Goal: Task Accomplishment & Management: Manage account settings

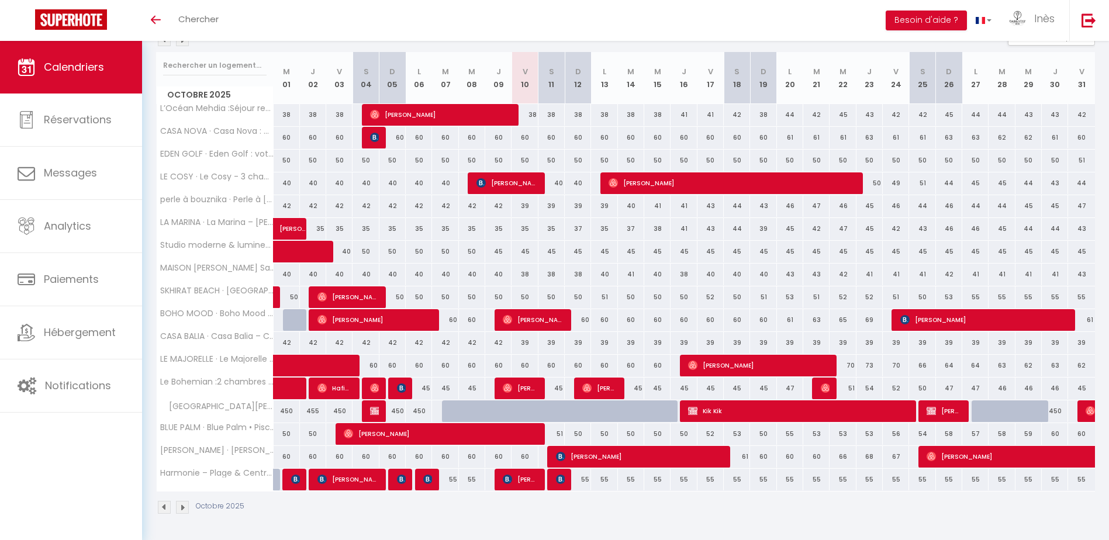
scroll to position [140, 0]
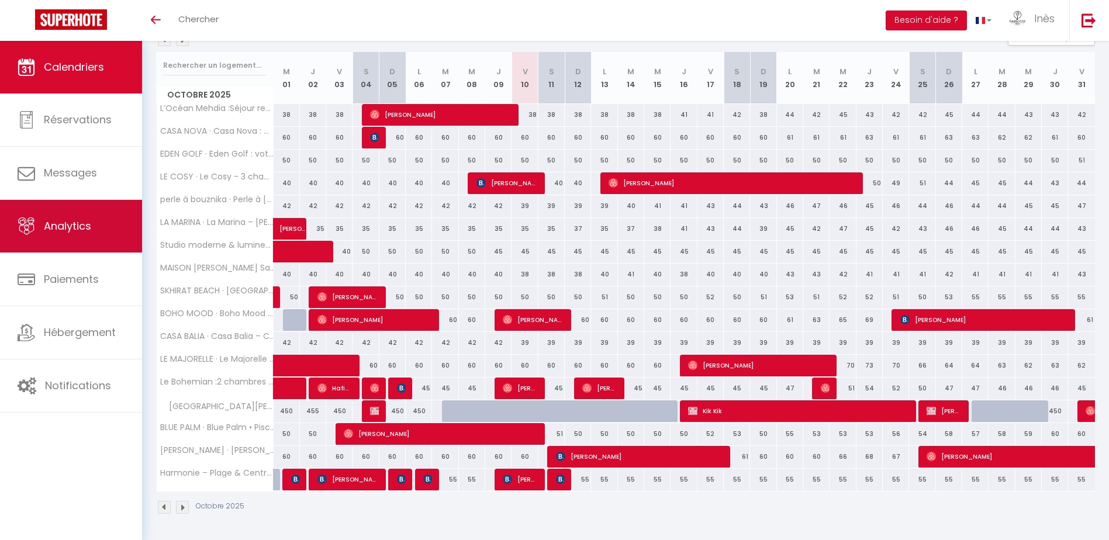
click at [95, 240] on link "Analytics" at bounding box center [71, 226] width 142 height 53
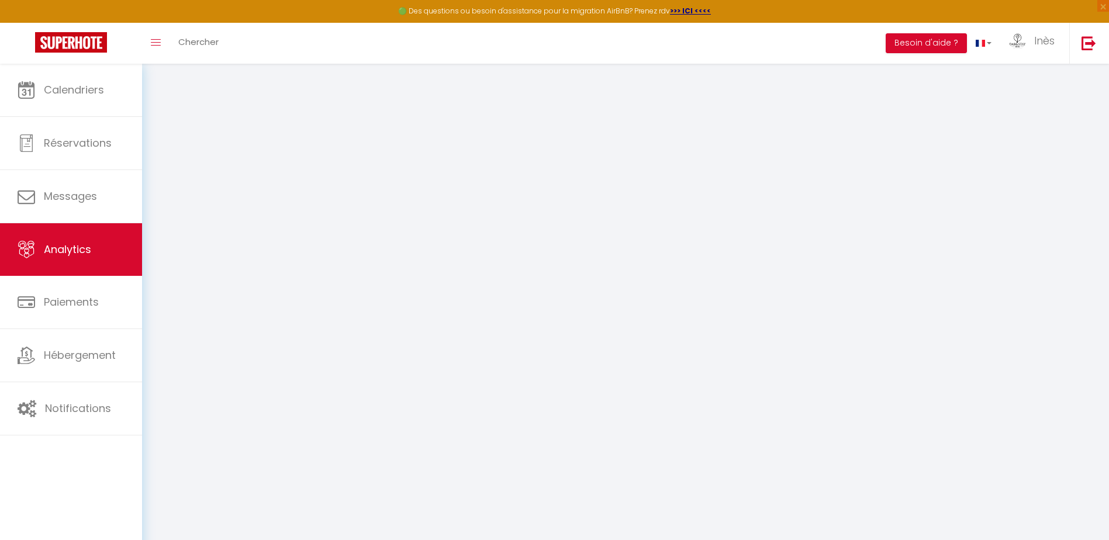
select select "2025"
select select "10"
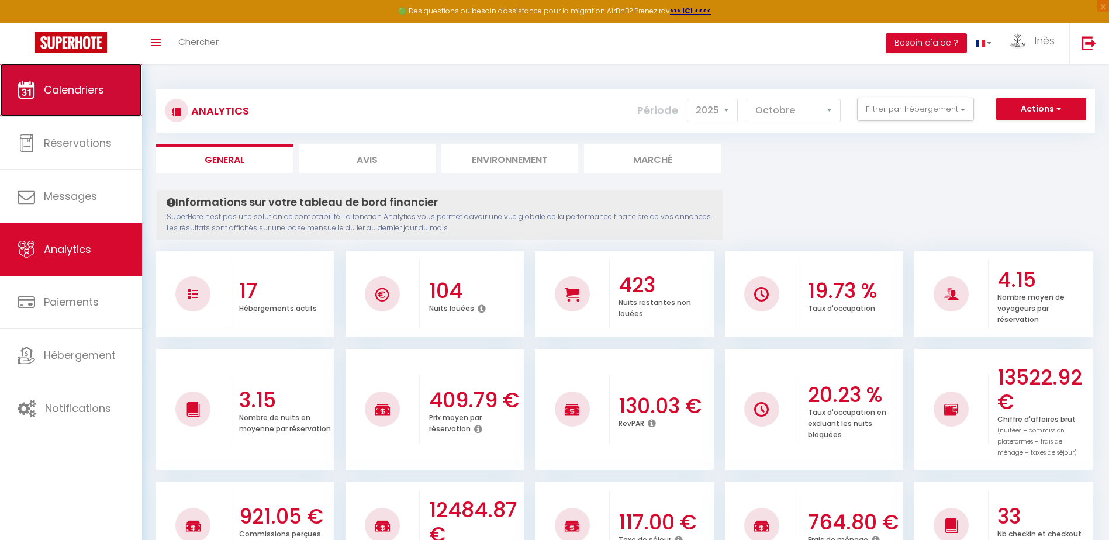
click at [33, 85] on icon at bounding box center [27, 90] width 18 height 18
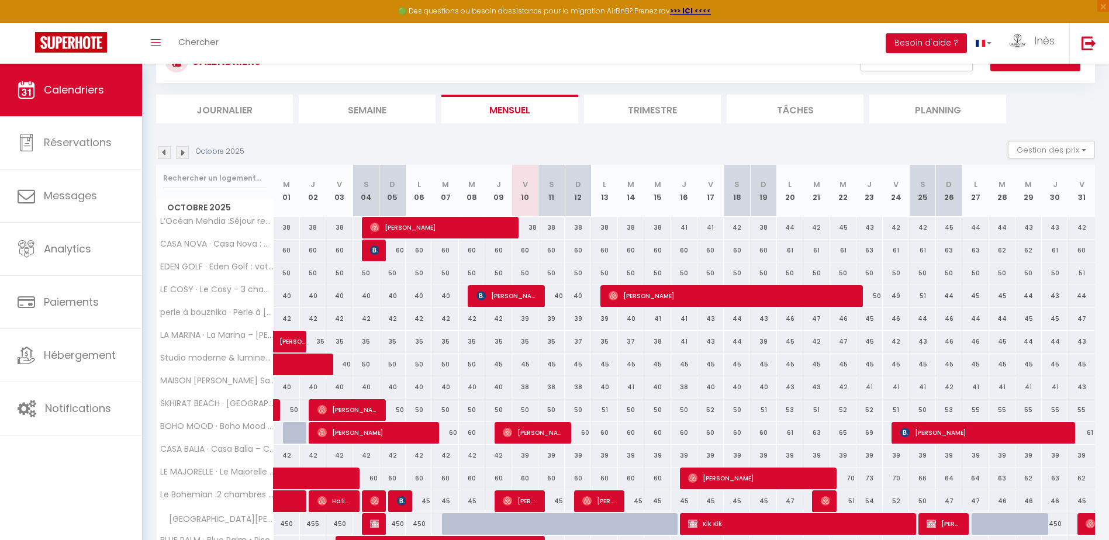
scroll to position [163, 0]
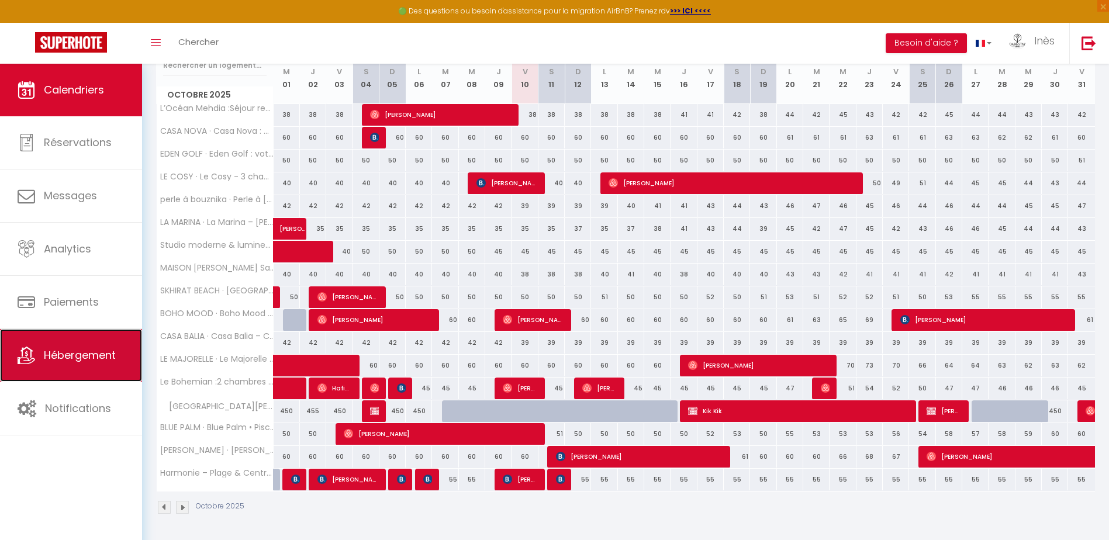
click at [71, 346] on link "Hébergement" at bounding box center [71, 355] width 142 height 53
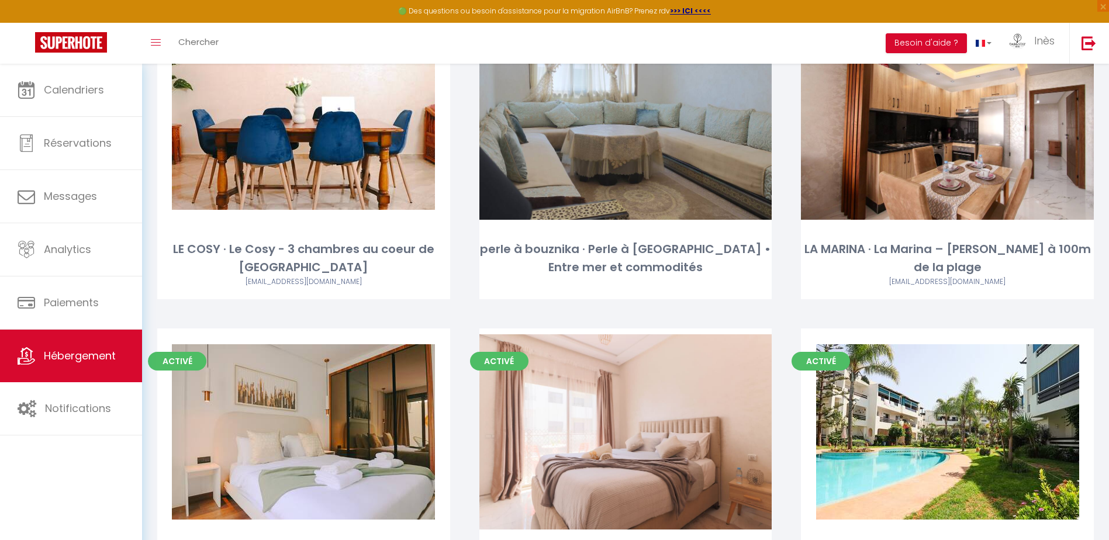
scroll to position [468, 0]
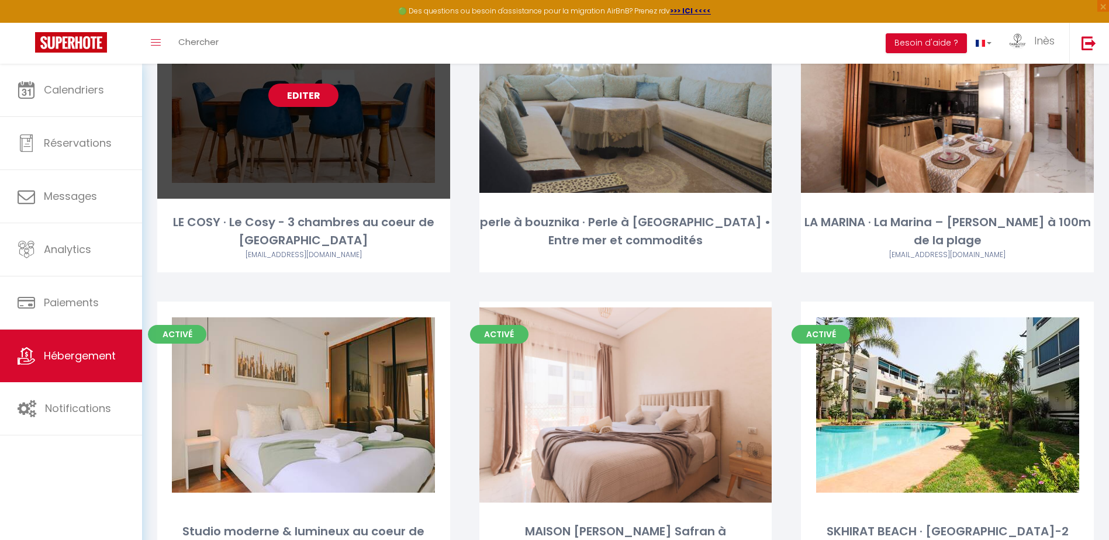
click at [306, 98] on link "Editer" at bounding box center [303, 95] width 70 height 23
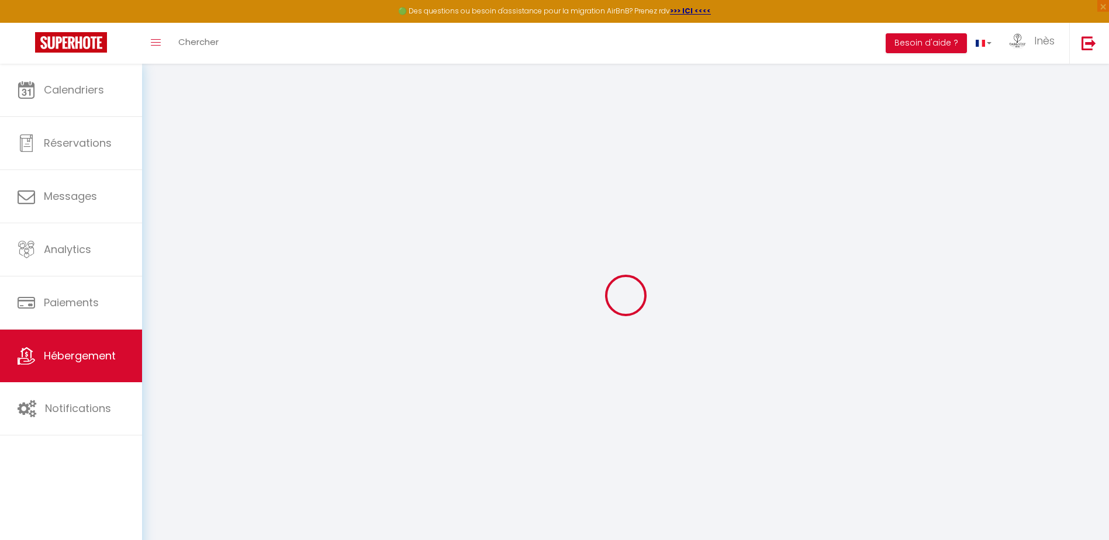
select select
checkbox input "false"
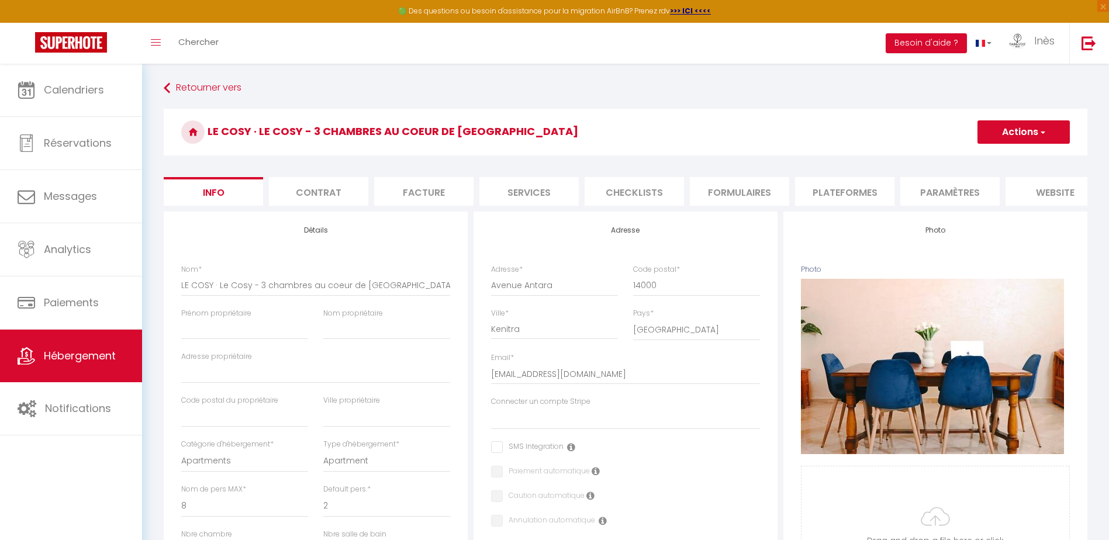
click at [640, 191] on li "Checklists" at bounding box center [634, 191] width 99 height 29
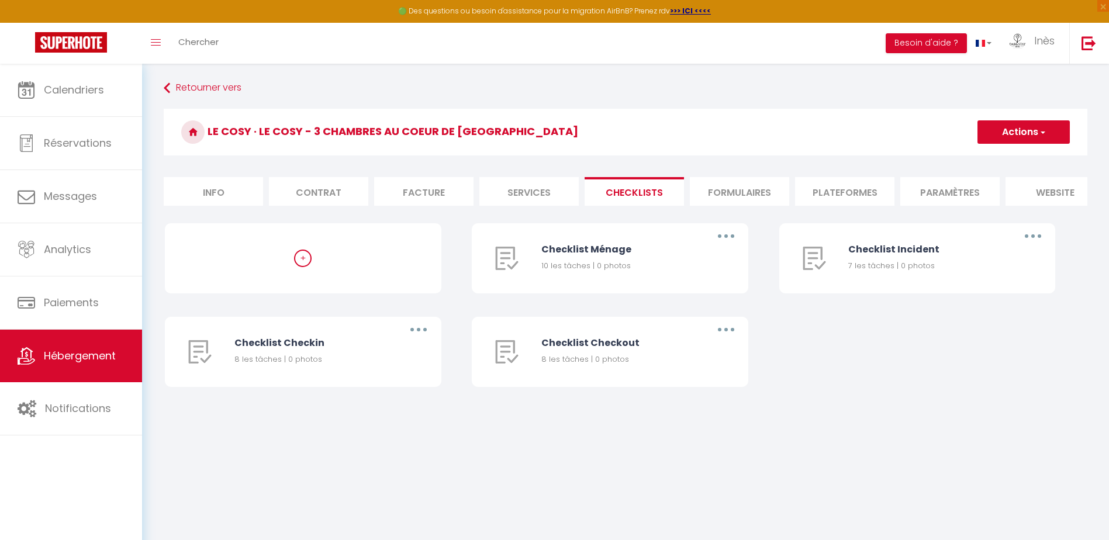
click at [742, 189] on li "Formulaires" at bounding box center [739, 191] width 99 height 29
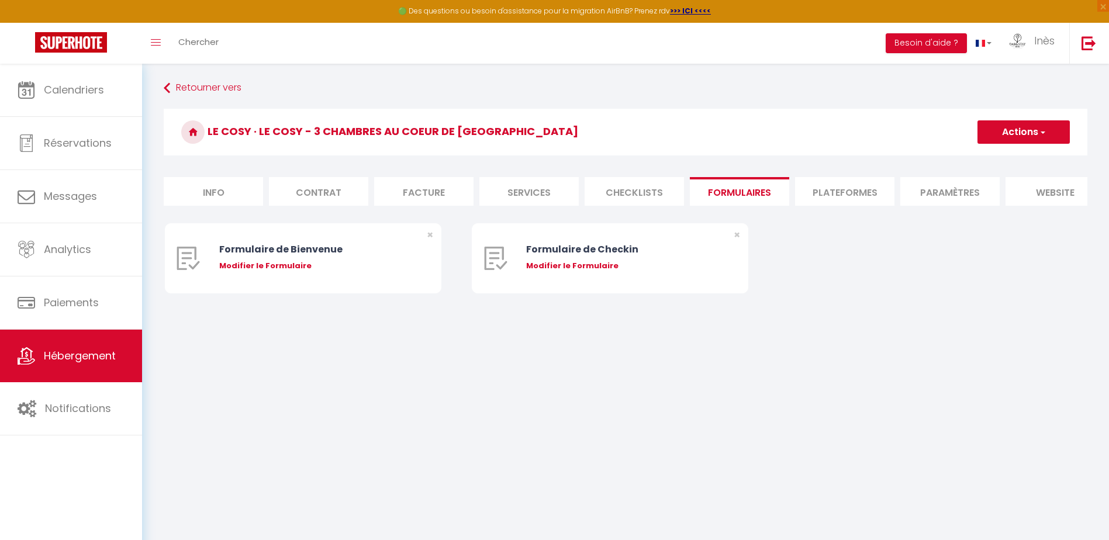
click at [598, 187] on li "Checklists" at bounding box center [634, 191] width 99 height 29
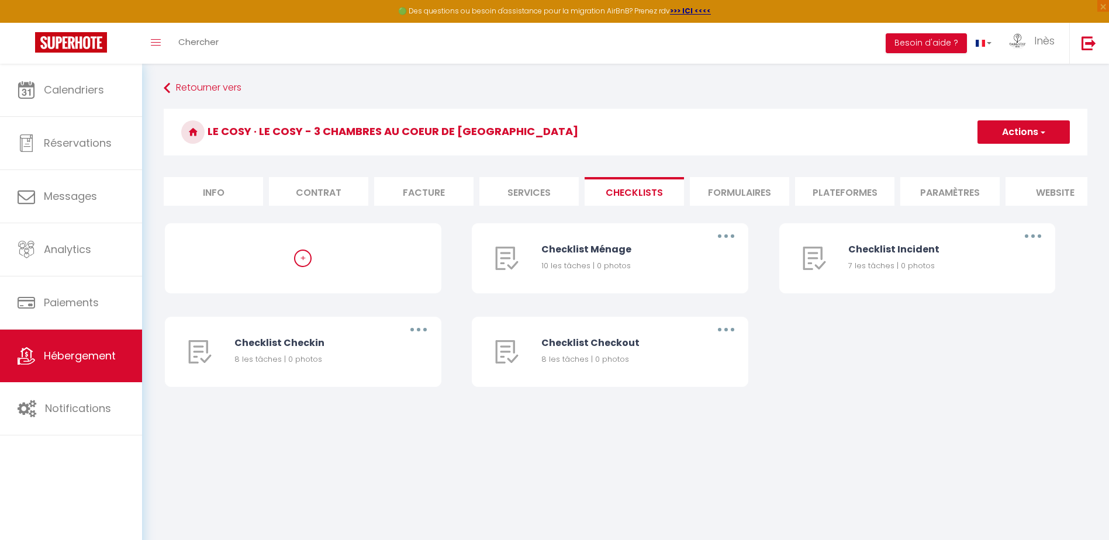
click at [831, 198] on li "Plateformes" at bounding box center [844, 191] width 99 height 29
select select
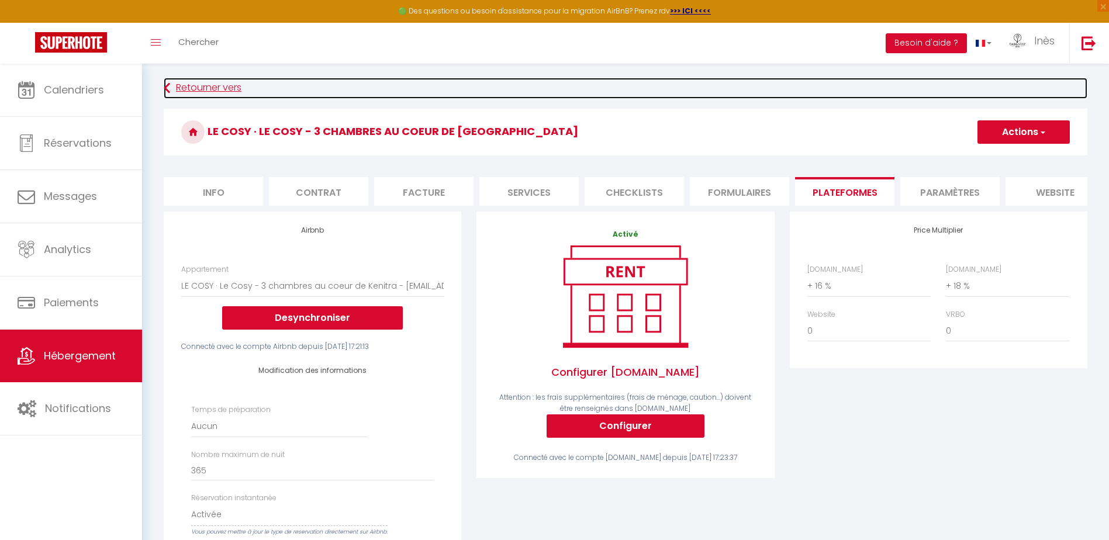
click at [164, 85] on icon at bounding box center [167, 88] width 6 height 21
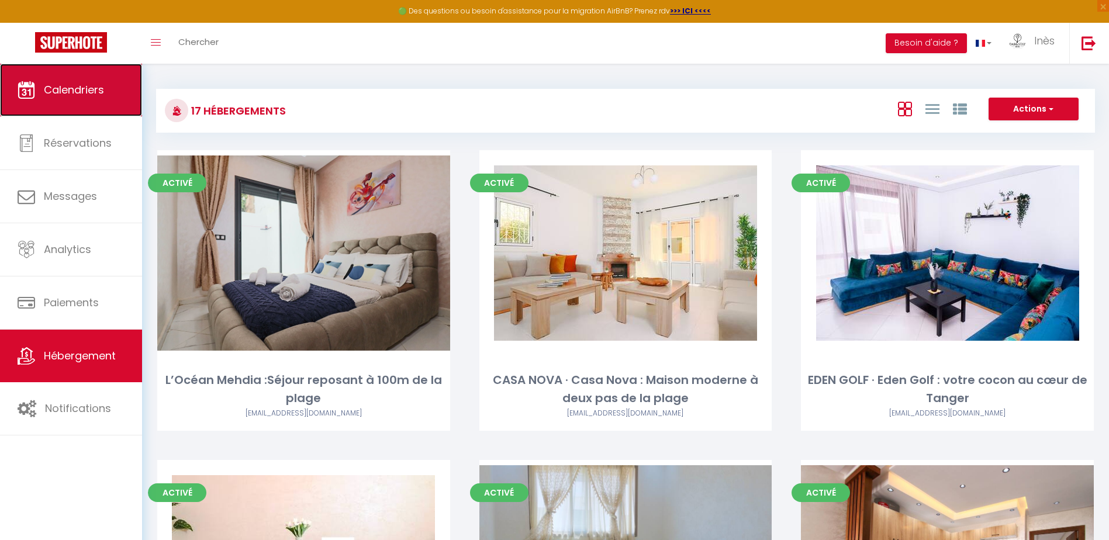
click at [64, 91] on span "Calendriers" at bounding box center [74, 89] width 60 height 15
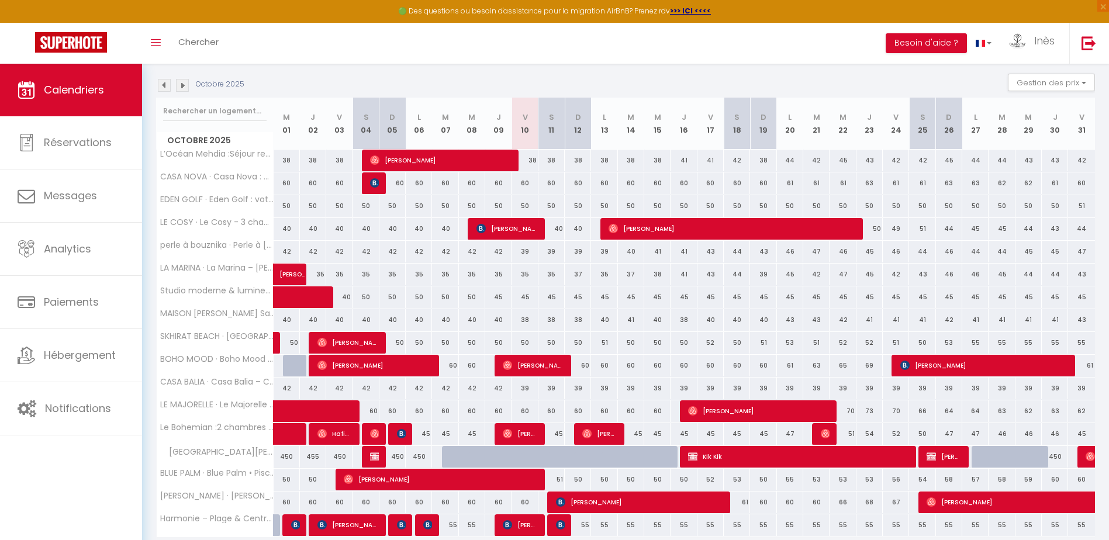
scroll to position [163, 0]
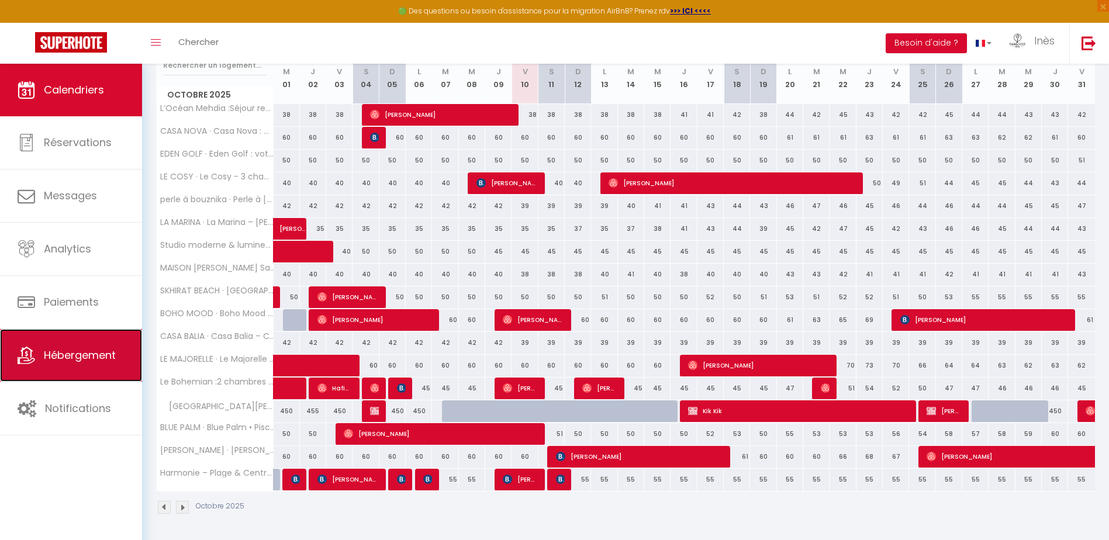
click at [72, 373] on link "Hébergement" at bounding box center [71, 355] width 142 height 53
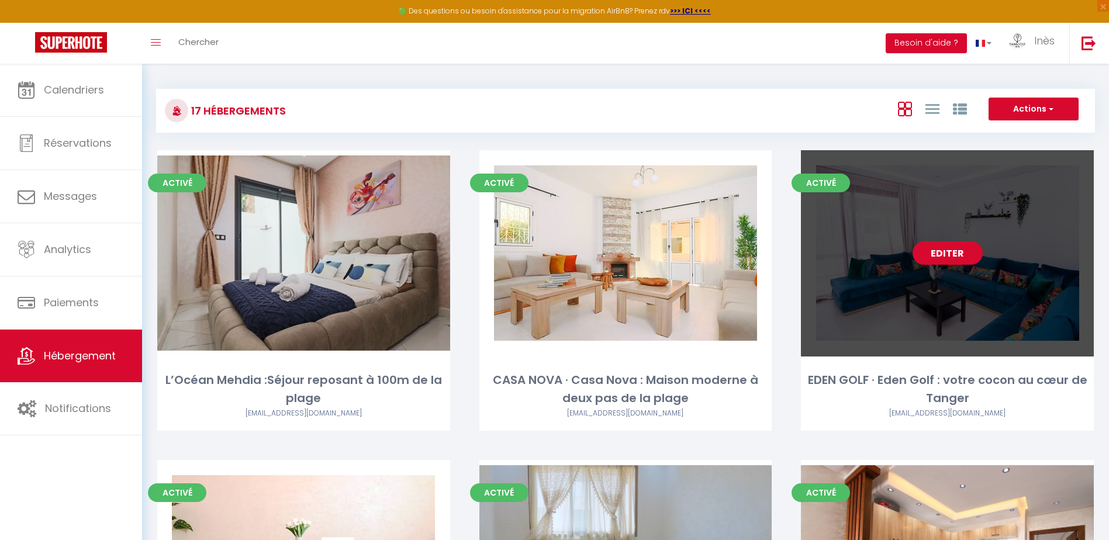
click at [956, 263] on link "Editer" at bounding box center [948, 253] width 70 height 23
select select "3"
select select "2"
select select "1"
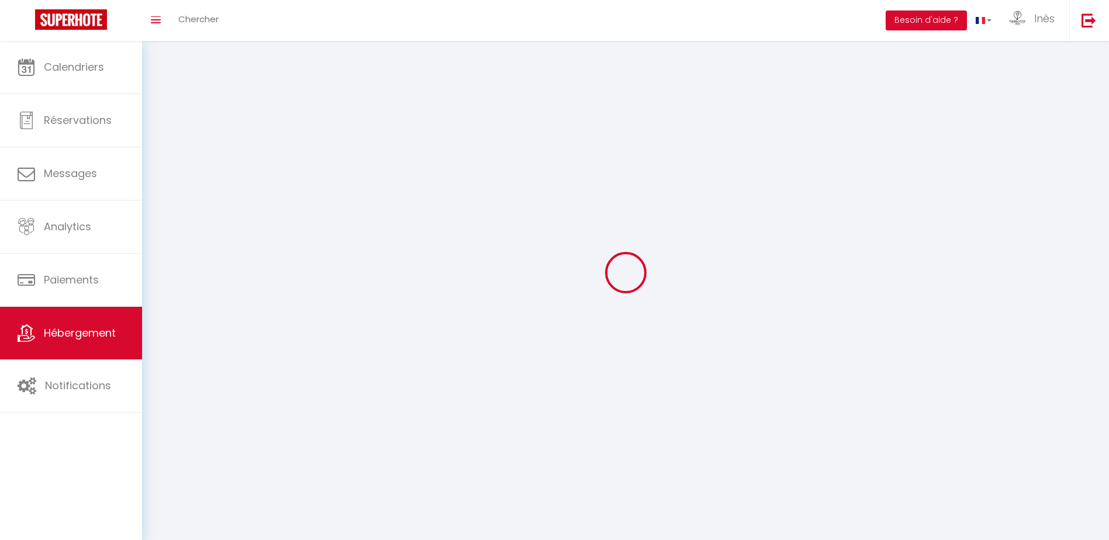
select select
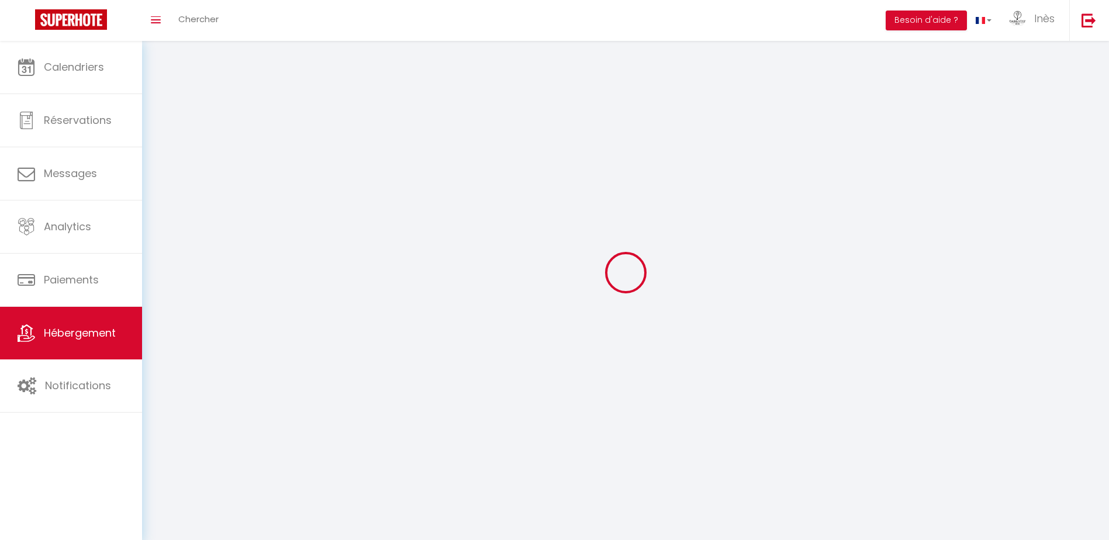
select select
checkbox input "false"
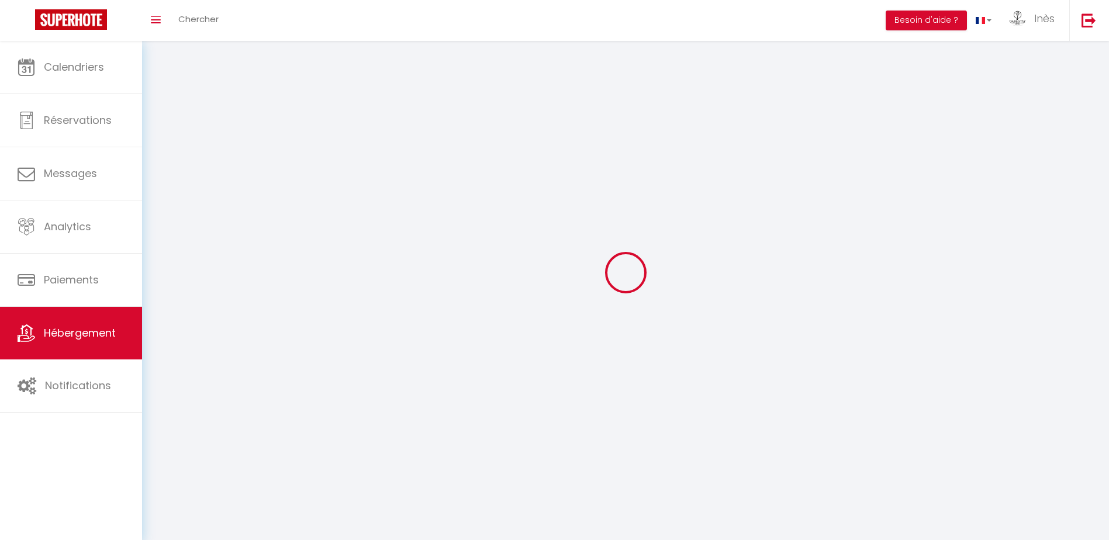
select select
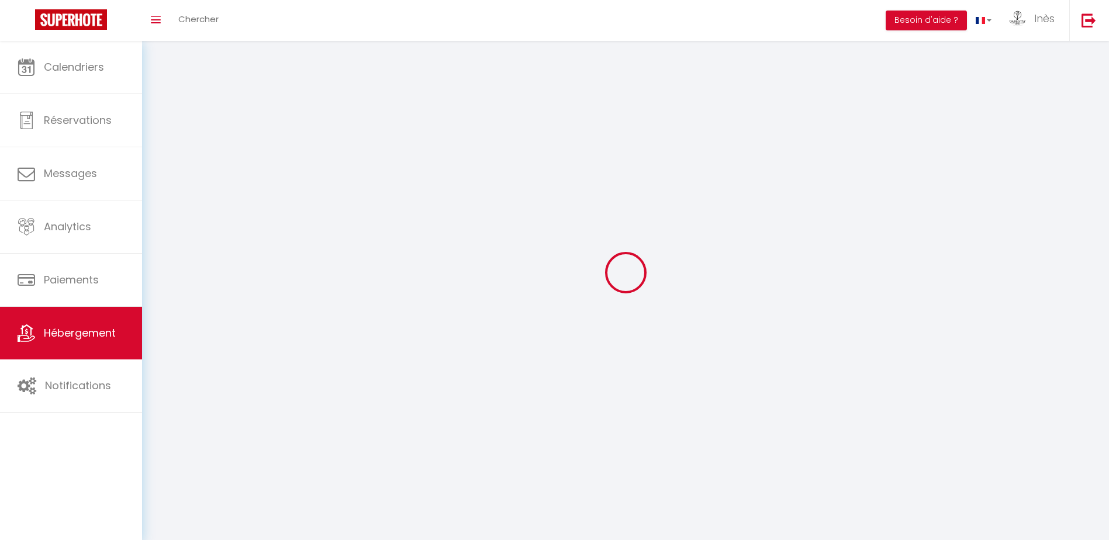
select select
checkbox input "false"
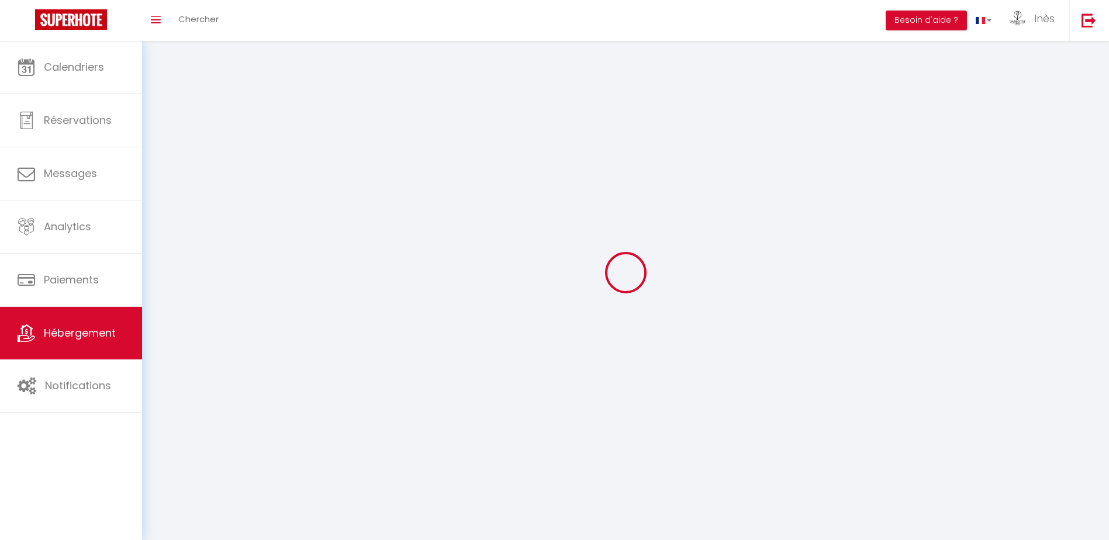
checkbox input "false"
select select
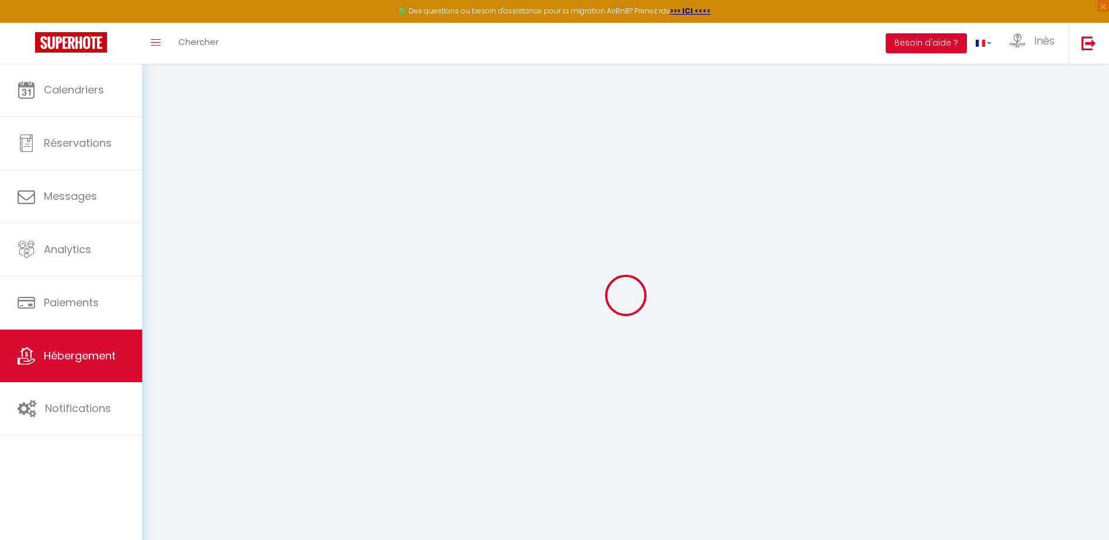
select select "+ 15 %"
select select "+ 18 %"
select select
checkbox input "false"
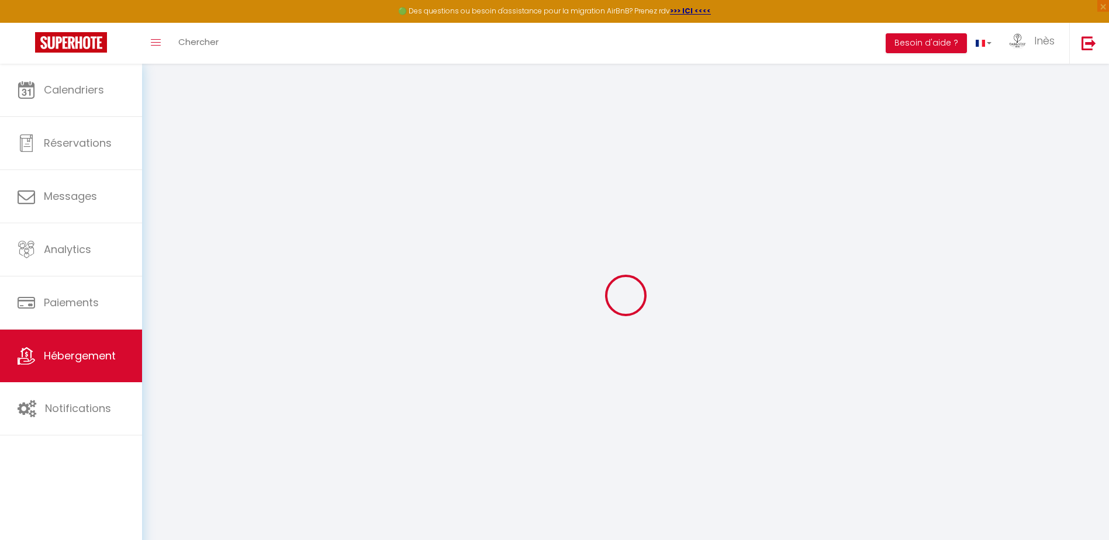
checkbox input "false"
select select
checkbox input "false"
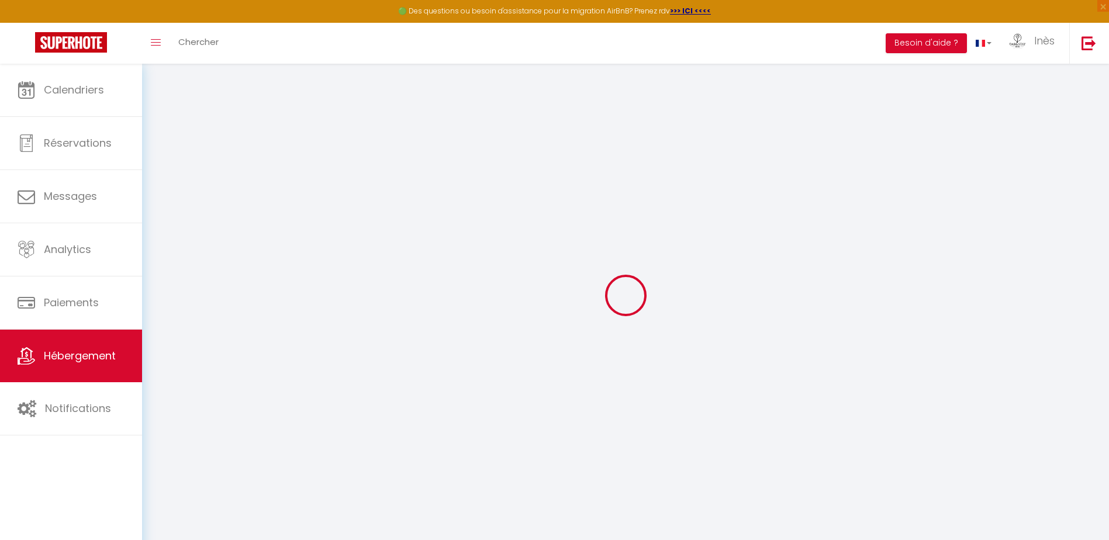
checkbox input "false"
select select "EUR"
select select
select select "8060-1510714115572106097"
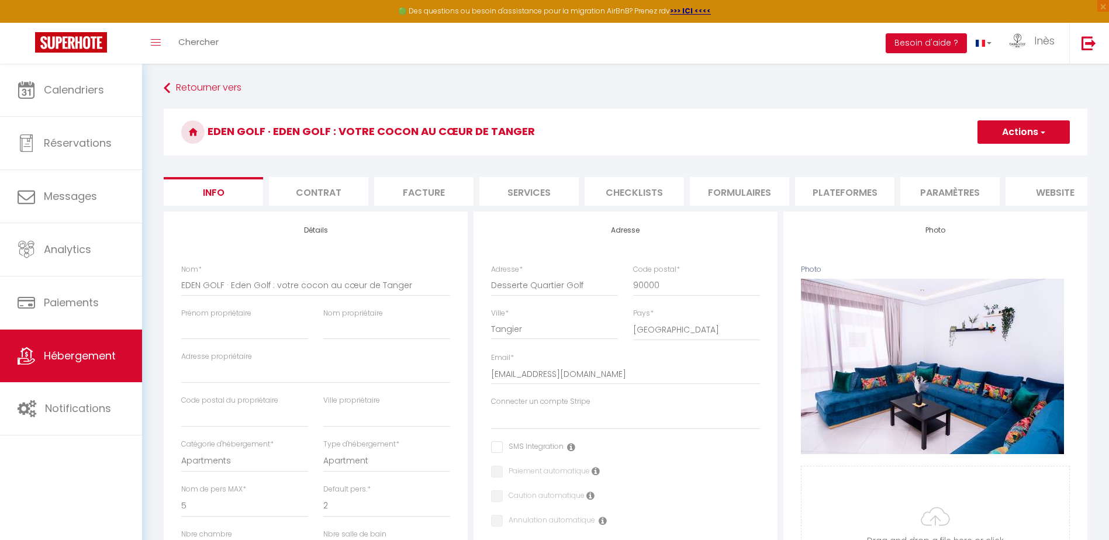
click at [719, 199] on li "Formulaires" at bounding box center [739, 191] width 99 height 29
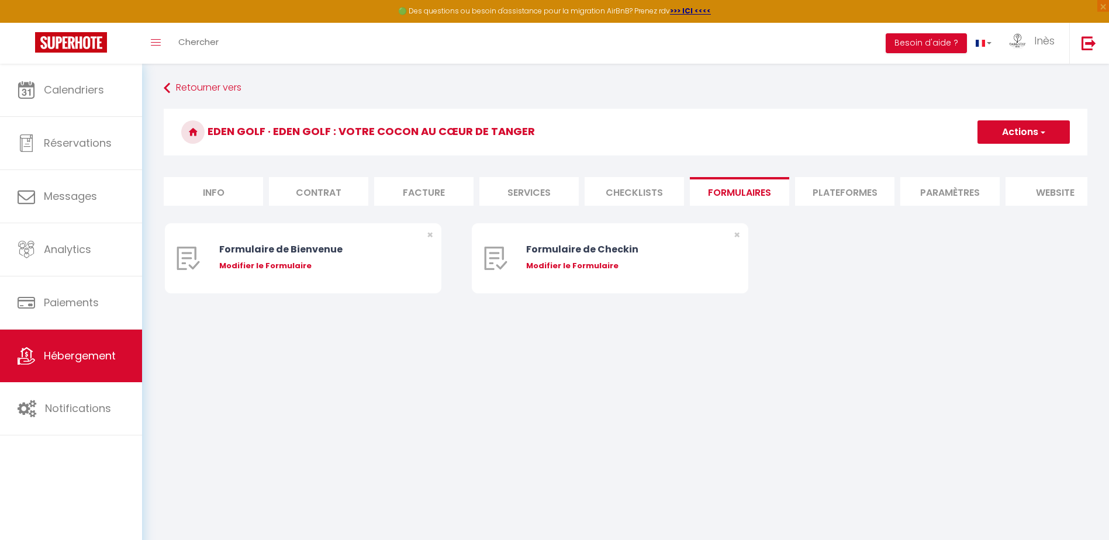
click at [846, 192] on li "Plateformes" at bounding box center [844, 191] width 99 height 29
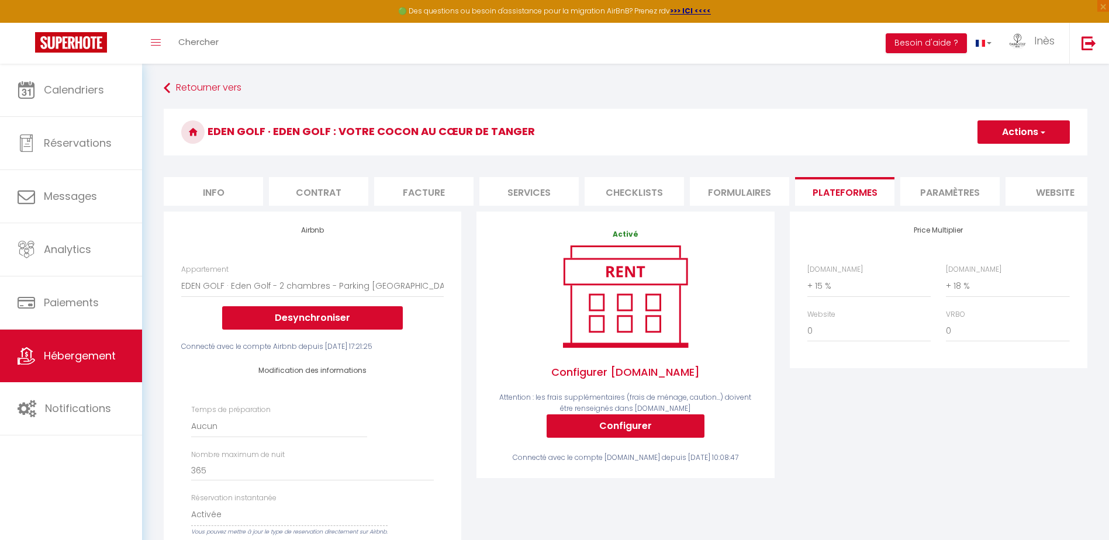
select select
click at [836, 296] on select "0 + 1 % + 2 % + 3 % + 4 % + 5 % + 6 % + 7 % + 8 % + 9 %" at bounding box center [869, 286] width 123 height 22
select select "+ 25 %"
click at [808, 284] on select "0 + 1 % + 2 % + 3 % + 4 % + 5 % + 6 % + 7 % + 8 % + 9 %" at bounding box center [869, 286] width 123 height 22
select select
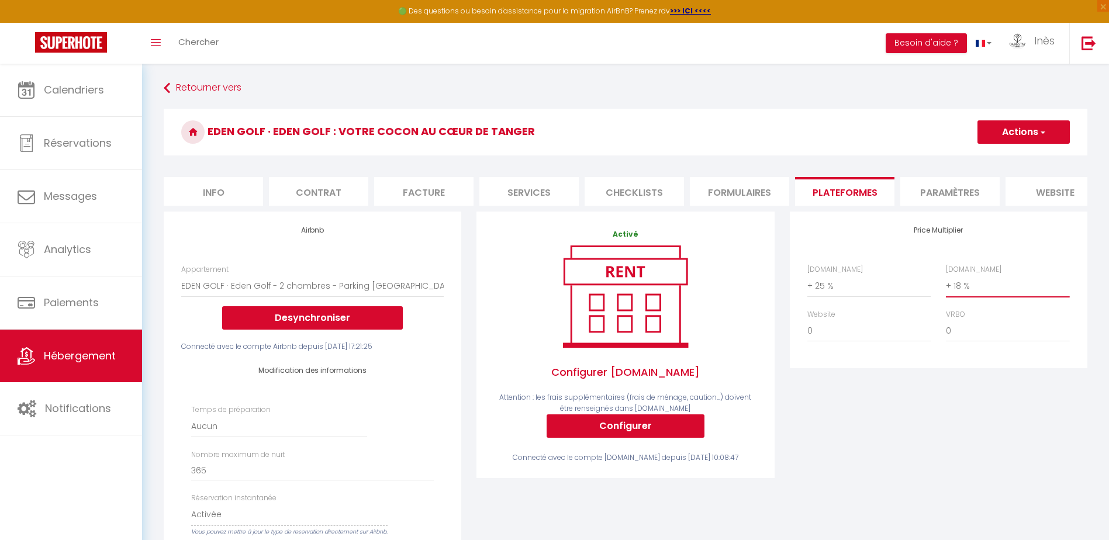
click at [963, 297] on select "0 + 1 % + 2 % + 3 % + 4 % + 5 % + 6 % + 7 % + 8 % + 9 %" at bounding box center [1007, 286] width 123 height 22
click at [903, 257] on div "Price Multiplier [DOMAIN_NAME] 0 + 1 % + 2 % + 3 % + 4 % + 5 % + 6 % + 7 %" at bounding box center [939, 290] width 298 height 157
click at [1028, 127] on button "Actions" at bounding box center [1024, 131] width 92 height 23
click at [888, 297] on select "0 + 1 % + 2 % + 3 % + 4 % + 5 % + 6 % + 7 % + 8 % + 9 %" at bounding box center [869, 286] width 123 height 22
select select "+ 30 %"
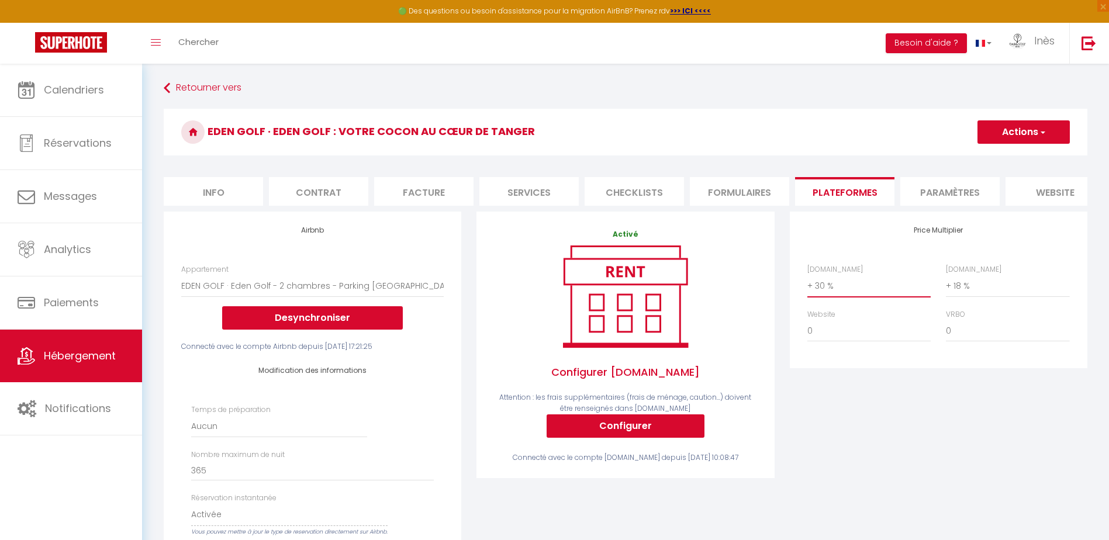
click at [808, 284] on select "0 + 1 % + 2 % + 3 % + 4 % + 5 % + 6 % + 7 % + 8 % + 9 %" at bounding box center [869, 286] width 123 height 22
select select
click at [1000, 115] on h3 "EDEN GOLF · Eden Golf : votre cocon au cœur de Tanger" at bounding box center [626, 132] width 924 height 47
click at [1000, 133] on button "Actions" at bounding box center [1024, 131] width 92 height 23
click at [1000, 157] on link "Enregistrer" at bounding box center [1023, 157] width 92 height 15
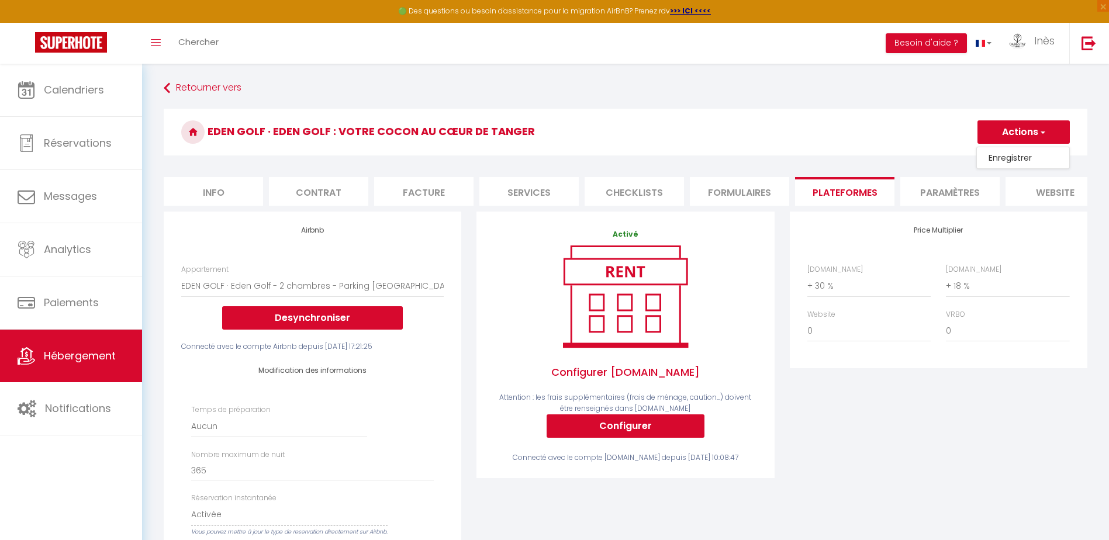
select select "EUR"
select select
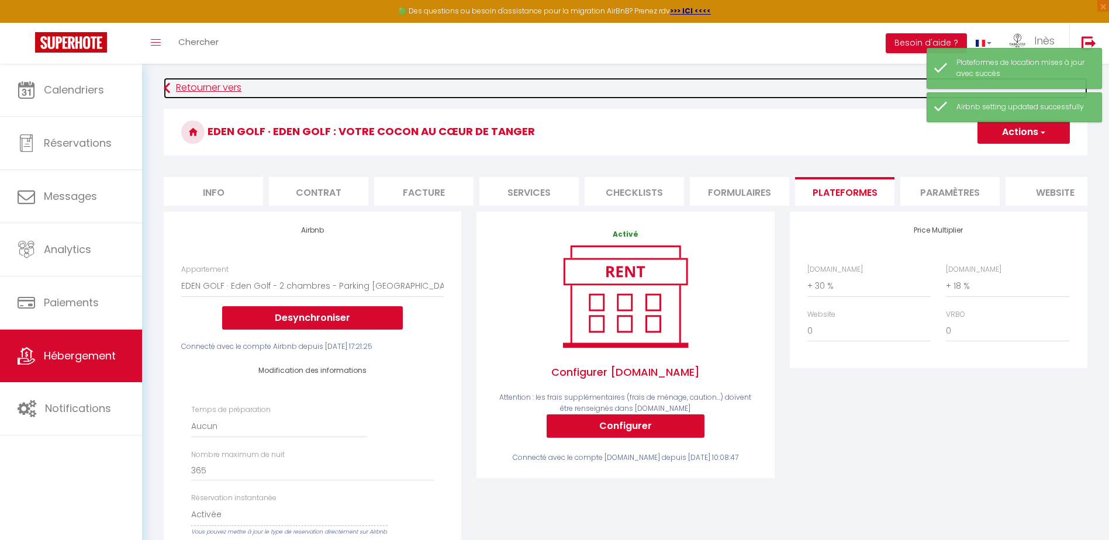
click at [175, 94] on link "Retourner vers" at bounding box center [626, 88] width 924 height 21
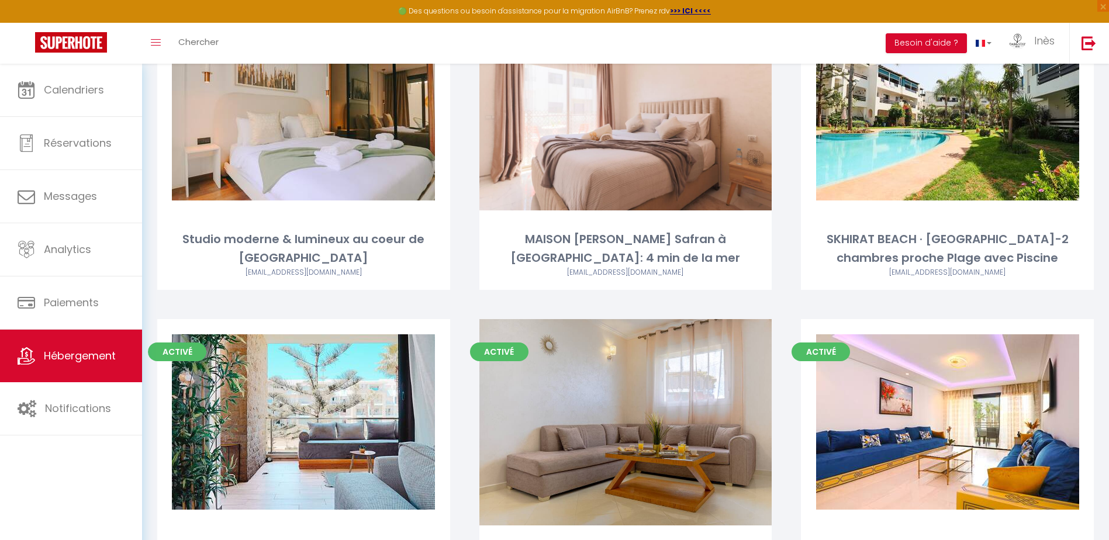
scroll to position [702, 0]
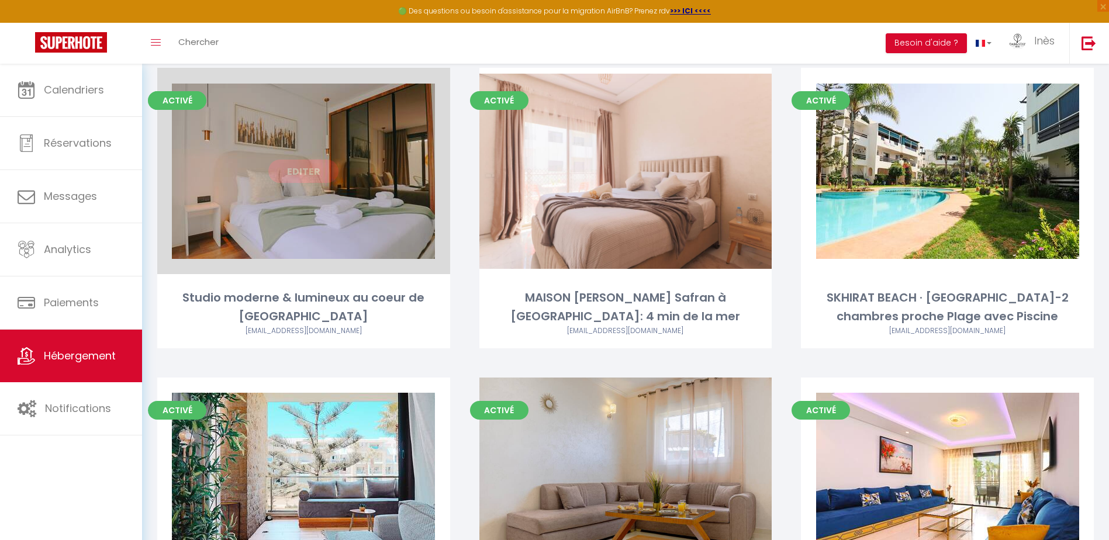
click at [315, 175] on link "Editer" at bounding box center [303, 171] width 70 height 23
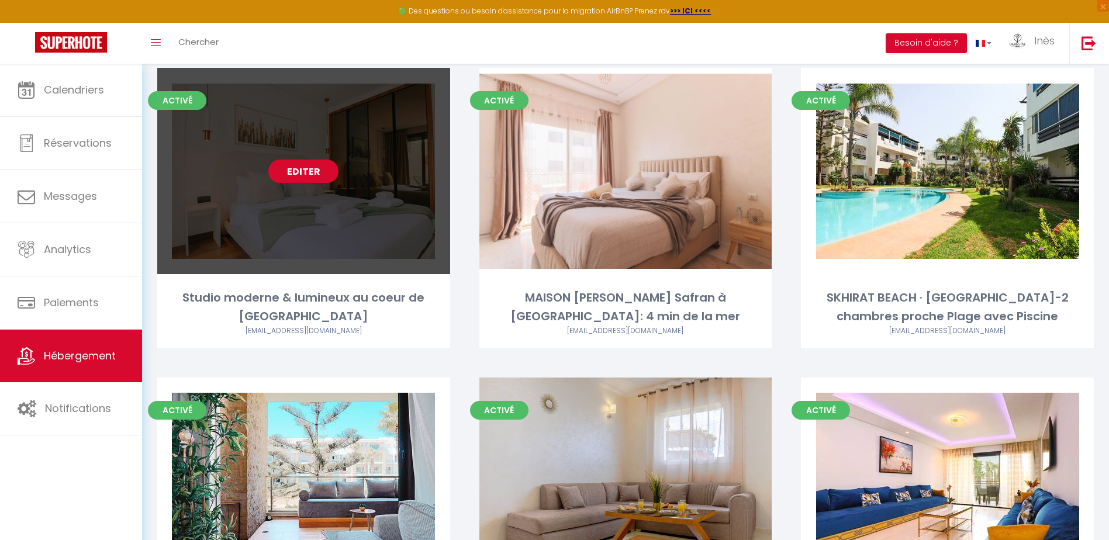
click at [289, 174] on link "Editer" at bounding box center [303, 171] width 70 height 23
select select "3"
select select "2"
select select "1"
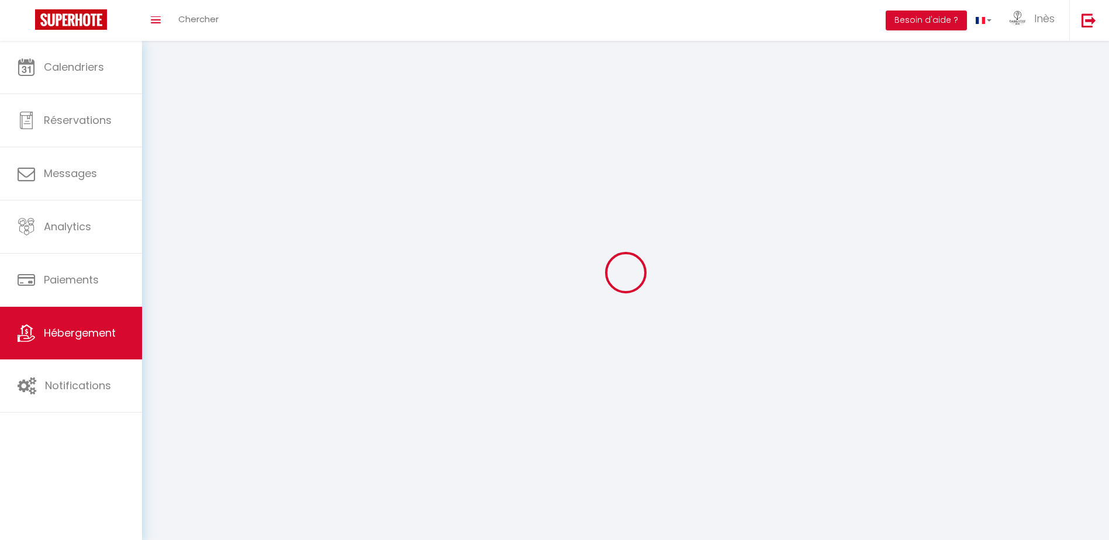
select select
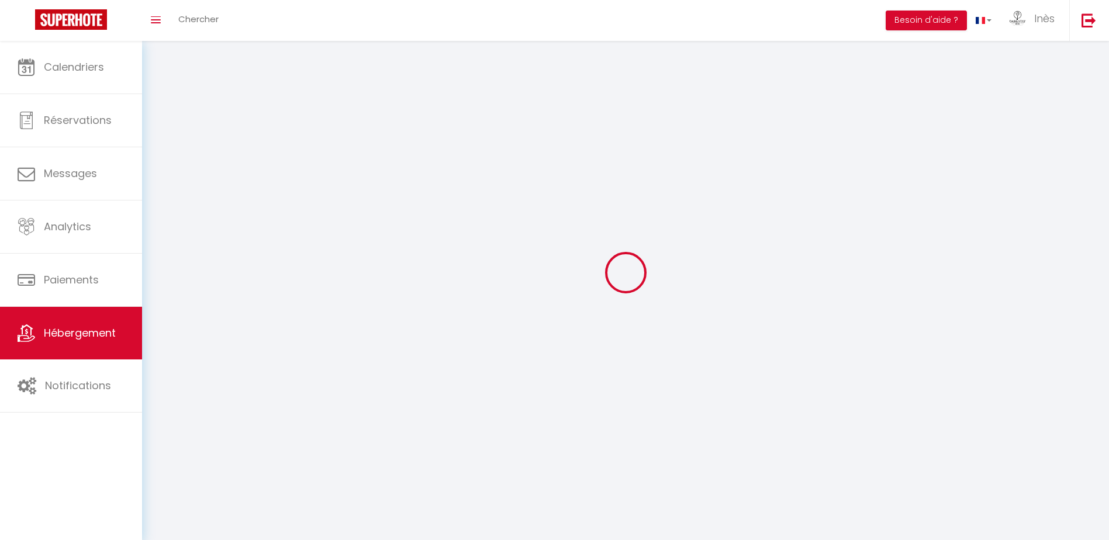
select select
checkbox input "false"
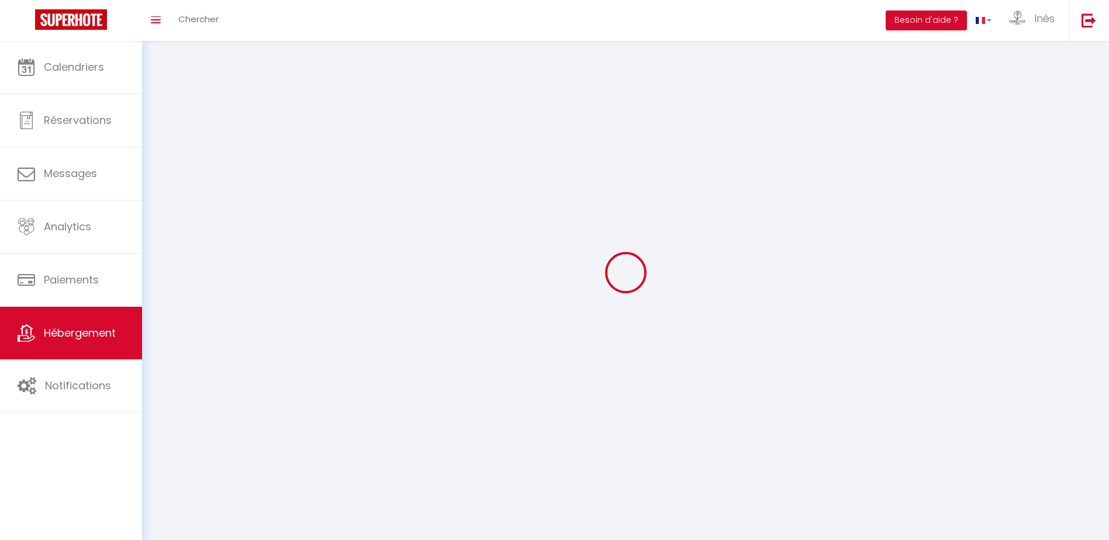
checkbox input "false"
select select
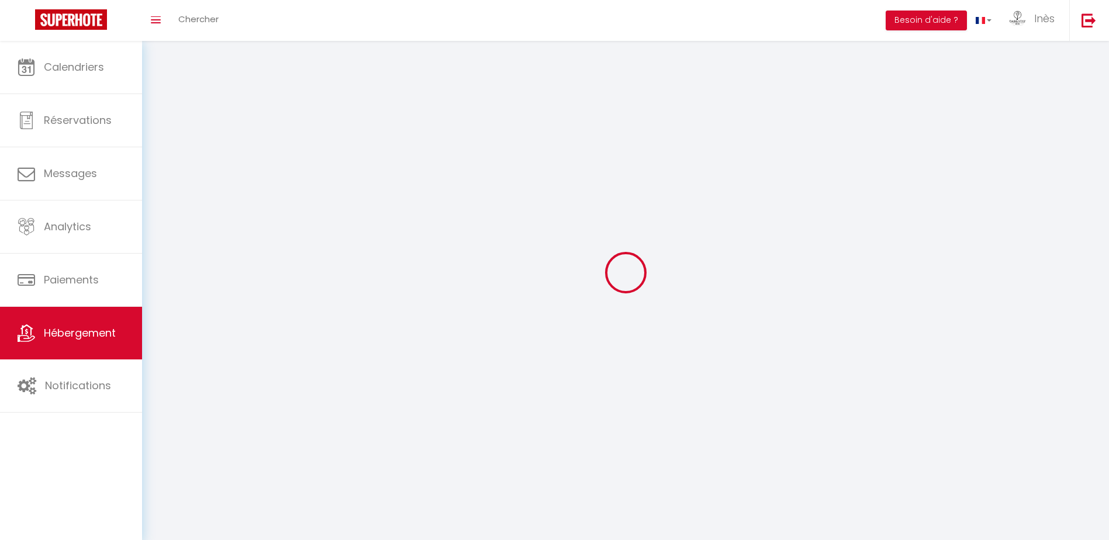
select select
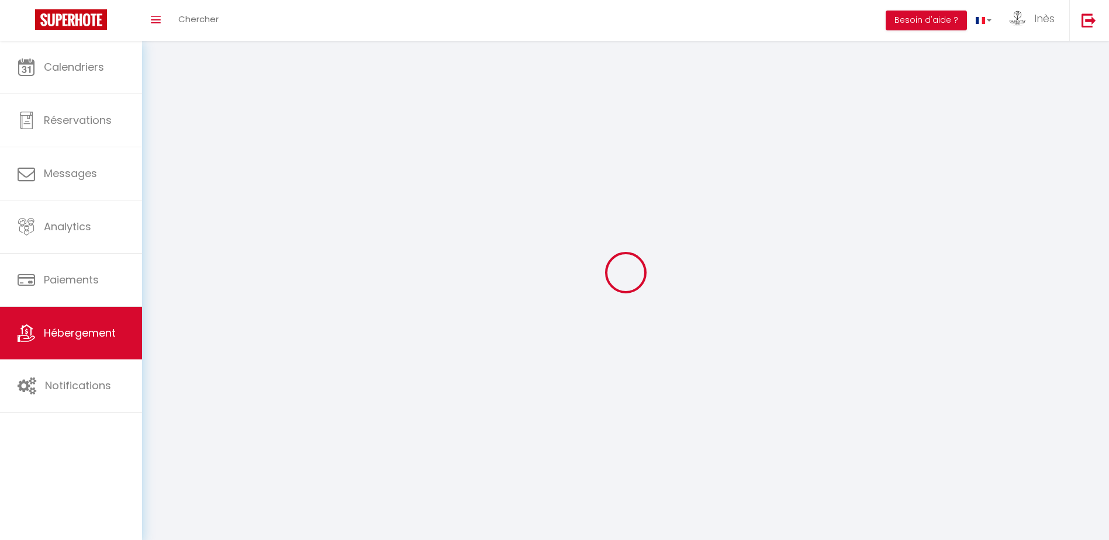
checkbox input "false"
select select
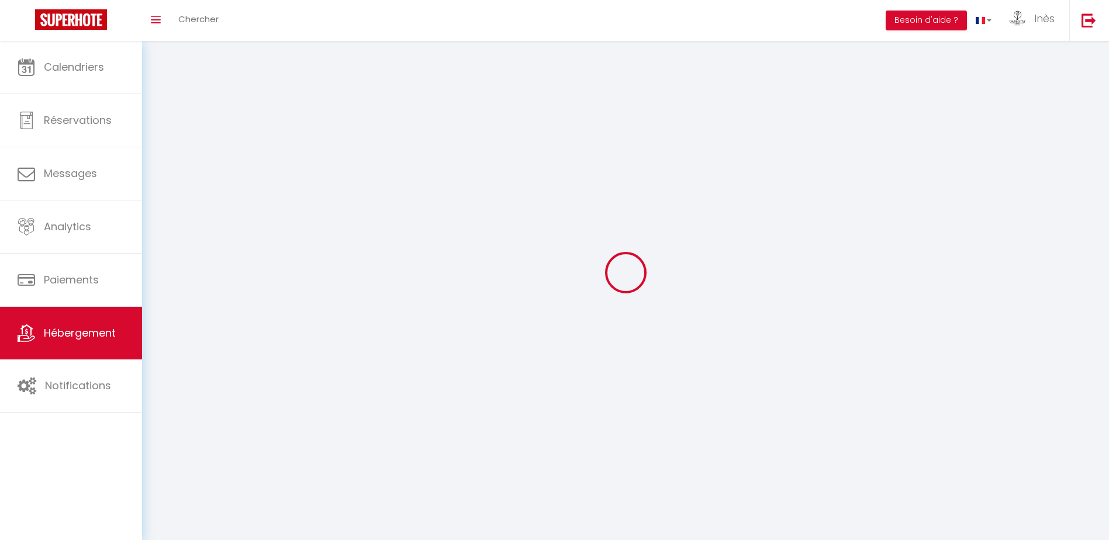
select select
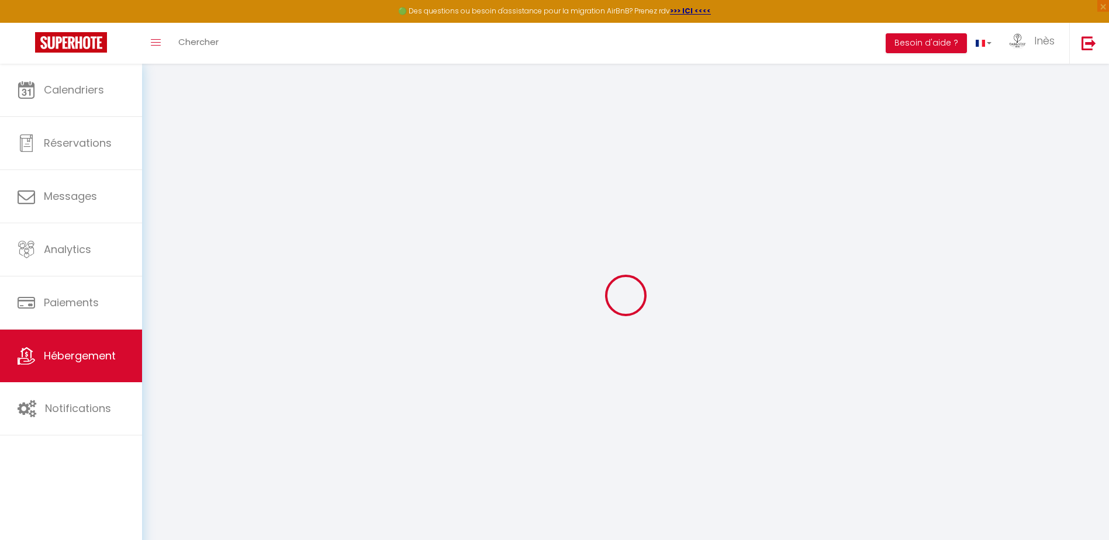
select select "+ 15 %"
select select "+ 19 %"
select select "8060-1510721564406278387"
select select
checkbox input "false"
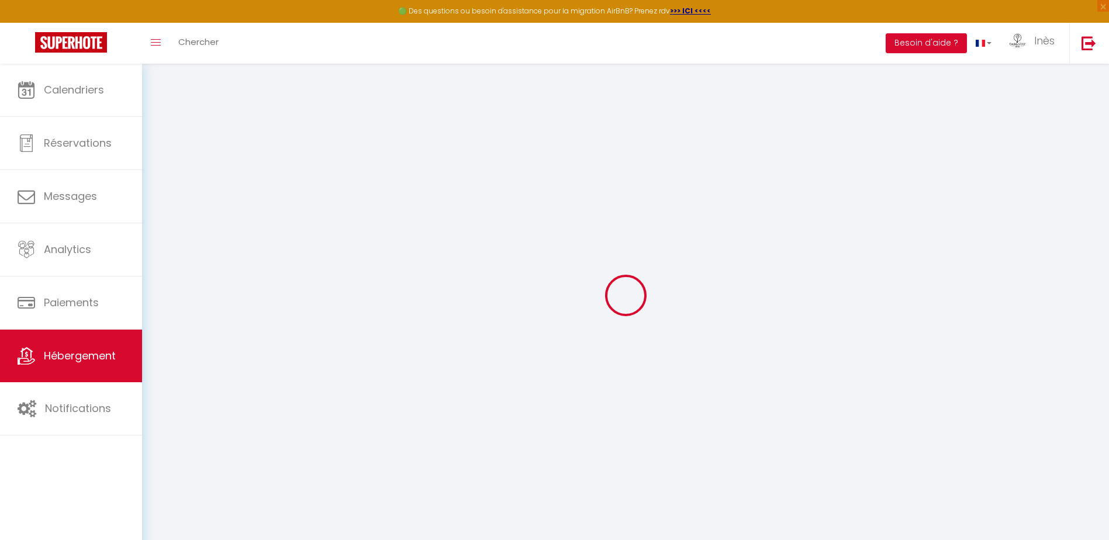
checkbox input "false"
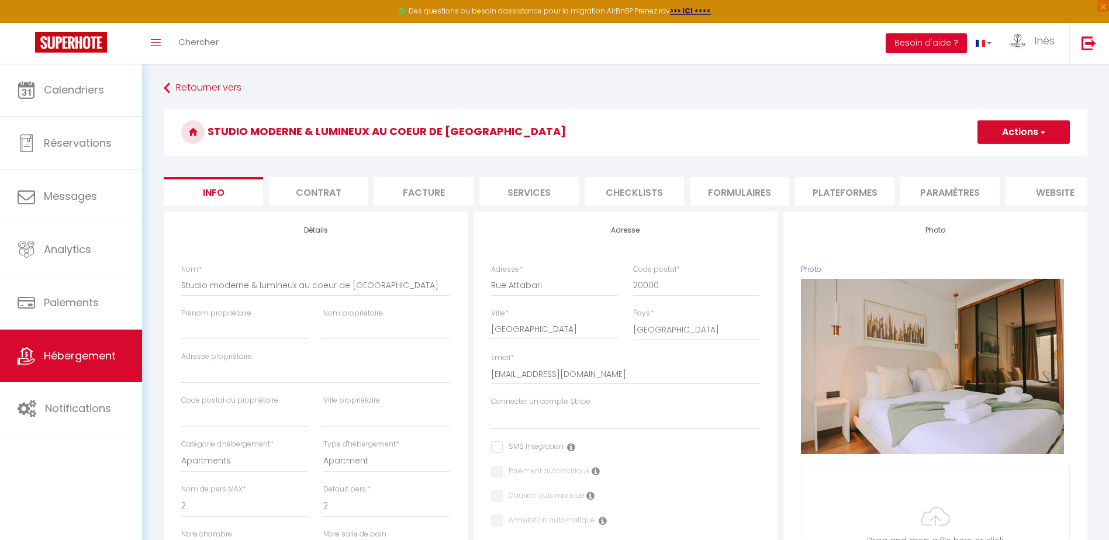
click at [845, 192] on li "Plateformes" at bounding box center [844, 191] width 99 height 29
select select
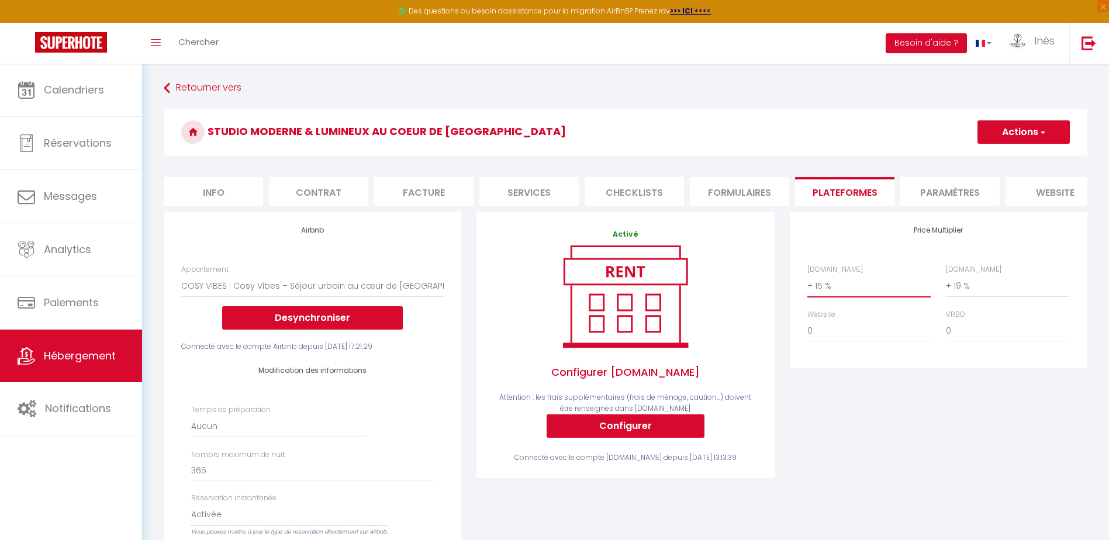
click at [864, 297] on select "0 + 1 % + 2 % + 3 % + 4 % + 5 % + 6 % + 7 % + 8 % + 9 %" at bounding box center [869, 286] width 123 height 22
select select "+ 19 %"
click at [808, 284] on select "0 + 1 % + 2 % + 3 % + 4 % + 5 % + 6 % + 7 % + 8 % + 9 %" at bounding box center [869, 286] width 123 height 22
select select
click at [1001, 126] on button "Actions" at bounding box center [1024, 131] width 92 height 23
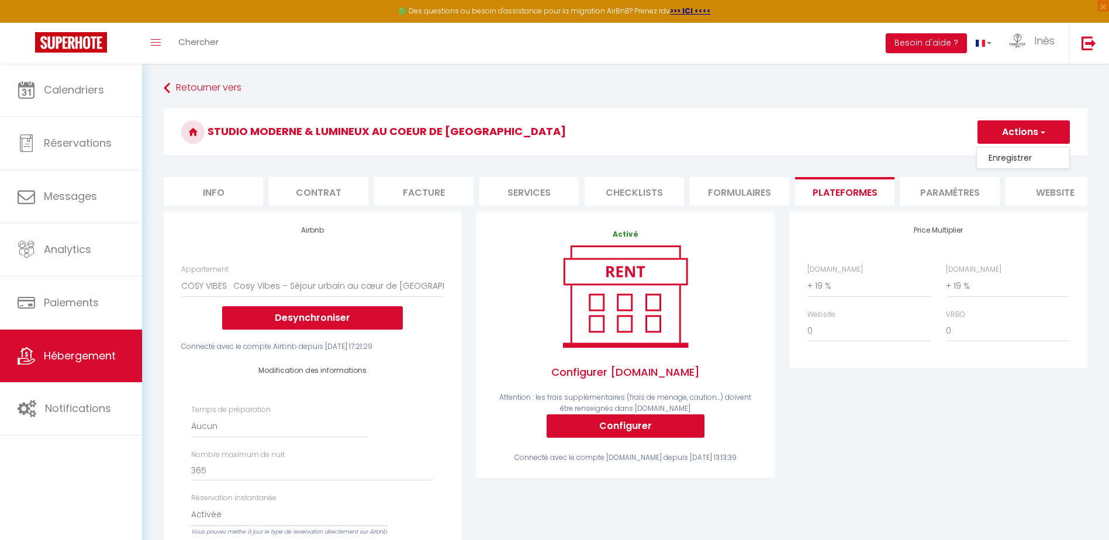
click at [994, 157] on link "Enregistrer" at bounding box center [1023, 157] width 92 height 15
select select "EUR"
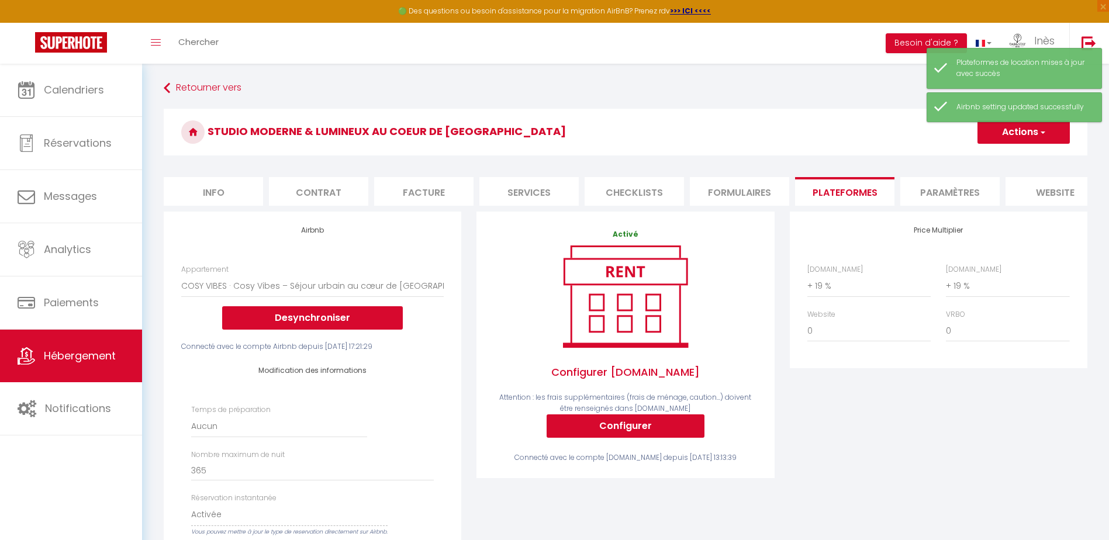
click at [749, 122] on h3 "Studio moderne & lumineux au coeur de [GEOGRAPHIC_DATA]" at bounding box center [626, 132] width 924 height 47
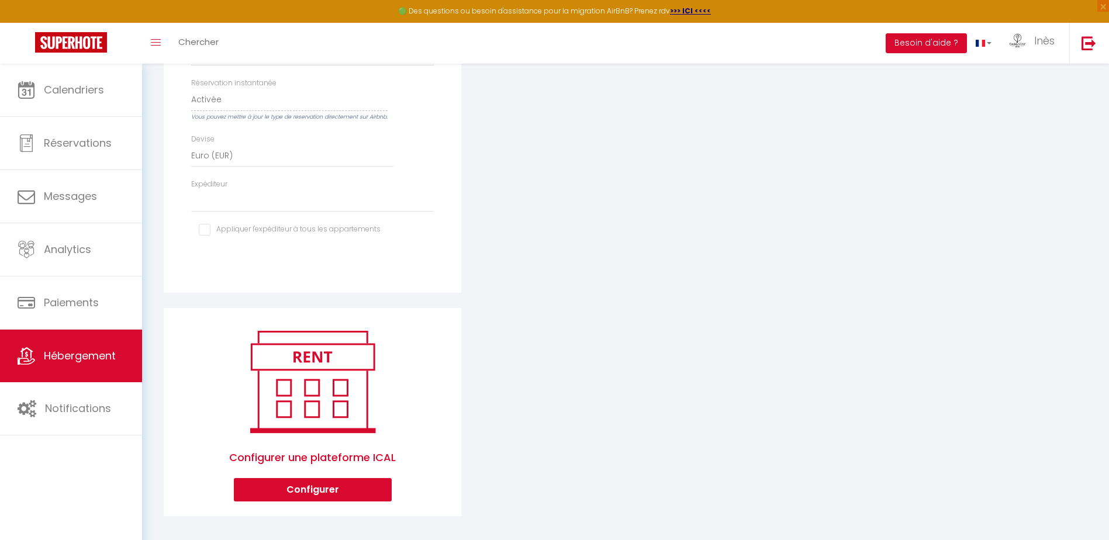
scroll to position [429, 0]
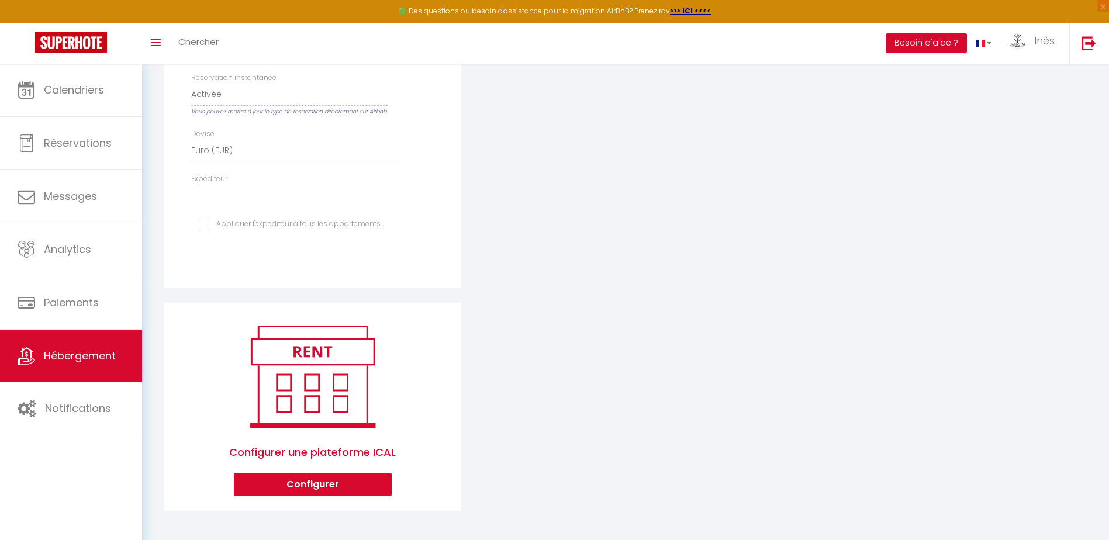
drag, startPoint x: 180, startPoint y: 229, endPoint x: 427, endPoint y: 462, distance: 339.3
click at [427, 462] on div "Airbnb Appartement COSY VIBES · Cosy Vibes – Séjour urbain au cœur de [GEOGRAPH…" at bounding box center [625, 158] width 939 height 735
drag, startPoint x: 427, startPoint y: 462, endPoint x: 491, endPoint y: 421, distance: 76.3
click at [491, 421] on div "Airbnb Appartement COSY VIBES · Cosy Vibes – Séjour urbain au cœur de [GEOGRAPH…" at bounding box center [625, 158] width 939 height 735
click at [664, 395] on div "Airbnb Appartement COSY VIBES · Cosy Vibes – Séjour urbain au cœur de [GEOGRAPH…" at bounding box center [625, 158] width 939 height 735
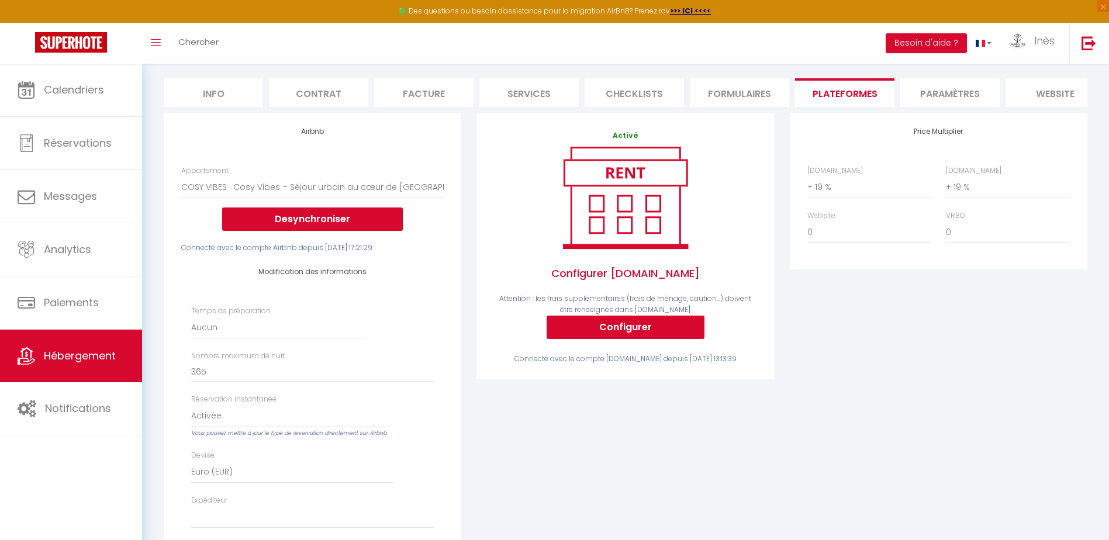
scroll to position [78, 0]
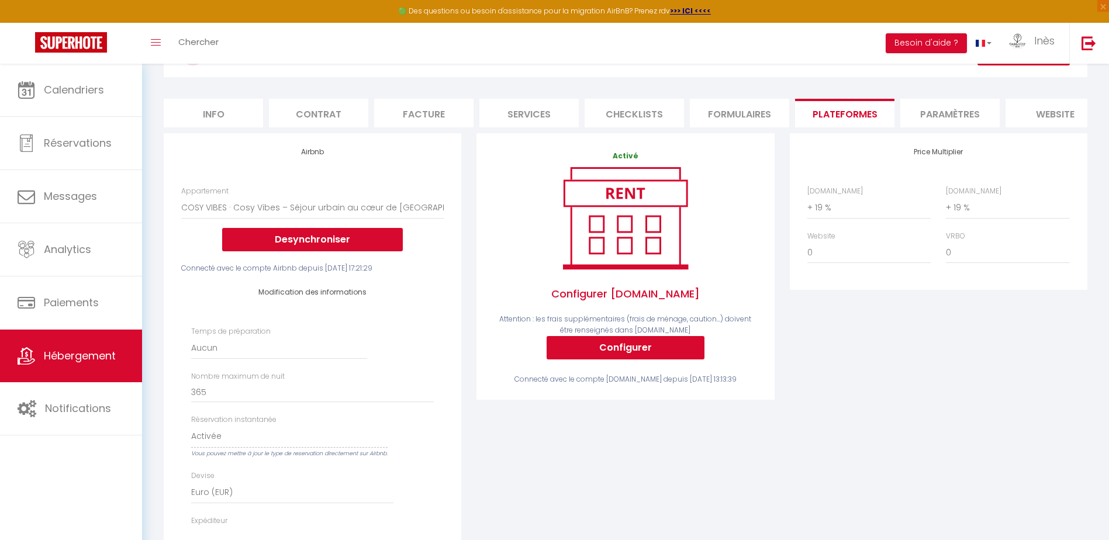
click at [414, 291] on div "Modification des informations Temps de préparation [GEOGRAPHIC_DATA] 1 nuit ava…" at bounding box center [312, 437] width 263 height 326
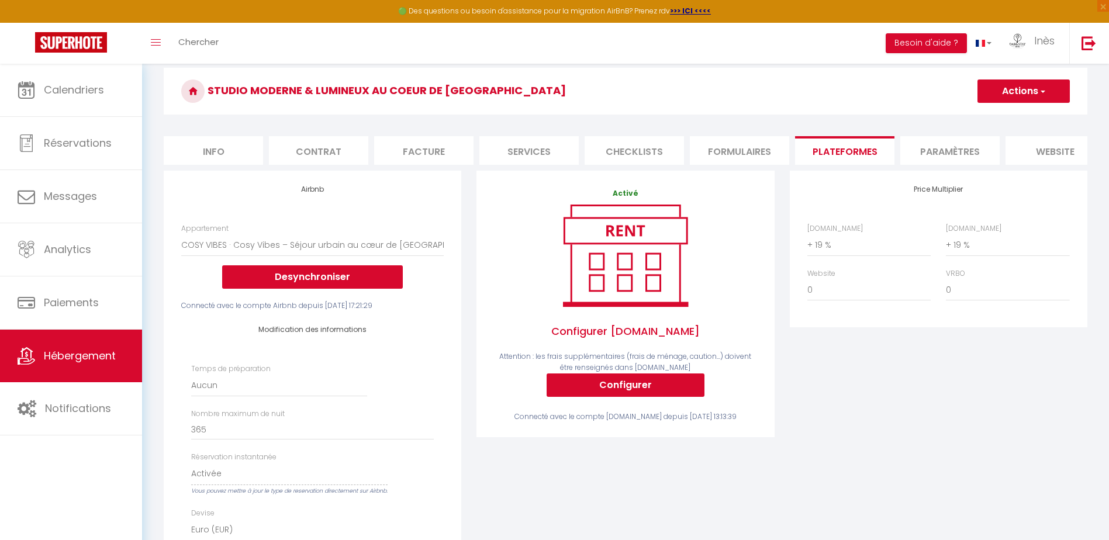
scroll to position [0, 0]
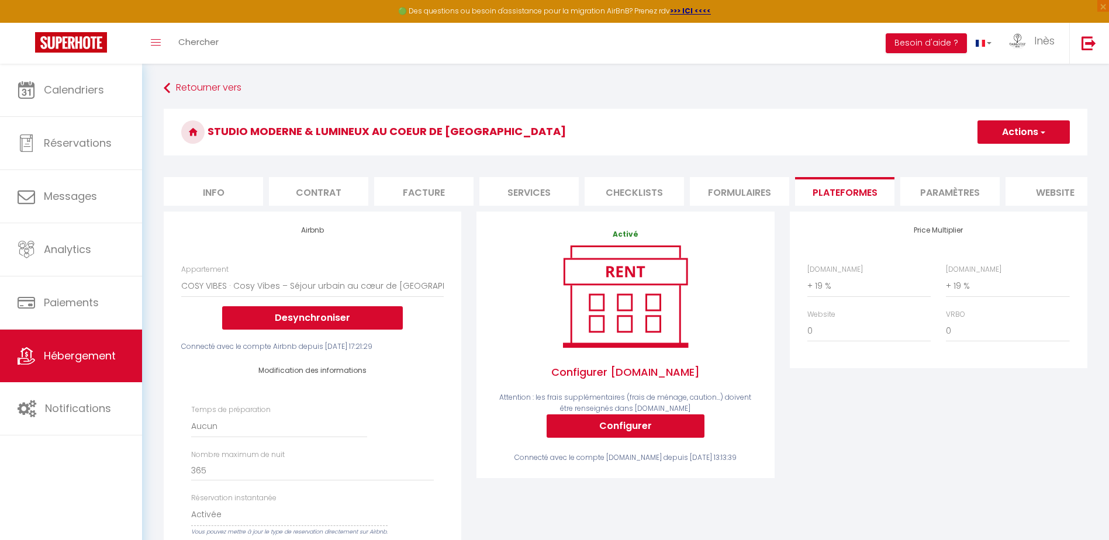
click at [933, 186] on li "Paramètres" at bounding box center [950, 191] width 99 height 29
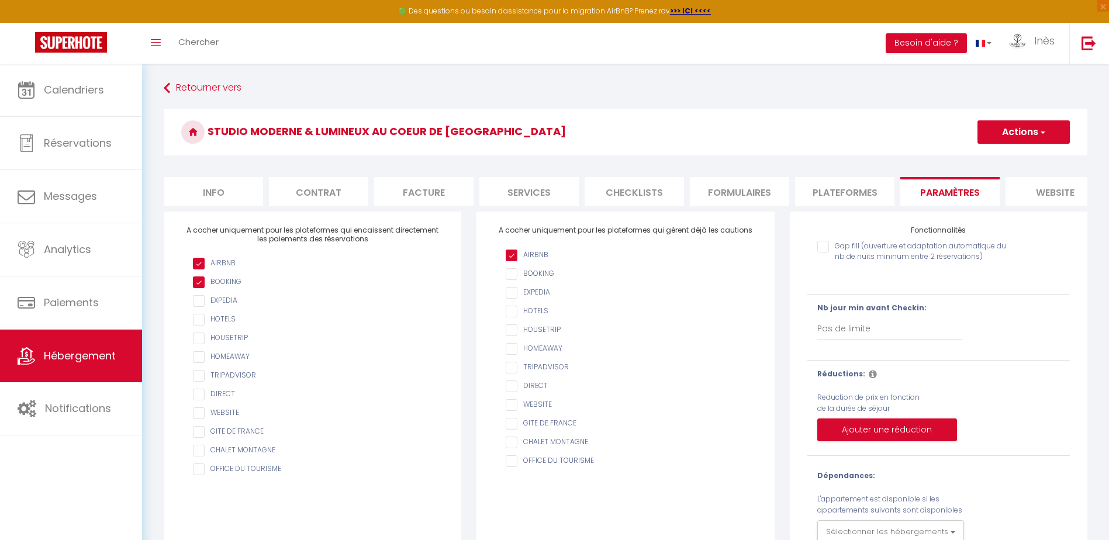
click at [846, 194] on li "Plateformes" at bounding box center [844, 191] width 99 height 29
select select
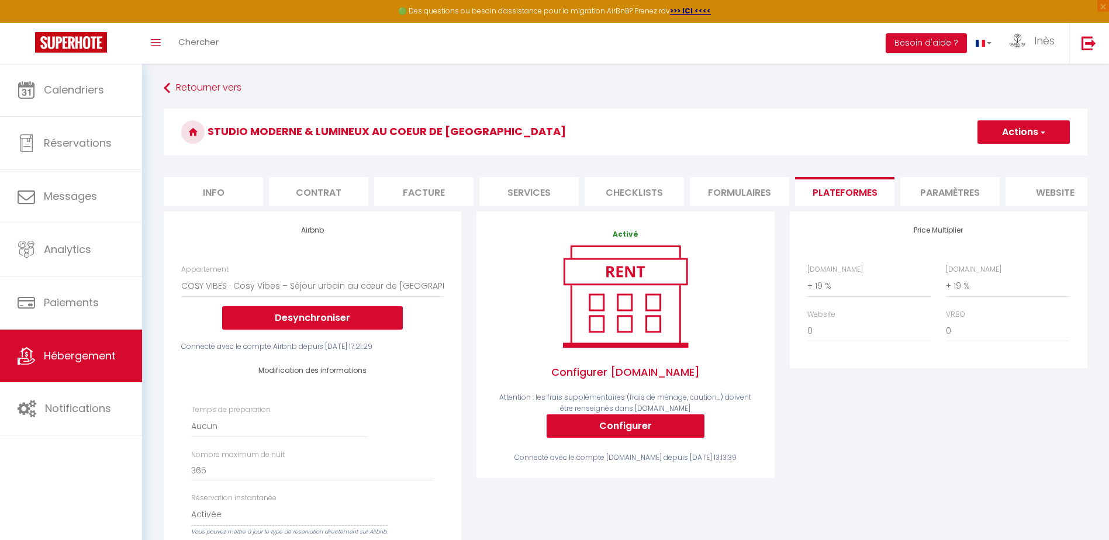
click at [759, 149] on h3 "Studio moderne & lumineux au coeur de [GEOGRAPHIC_DATA]" at bounding box center [626, 132] width 924 height 47
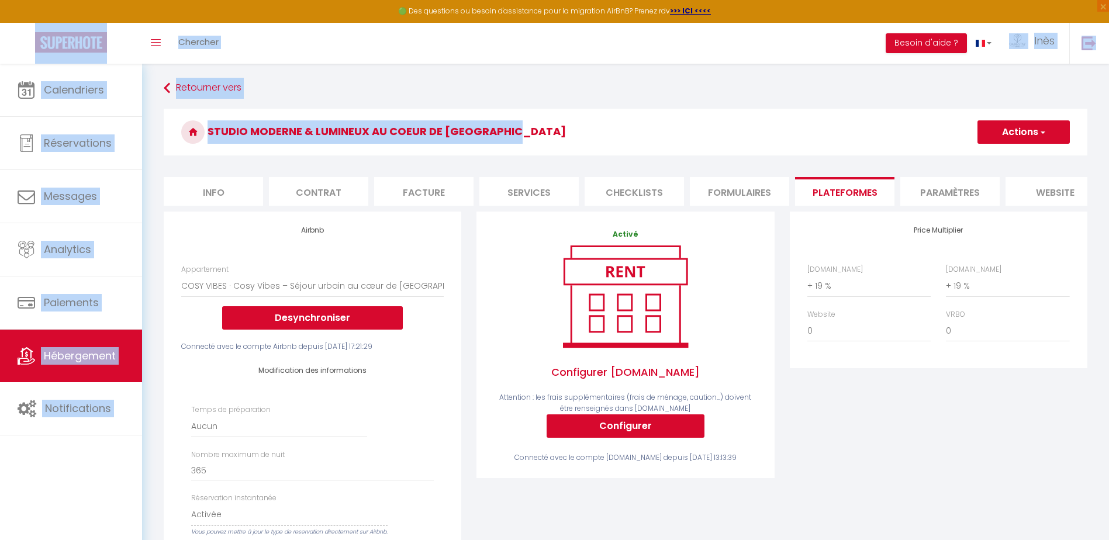
drag, startPoint x: 559, startPoint y: 138, endPoint x: 121, endPoint y: 22, distance: 452.7
click at [121, 64] on div "🟢 Des questions ou besoin d'assistance pour la migration AirBnB? Prenez rdv >>>…" at bounding box center [554, 512] width 1109 height 897
drag, startPoint x: 121, startPoint y: 22, endPoint x: 356, endPoint y: 36, distance: 235.0
click at [356, 36] on div "Toggle menubar Chercher BUTTON Besoin d'aide ? Inès Paramètres Équipe" at bounding box center [593, 43] width 1016 height 41
click at [537, 53] on div "Toggle menubar Chercher BUTTON Besoin d'aide ? Inès Paramètres Équipe" at bounding box center [593, 43] width 1016 height 41
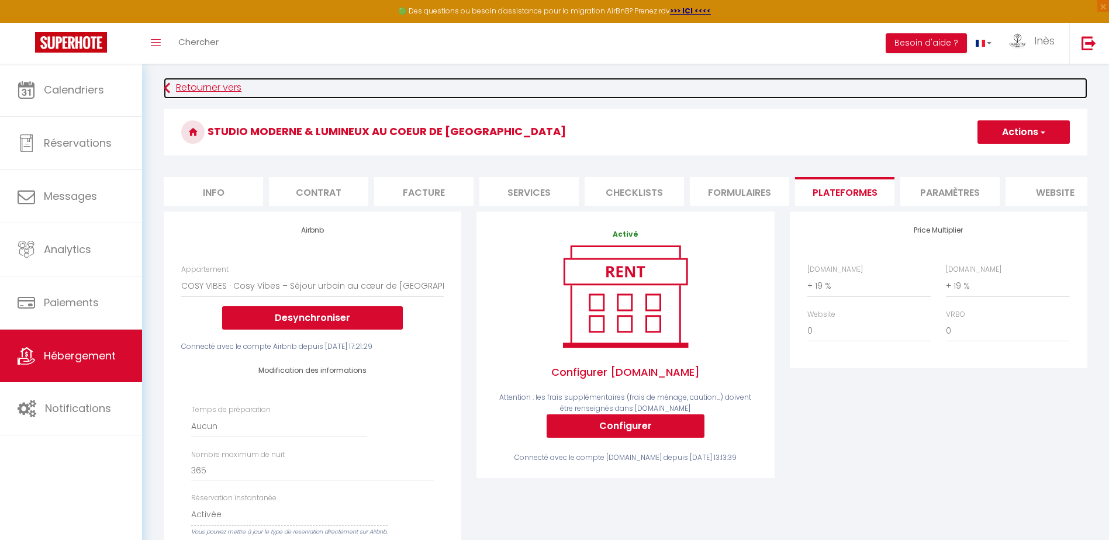
click at [177, 83] on link "Retourner vers" at bounding box center [626, 88] width 924 height 21
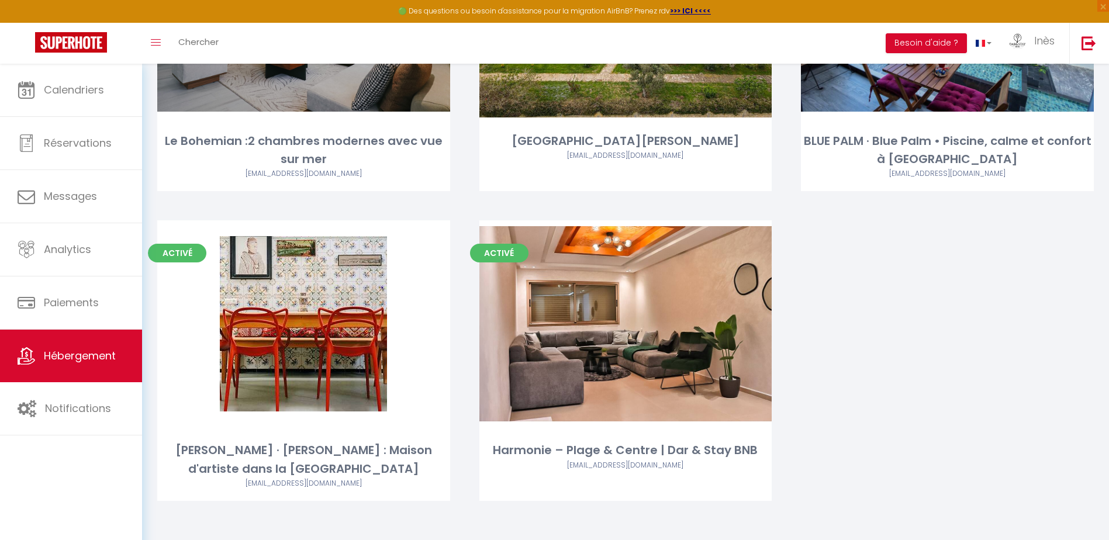
scroll to position [1483, 0]
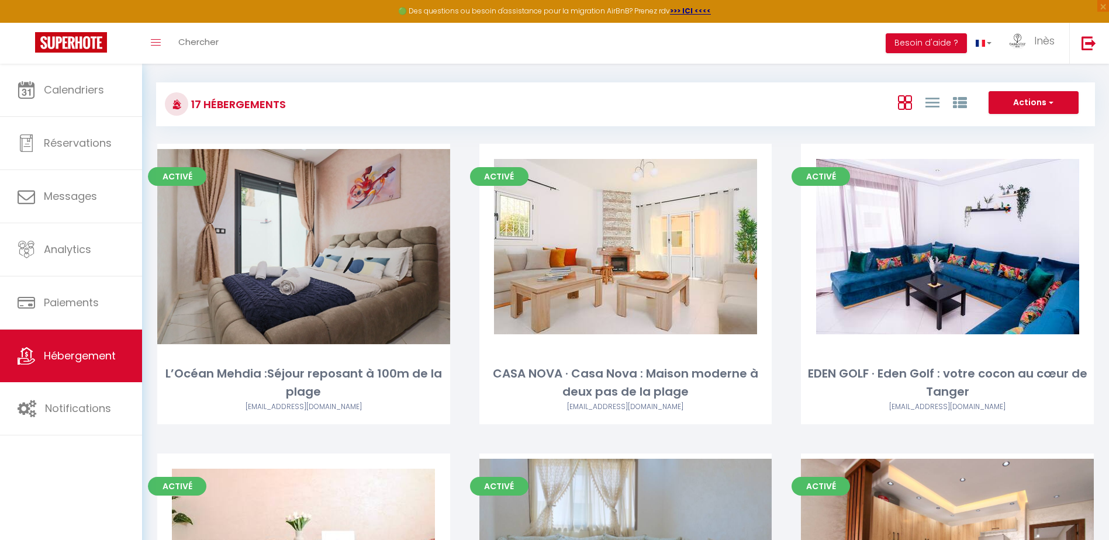
scroll to position [0, 0]
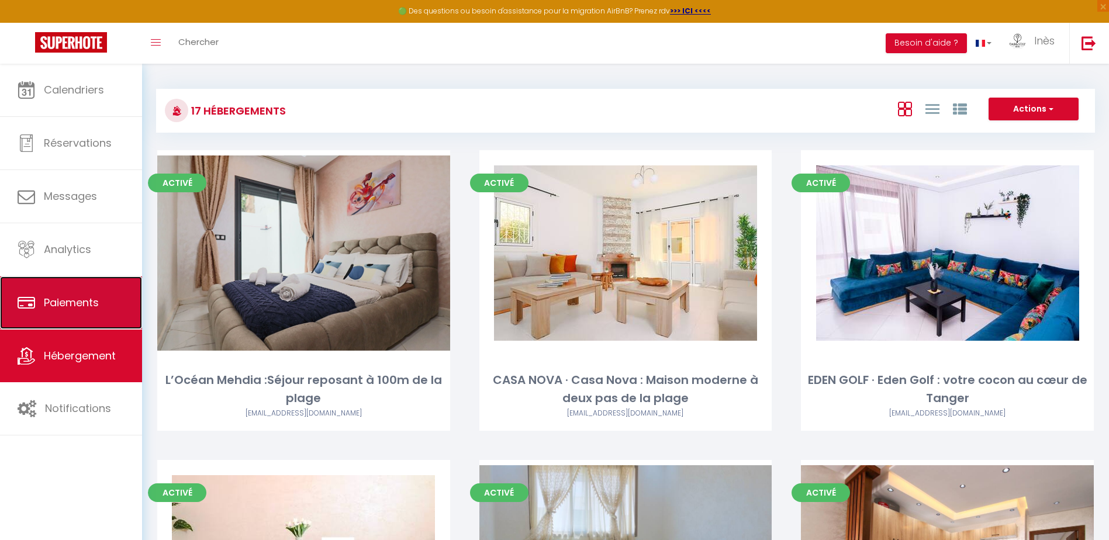
click at [36, 304] on link "Paiements" at bounding box center [71, 303] width 142 height 53
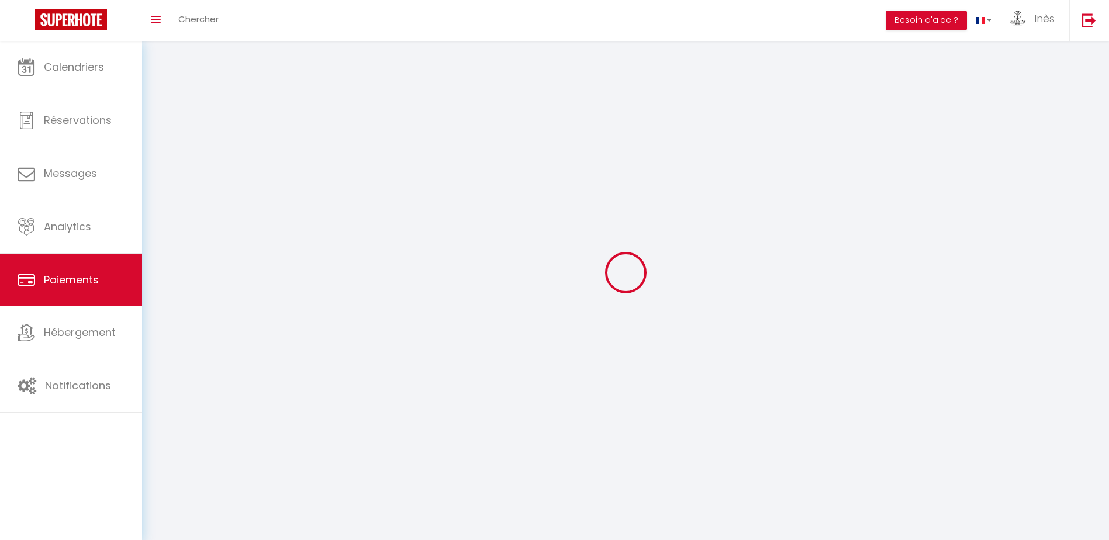
select select "2"
select select "0"
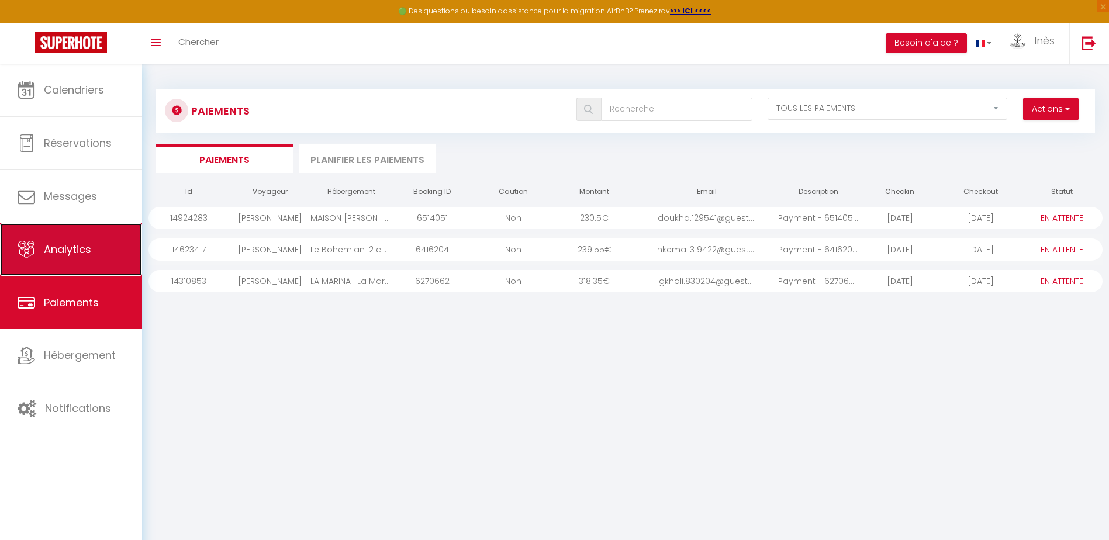
click at [37, 251] on link "Analytics" at bounding box center [71, 249] width 142 height 53
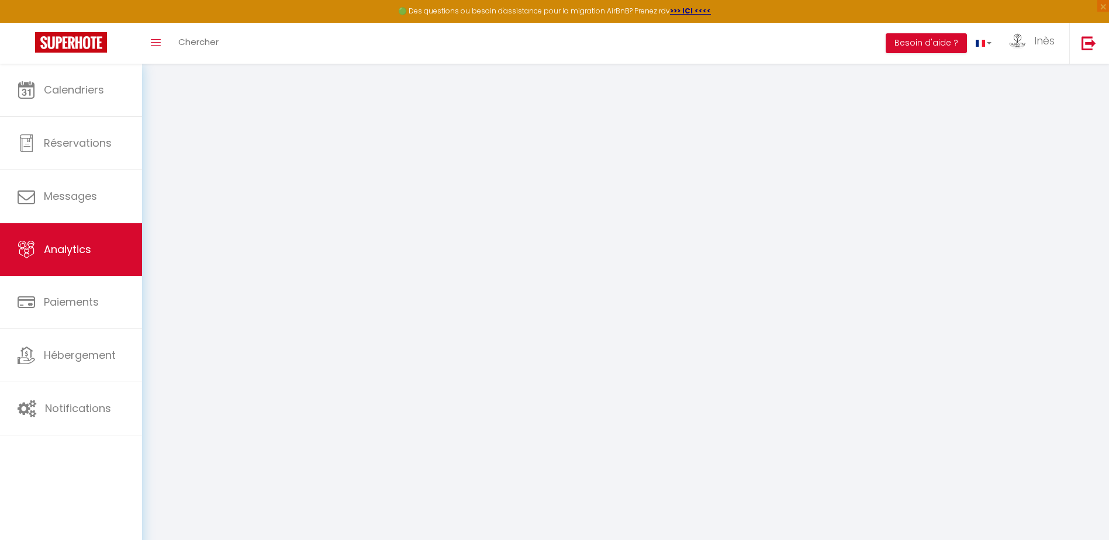
select select "2025"
select select "10"
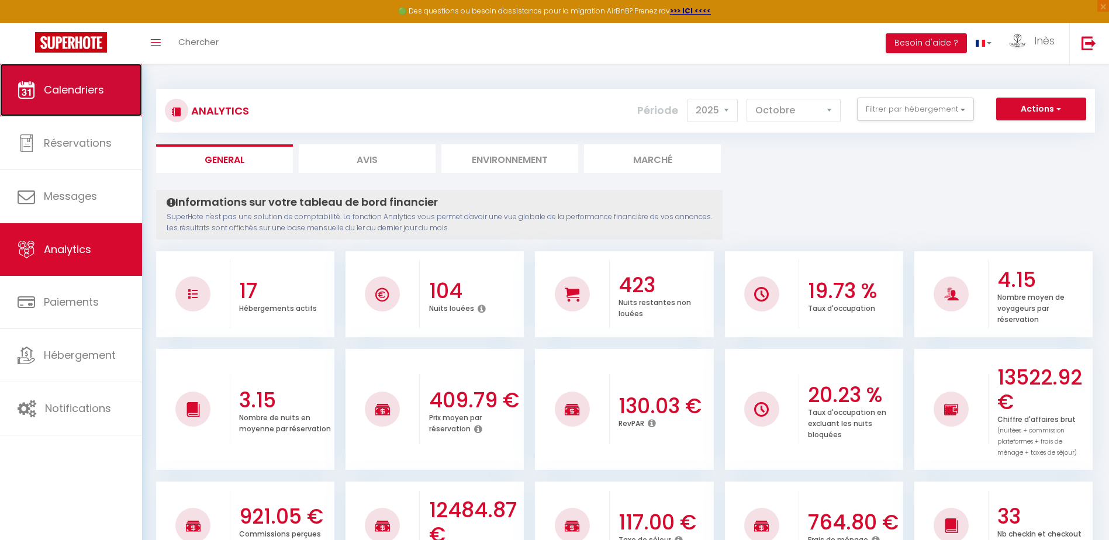
click at [40, 87] on link "Calendriers" at bounding box center [71, 90] width 142 height 53
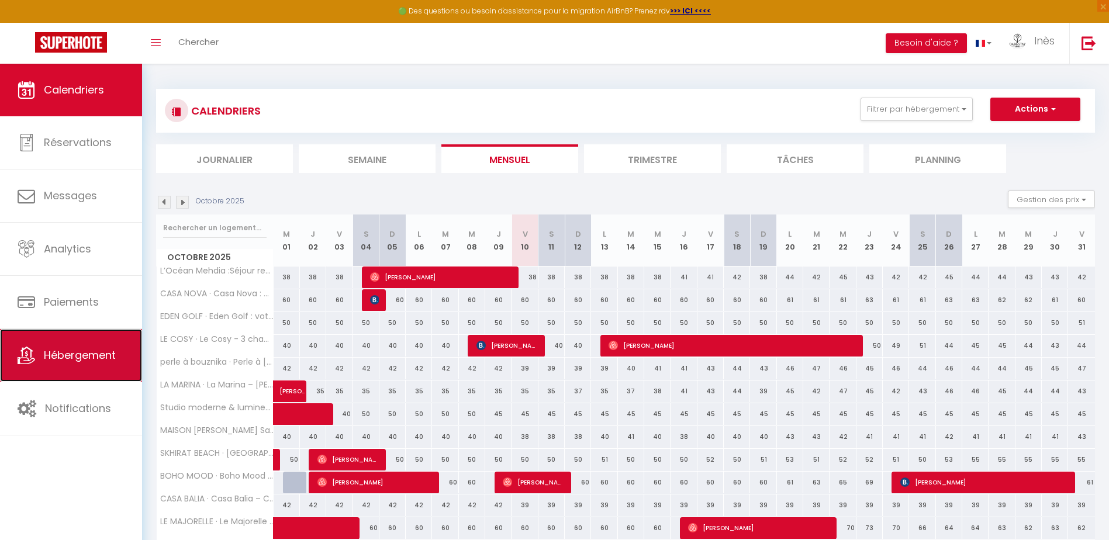
click at [68, 357] on span "Hébergement" at bounding box center [80, 355] width 72 height 15
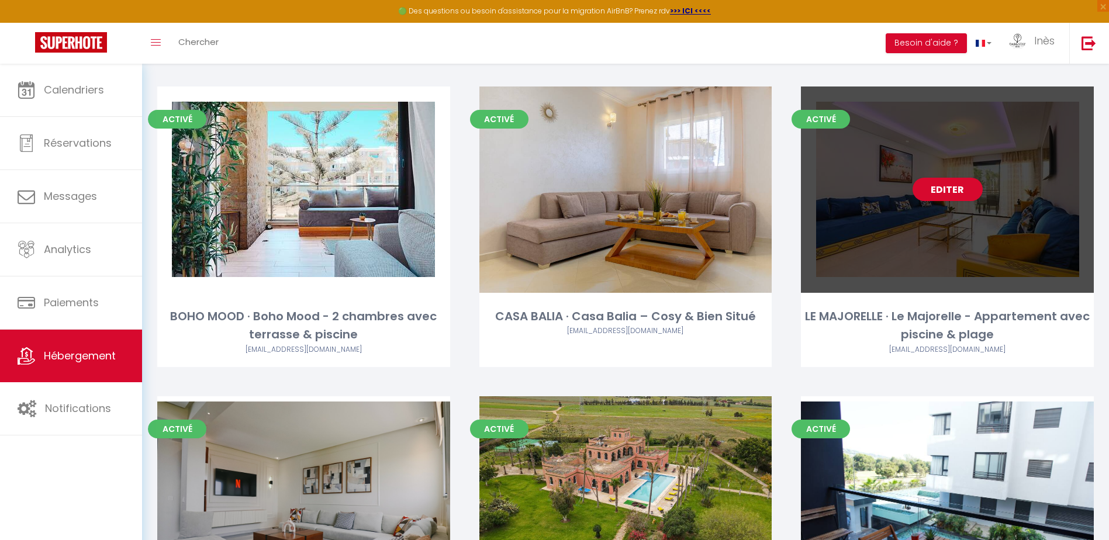
scroll to position [994, 0]
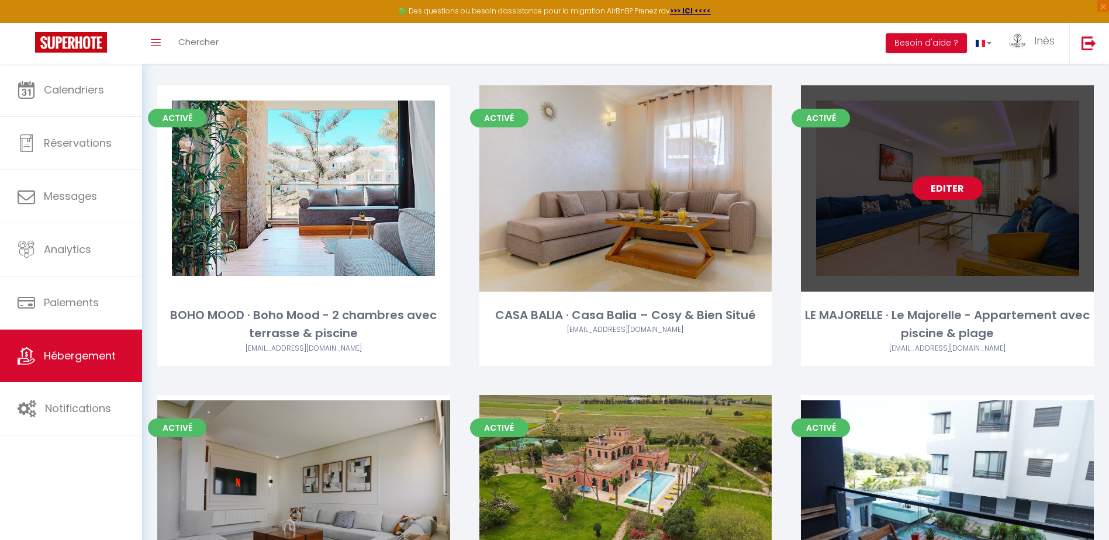
click at [949, 188] on link "Editer" at bounding box center [948, 188] width 70 height 23
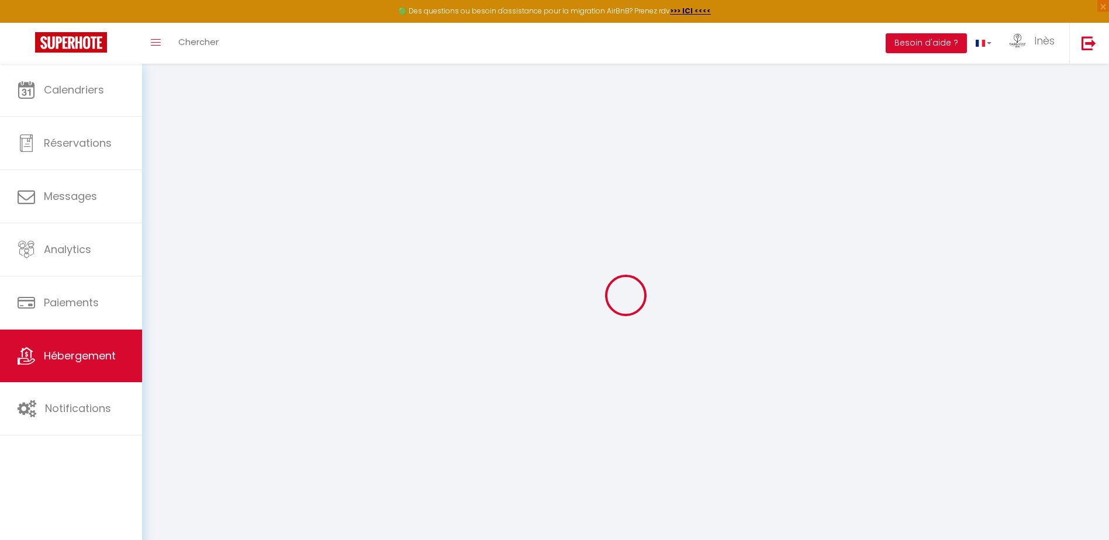
select select "+ 16 %"
select select "+ 17 %"
select select "8060-1495739014336721852"
select select
checkbox input "false"
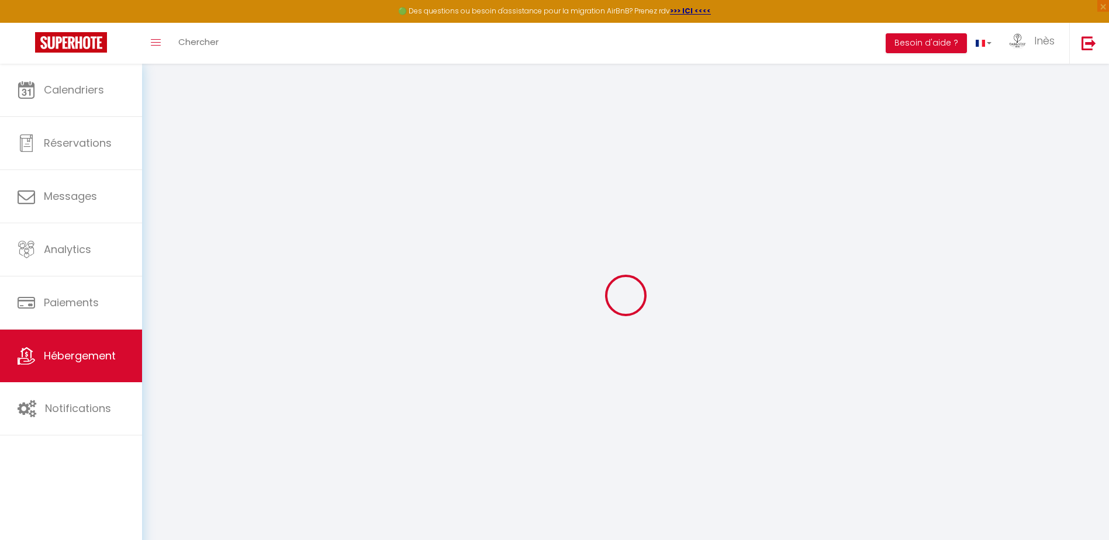
checkbox input "false"
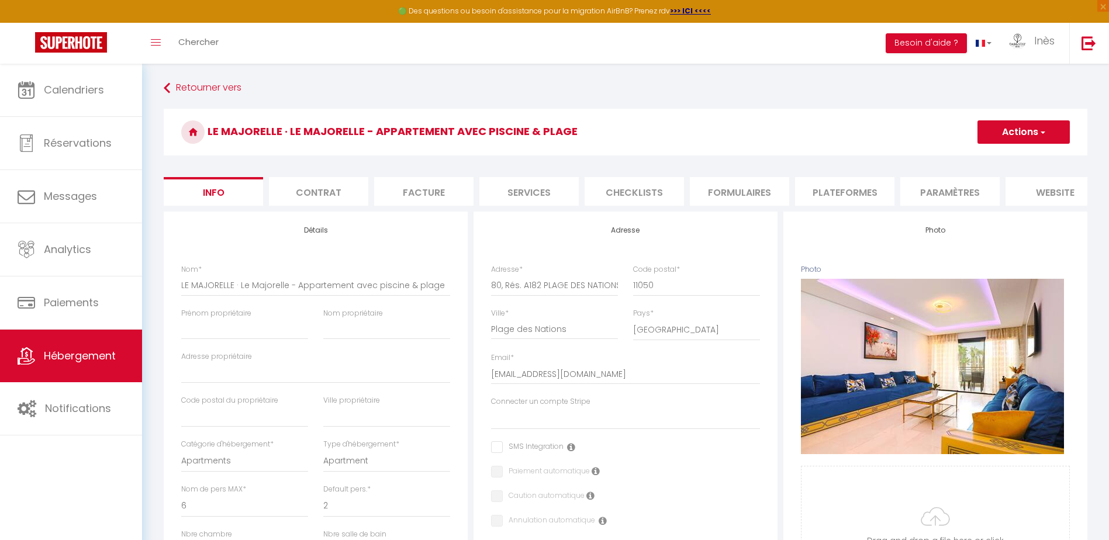
click at [823, 186] on li "Plateformes" at bounding box center [844, 191] width 99 height 29
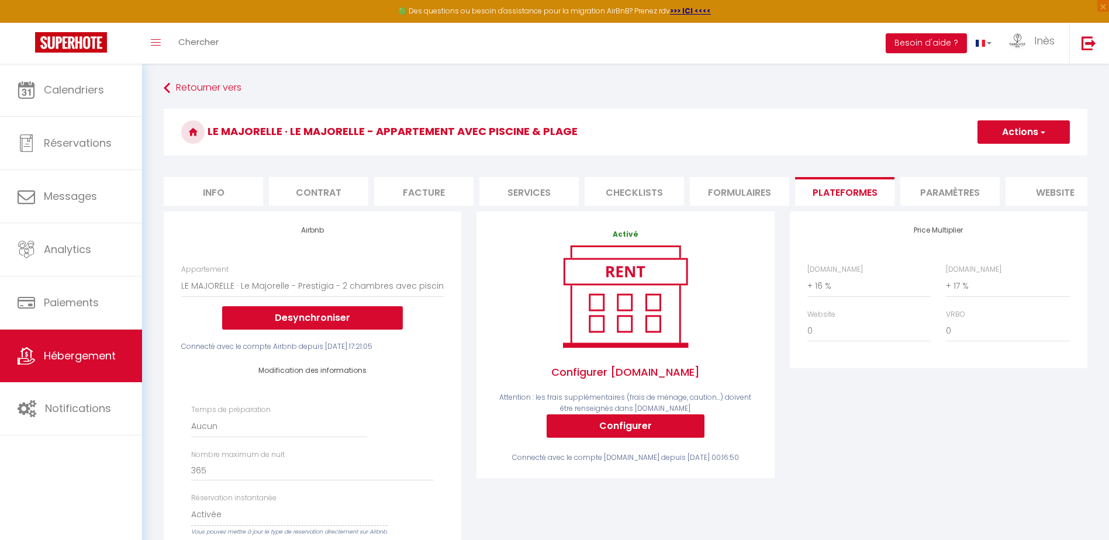
select select
click at [853, 292] on select "0 + 1 % + 2 % + 3 % + 4 % + 5 % + 6 % + 7 % + 8 % + 9 %" at bounding box center [869, 286] width 123 height 22
select select "+ 25 %"
click at [808, 284] on select "0 + 1 % + 2 % + 3 % + 4 % + 5 % + 6 % + 7 % + 8 % + 9 %" at bounding box center [869, 286] width 123 height 22
select select
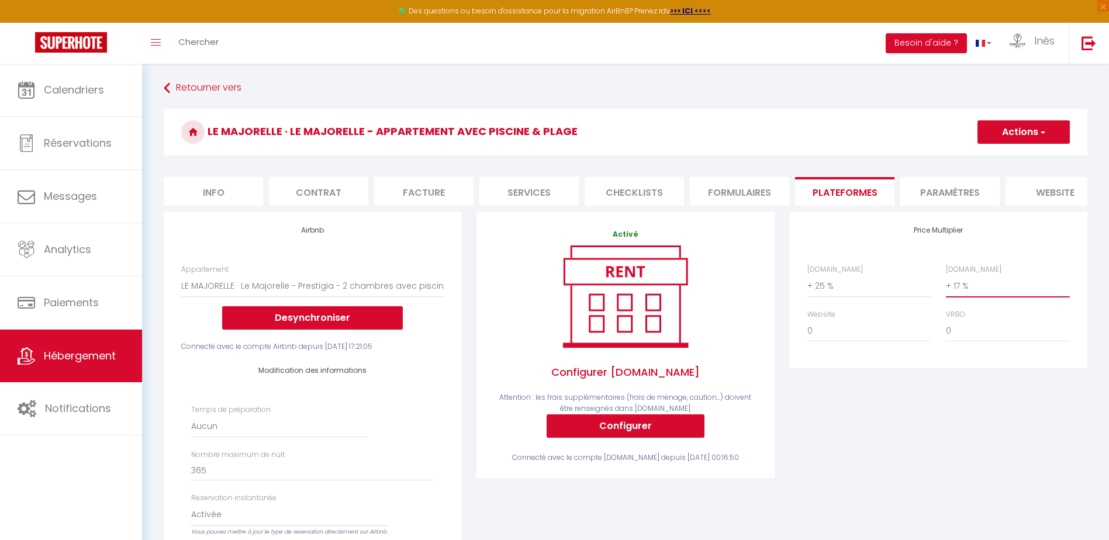
click at [977, 295] on select "0 + 1 % + 2 % + 3 % + 4 % + 5 % + 6 % + 7 % + 8 % + 9 %" at bounding box center [1007, 286] width 123 height 22
select select "+ 25 %"
click at [946, 284] on select "0 + 1 % + 2 % + 3 % + 4 % + 5 % + 6 % + 7 % + 8 % + 9 %" at bounding box center [1007, 286] width 123 height 22
select select
click at [1018, 126] on button "Actions" at bounding box center [1024, 131] width 92 height 23
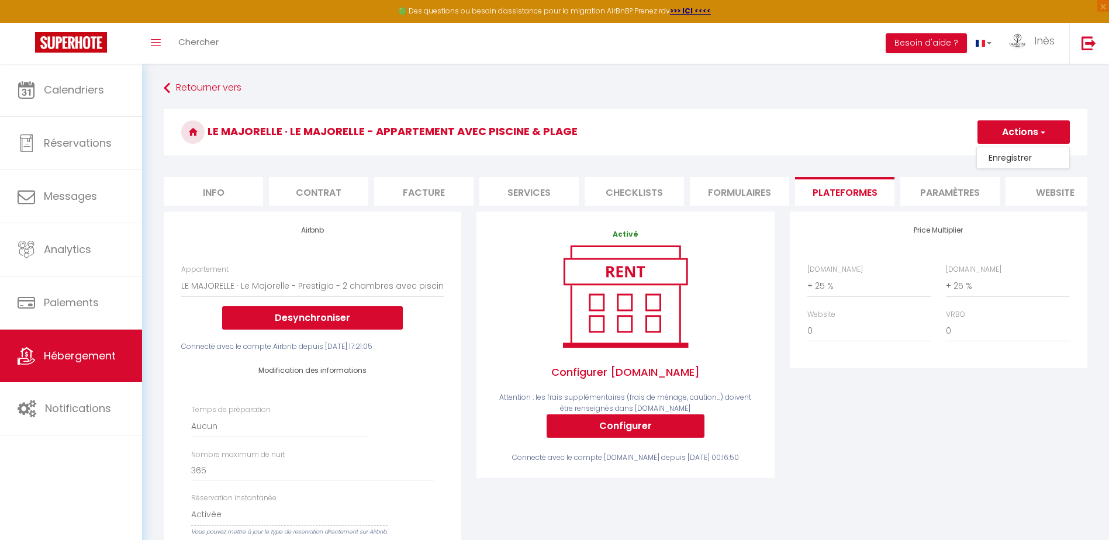
click at [1017, 159] on link "Enregistrer" at bounding box center [1023, 157] width 92 height 15
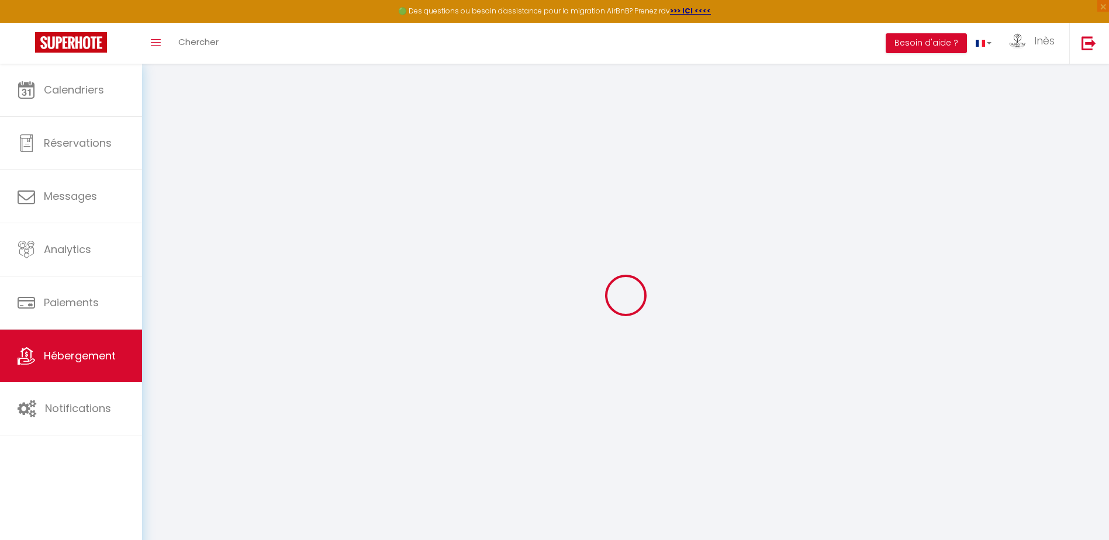
select select "EUR"
select select
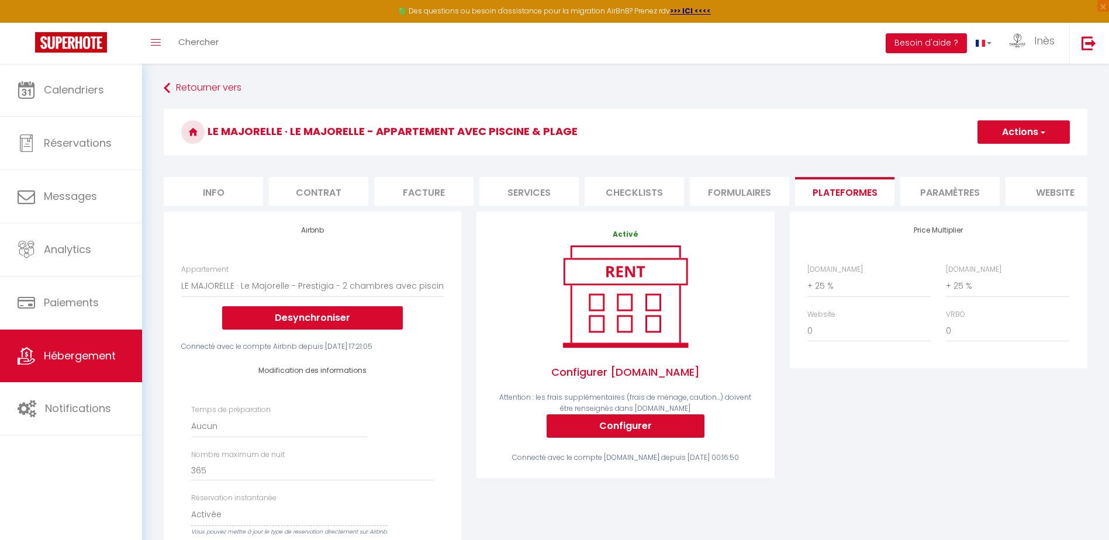
click at [995, 135] on button "Actions" at bounding box center [1024, 131] width 92 height 23
click at [998, 156] on link "Enregistrer" at bounding box center [1023, 157] width 92 height 15
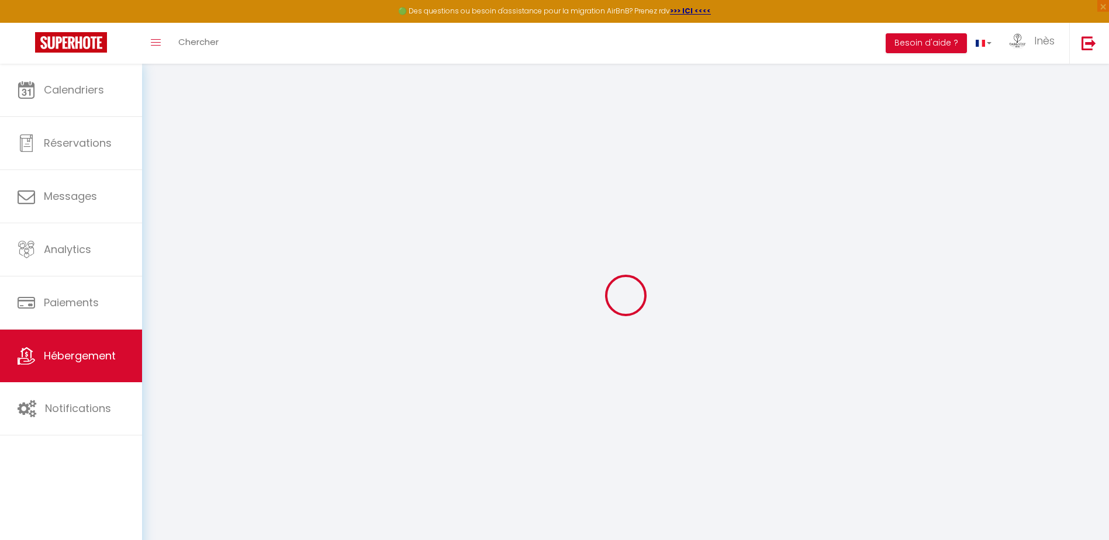
select select "EUR"
select select
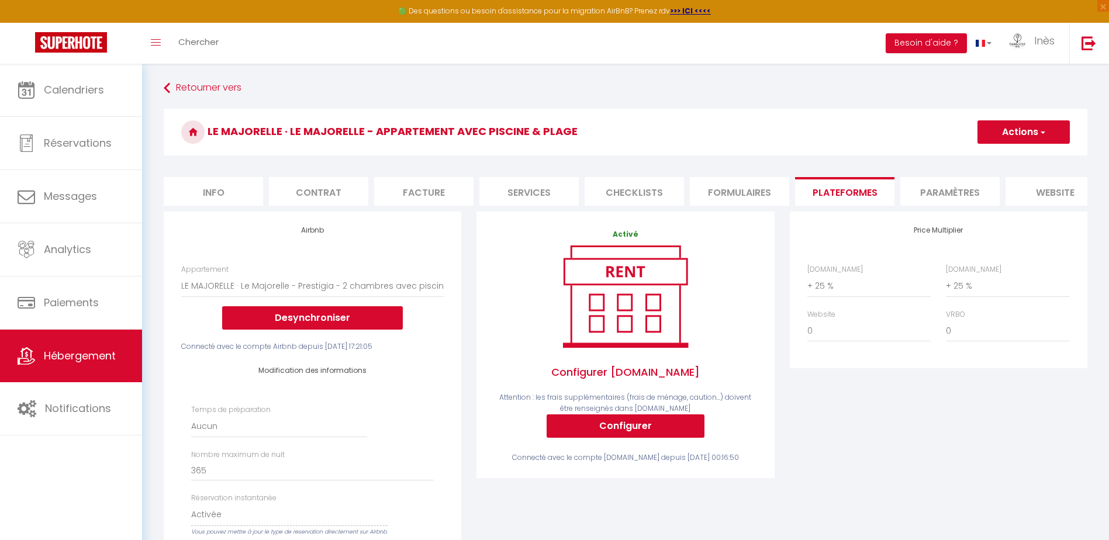
click at [761, 201] on li "Formulaires" at bounding box center [739, 191] width 99 height 29
select select
checkbox input "false"
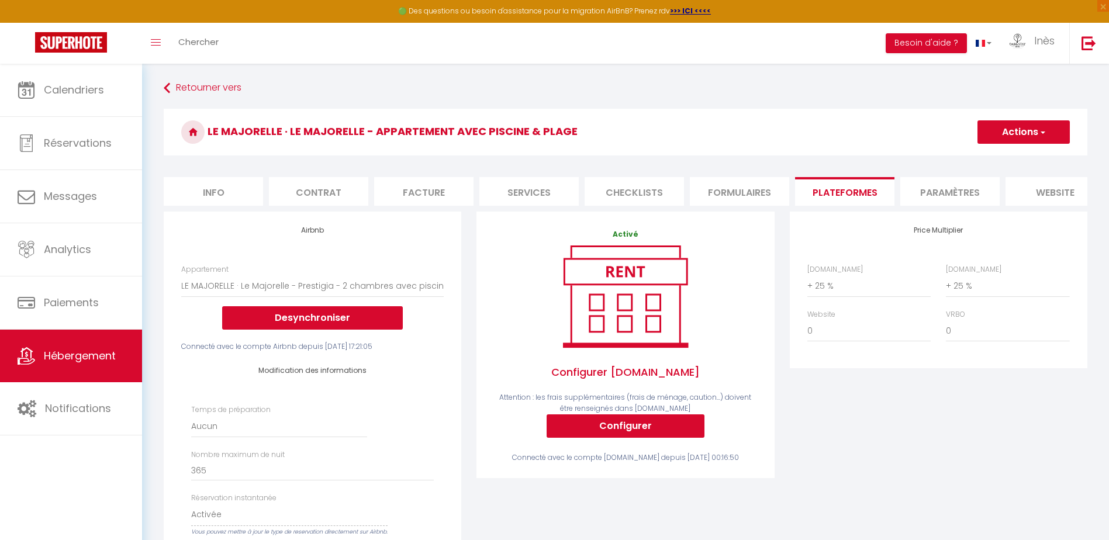
checkbox input "false"
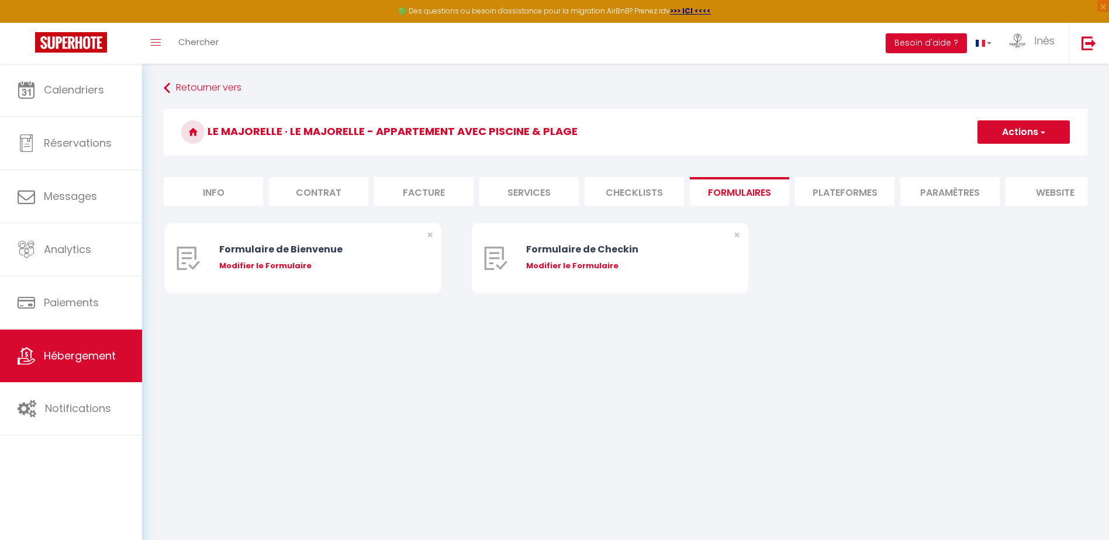
click at [636, 201] on li "Checklists" at bounding box center [634, 191] width 99 height 29
select select
checkbox input "false"
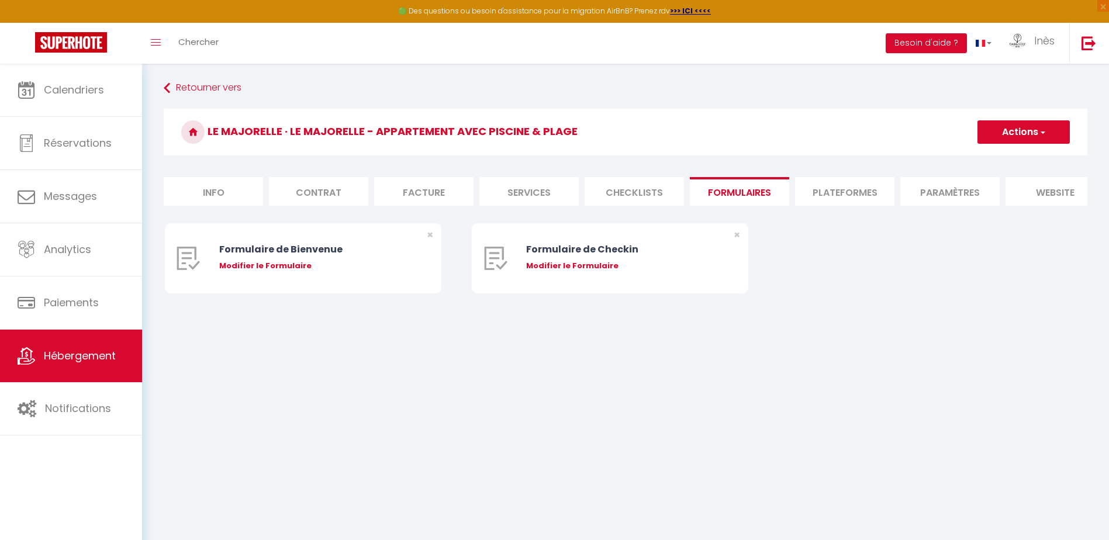
checkbox input "false"
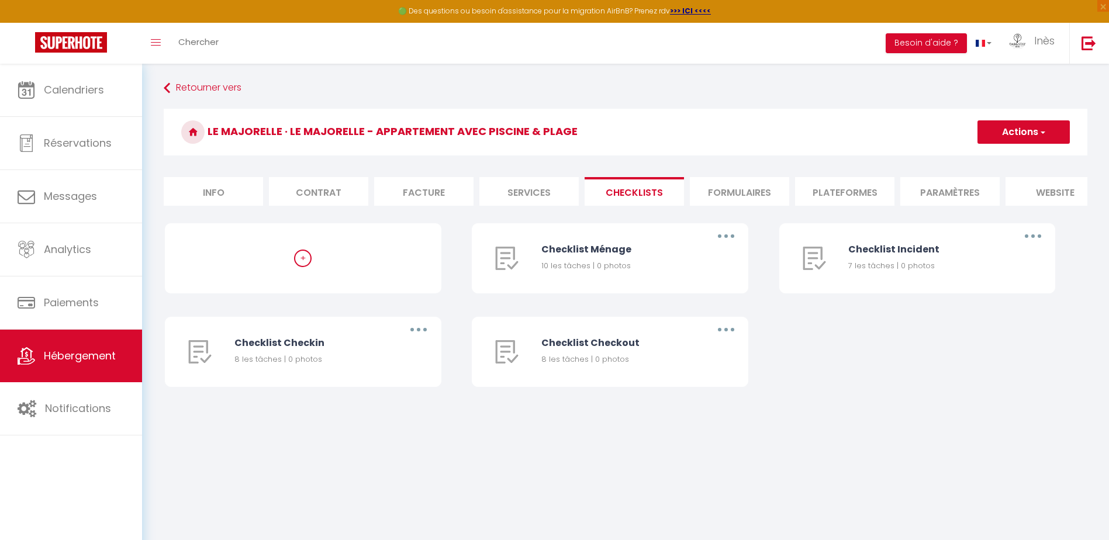
click at [529, 200] on li "Services" at bounding box center [529, 191] width 99 height 29
select select
checkbox input "false"
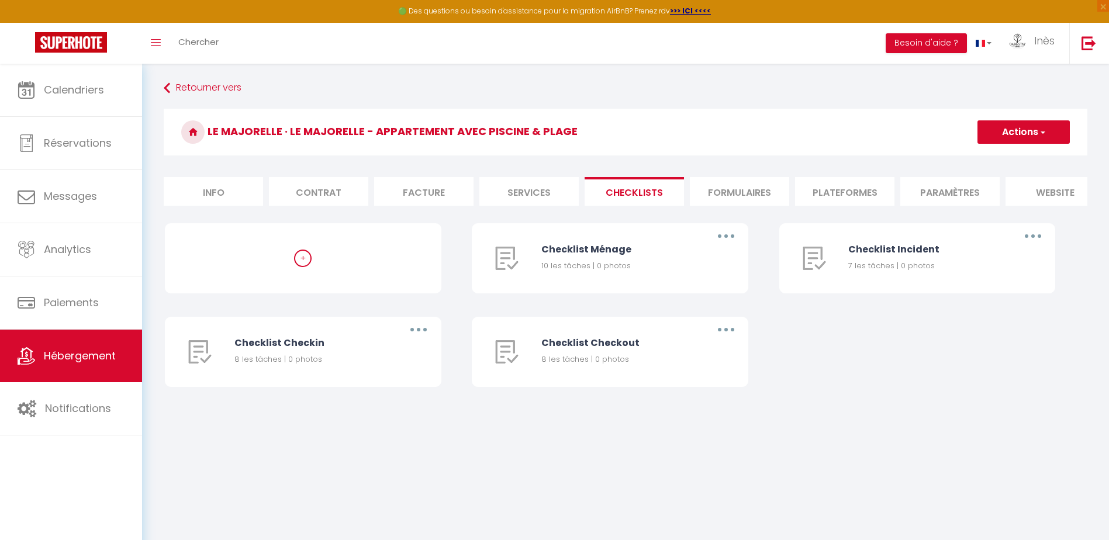
checkbox input "false"
select select
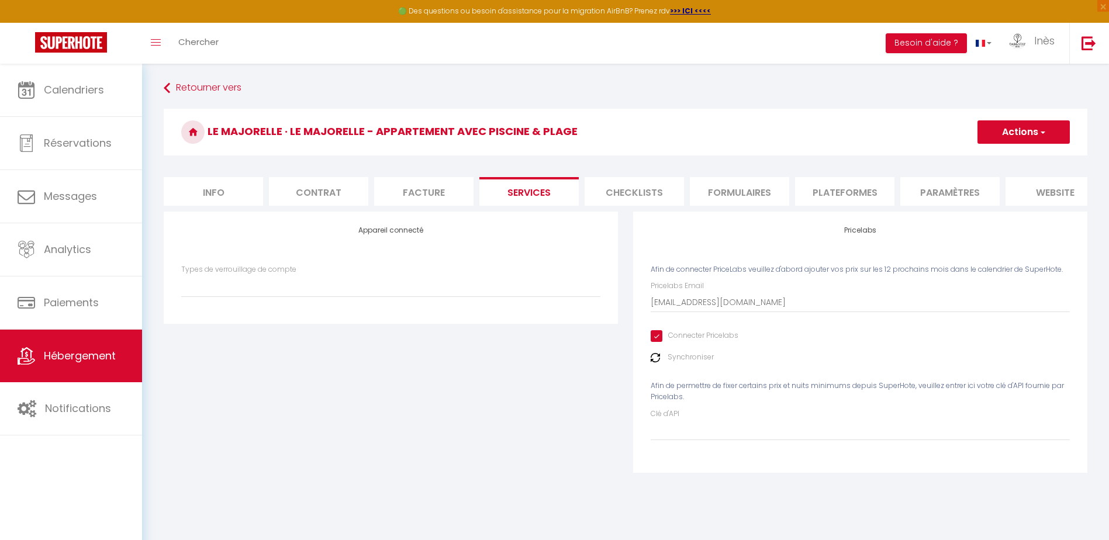
click at [447, 198] on li "Facture" at bounding box center [423, 191] width 99 height 29
select select
checkbox input "false"
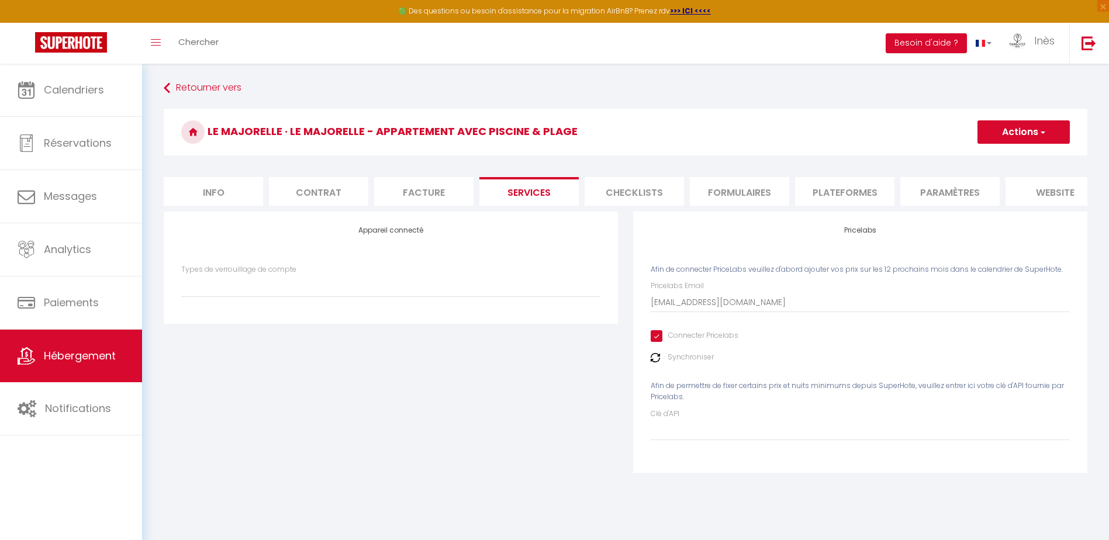
checkbox input "false"
select select
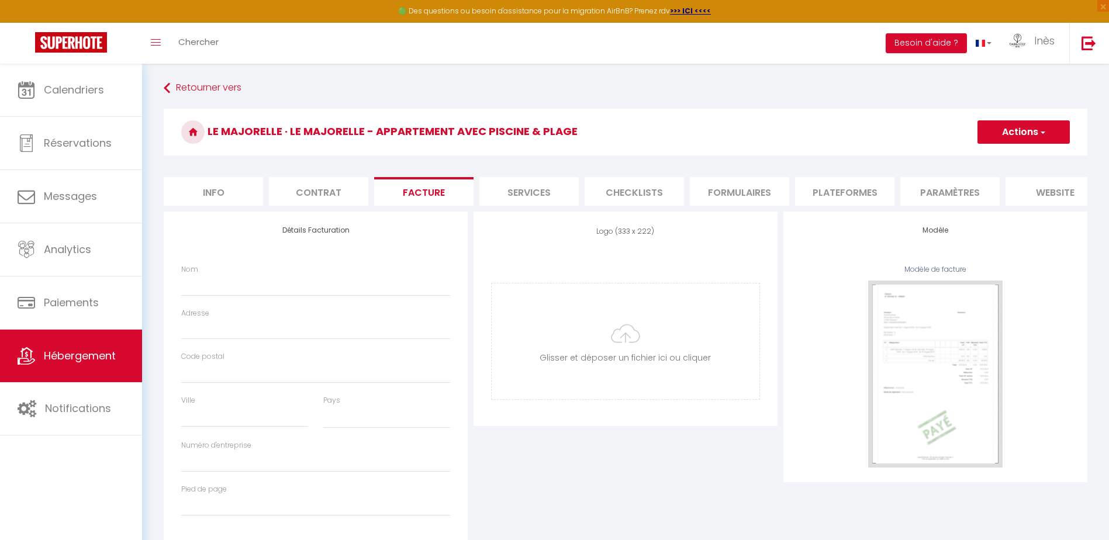
click at [318, 195] on li "Contrat" at bounding box center [318, 191] width 99 height 29
select select
checkbox input "false"
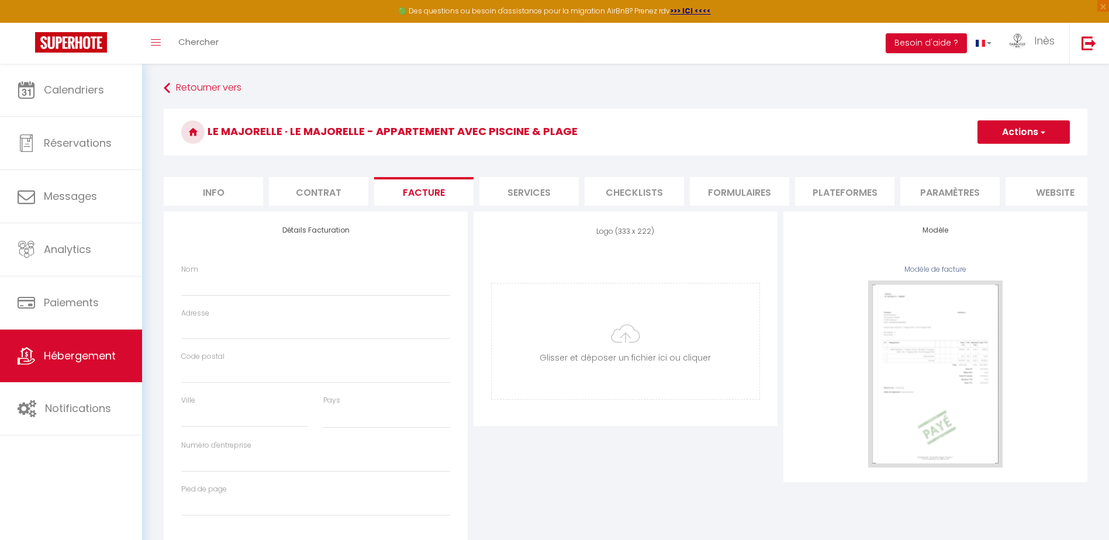
checkbox input "false"
select select
checkbox input "false"
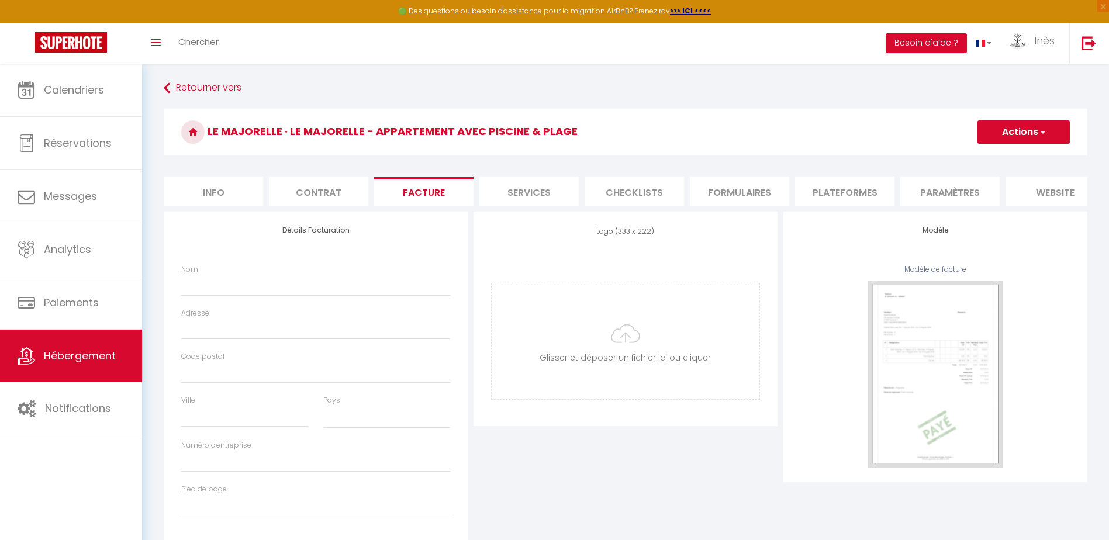
checkbox input "false"
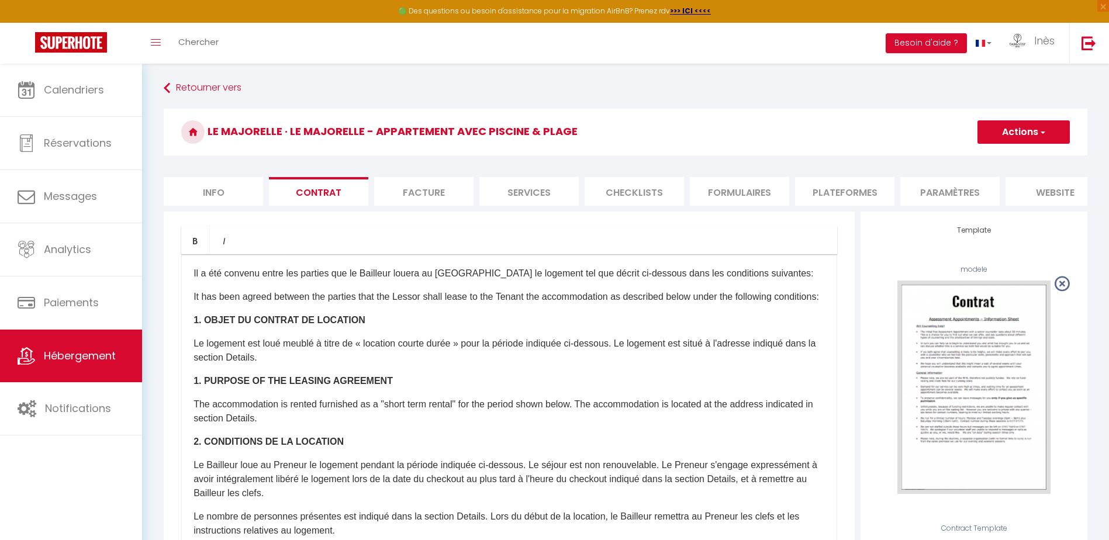
select select
checkbox input "false"
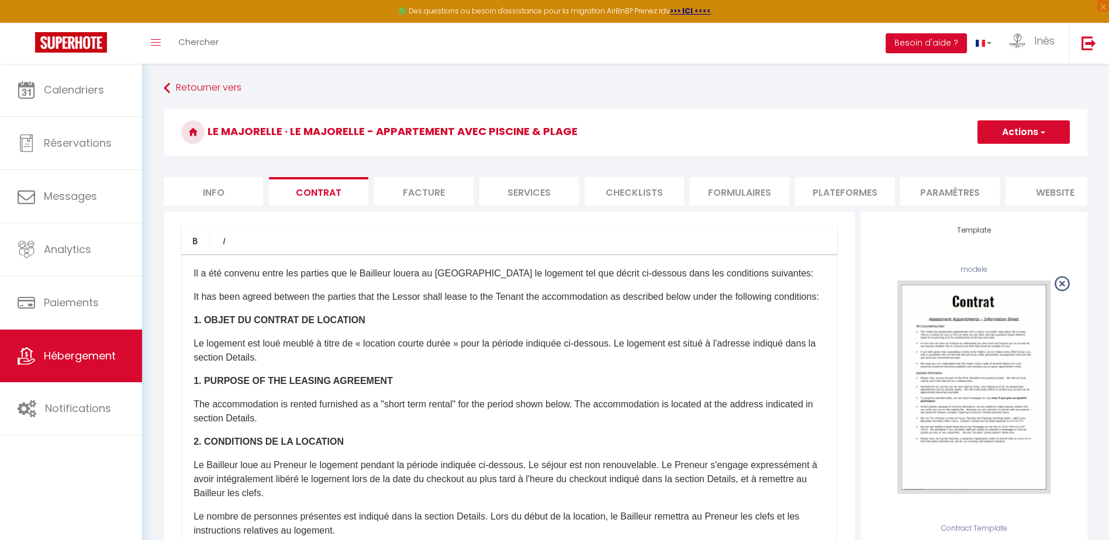
select select
checkbox input "false"
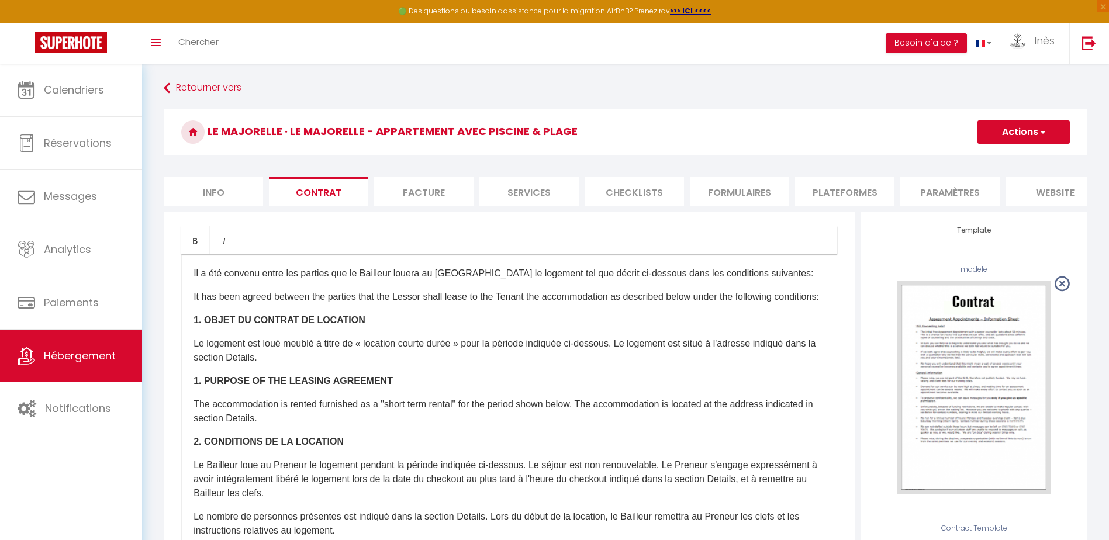
select select
checkbox input "false"
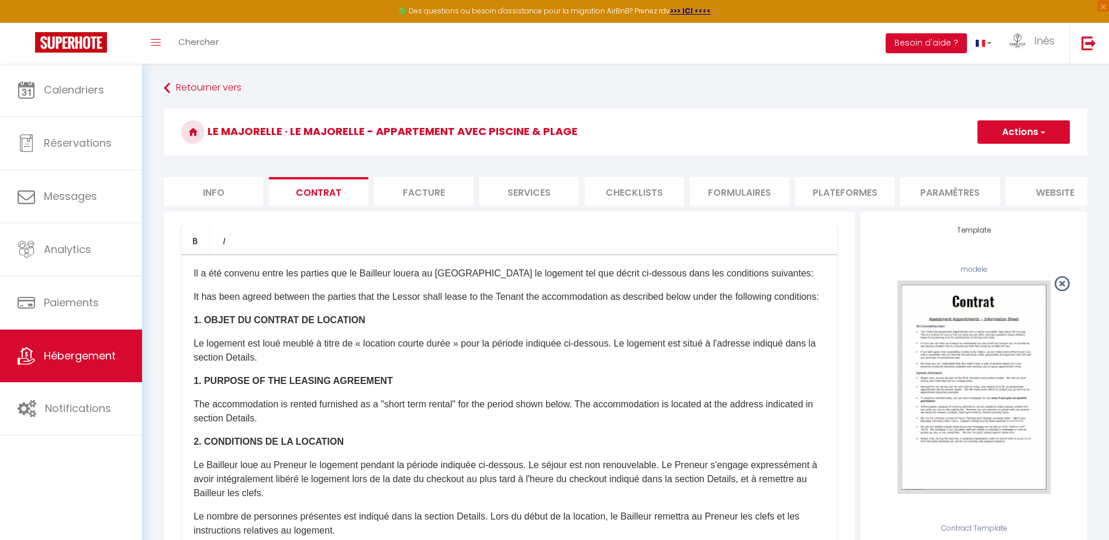
click at [212, 192] on li "Info" at bounding box center [213, 191] width 99 height 29
select select
checkbox input "false"
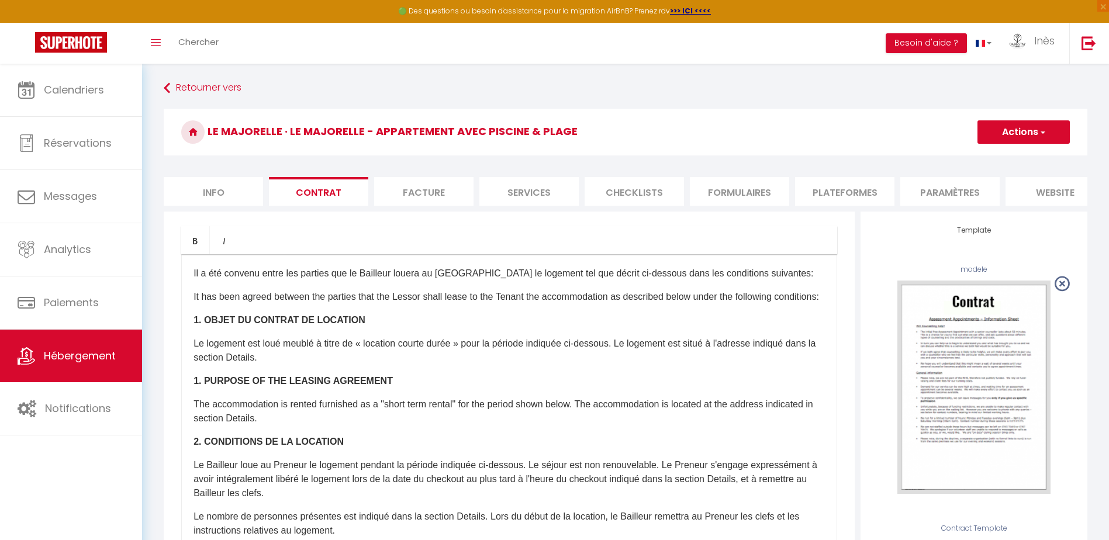
checkbox input "false"
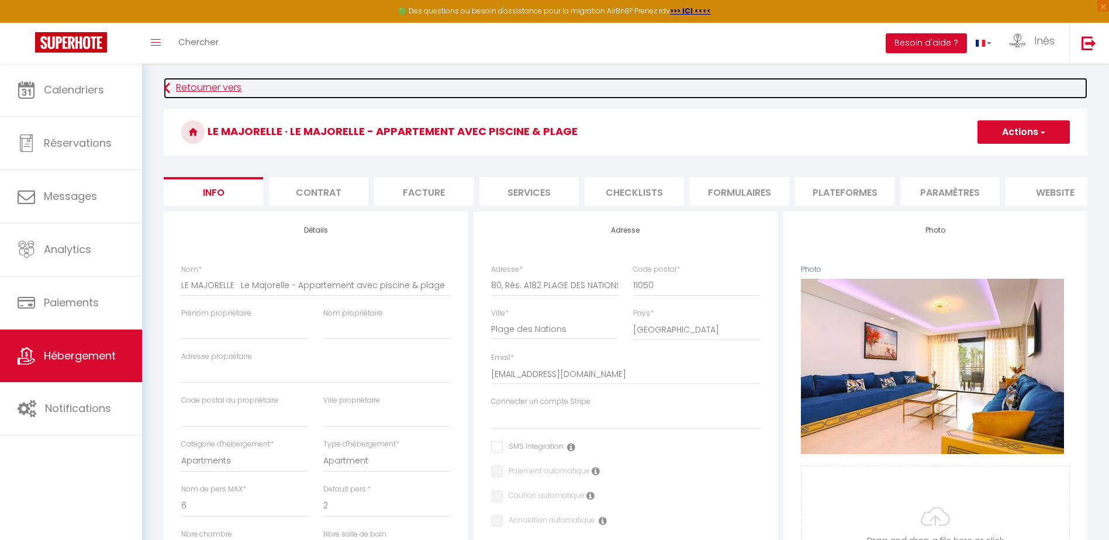
click at [189, 92] on link "Retourner vers" at bounding box center [626, 88] width 924 height 21
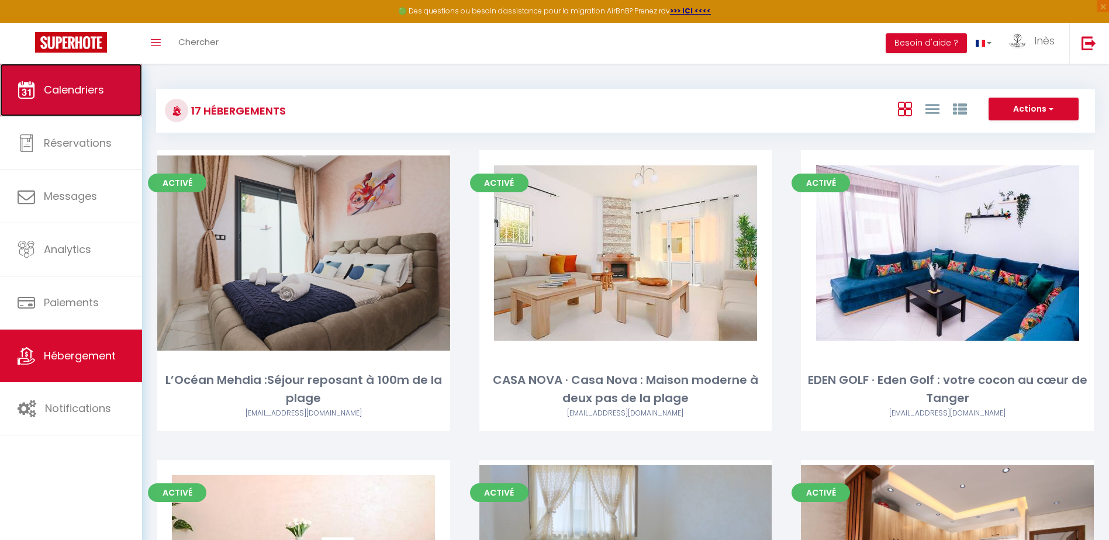
click at [81, 105] on link "Calendriers" at bounding box center [71, 90] width 142 height 53
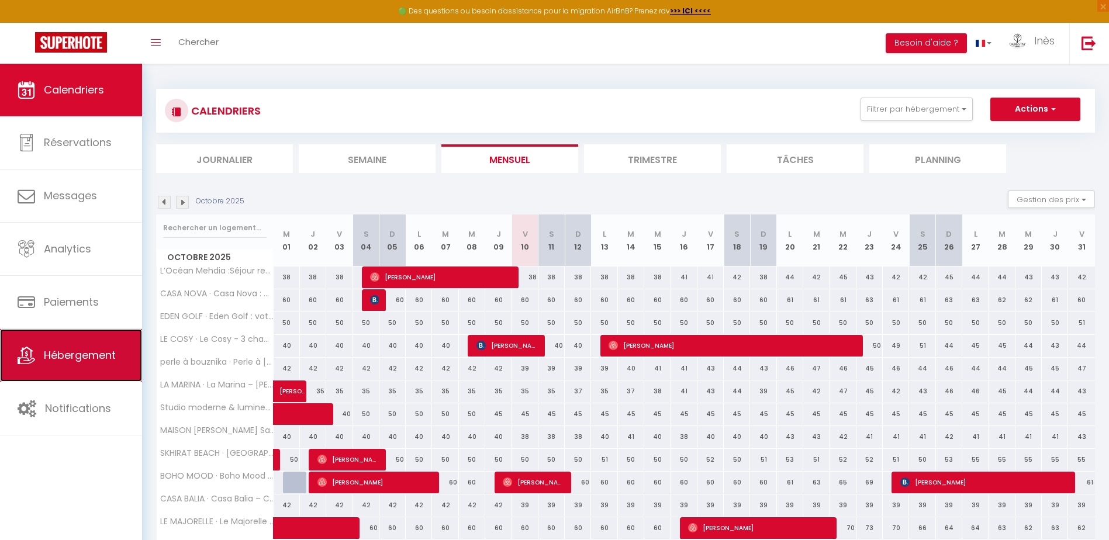
click at [66, 360] on span "Hébergement" at bounding box center [80, 355] width 72 height 15
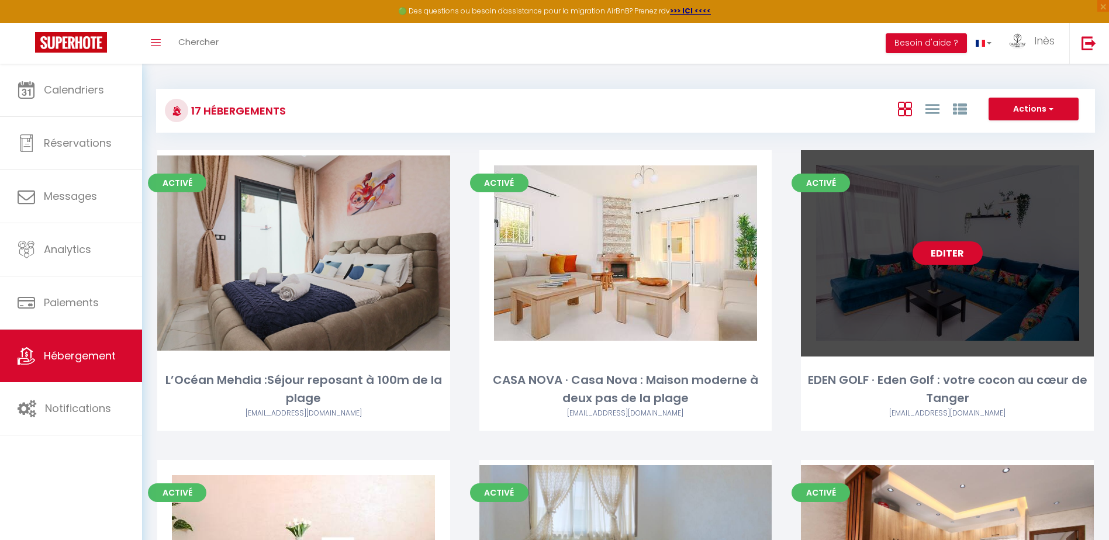
click at [949, 251] on link "Editer" at bounding box center [948, 253] width 70 height 23
select select "3"
select select "2"
select select "1"
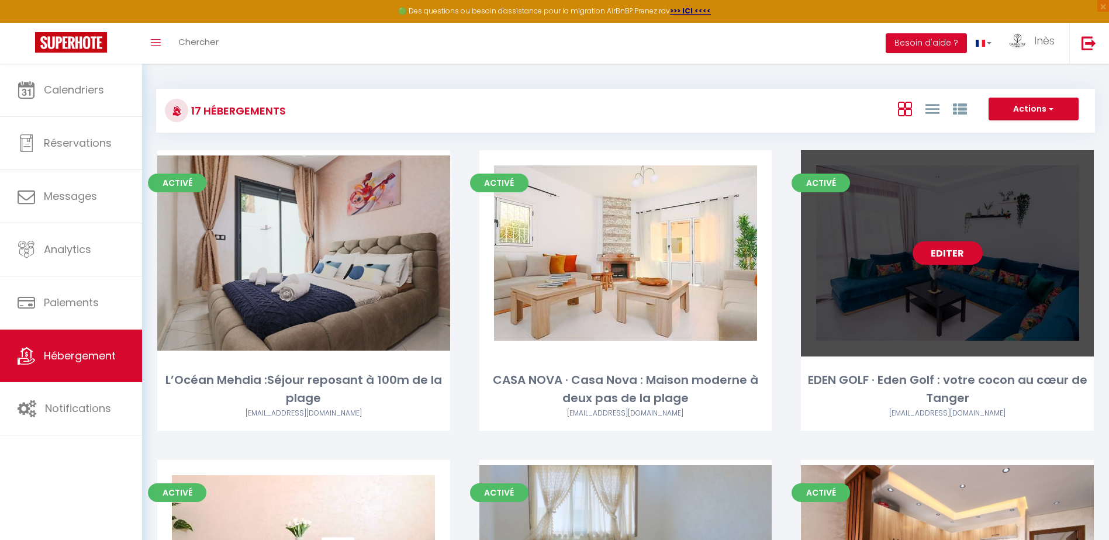
select select "1"
select select "28"
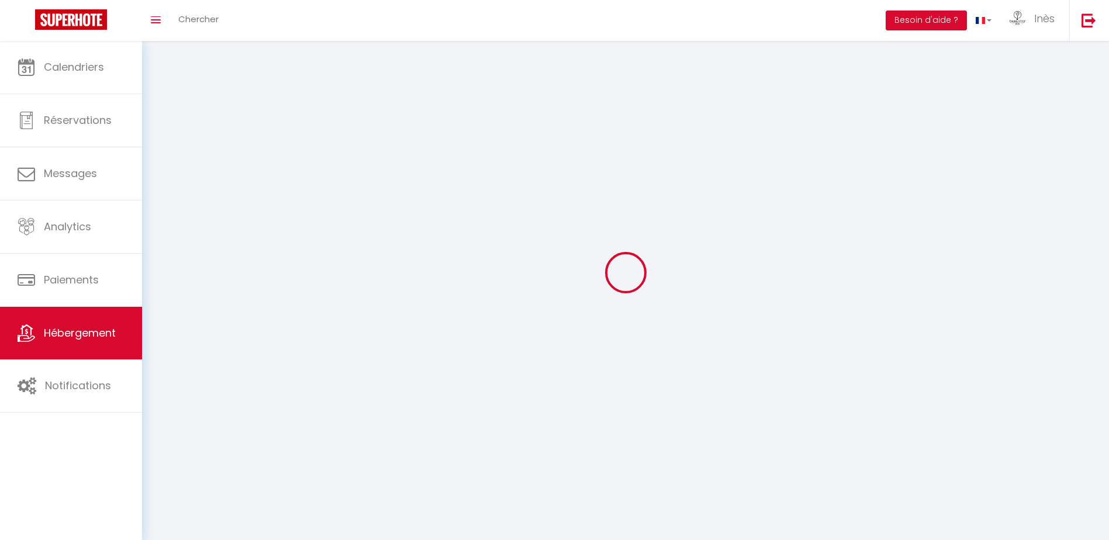
select select
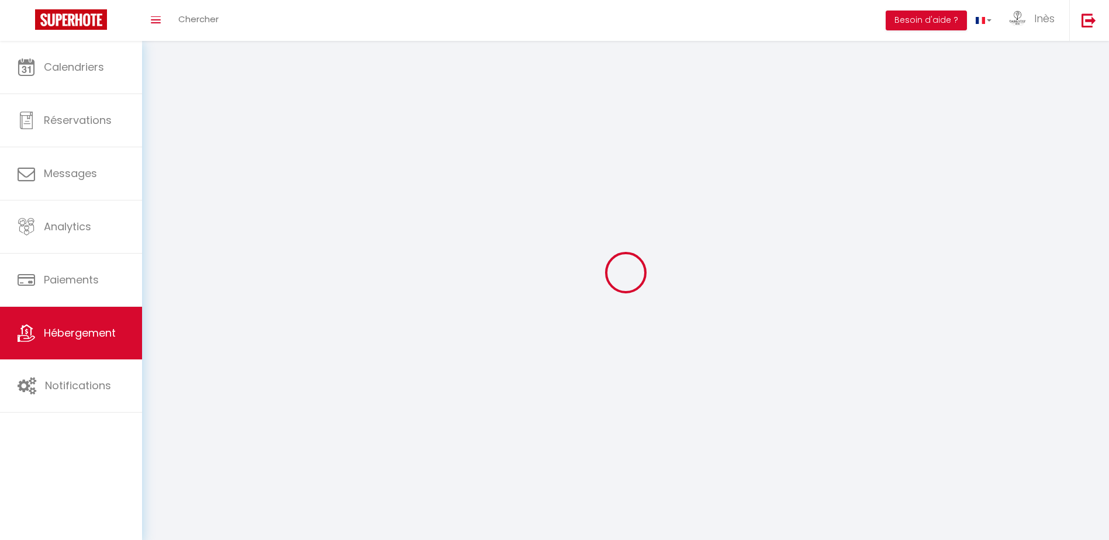
select select
checkbox input "false"
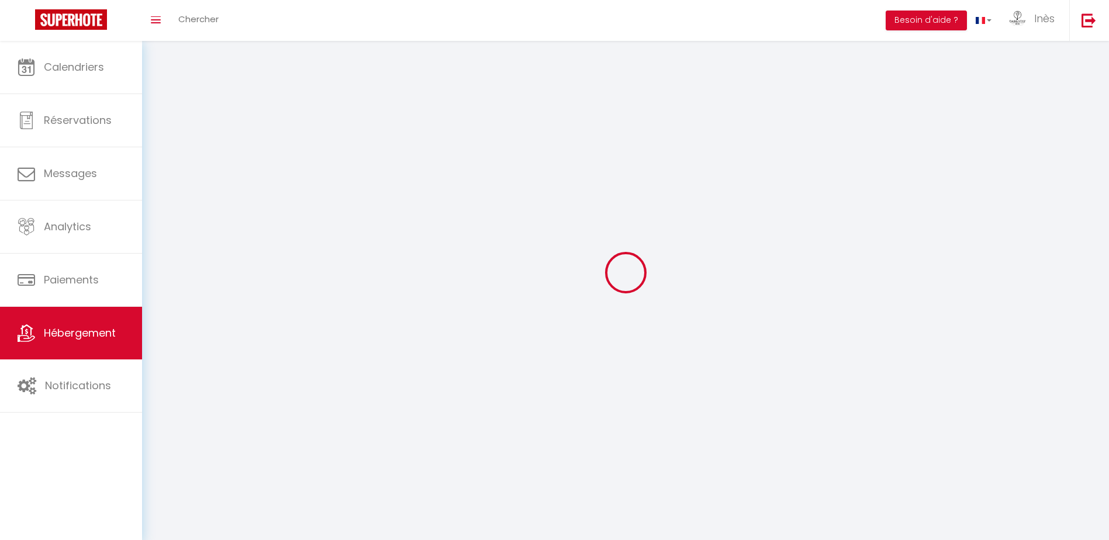
select select
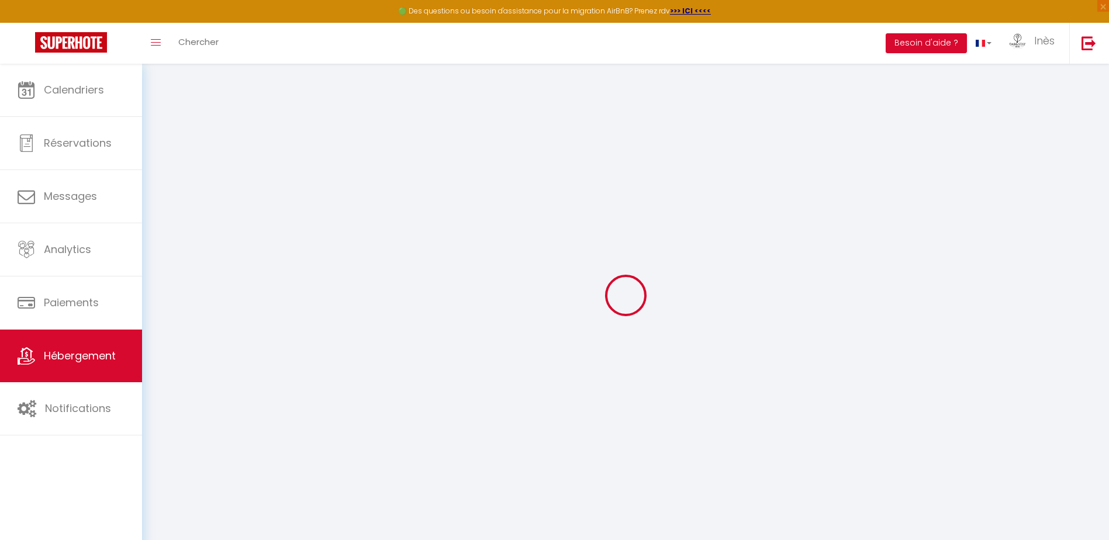
select select
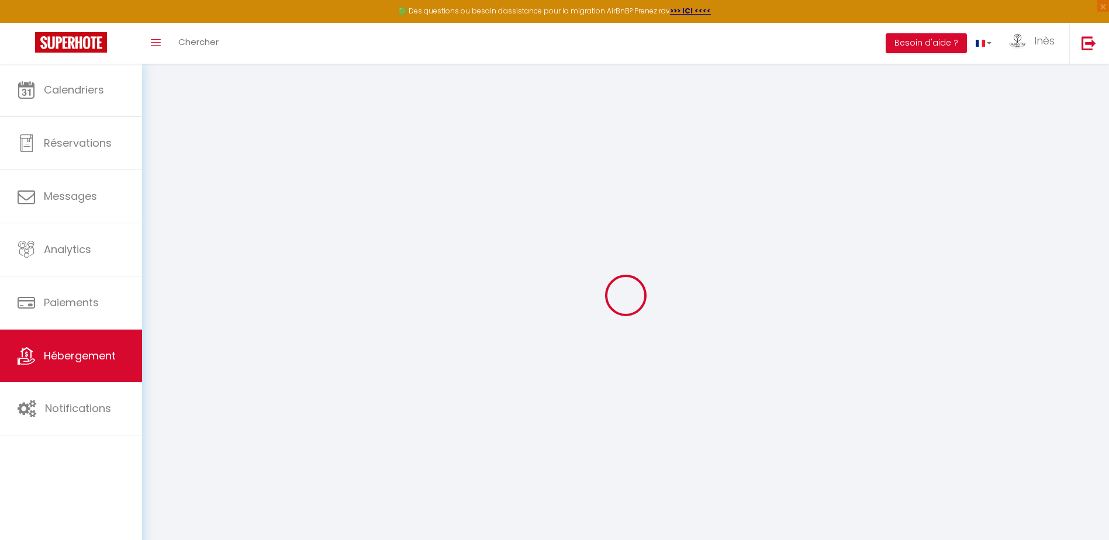
select select
checkbox input "false"
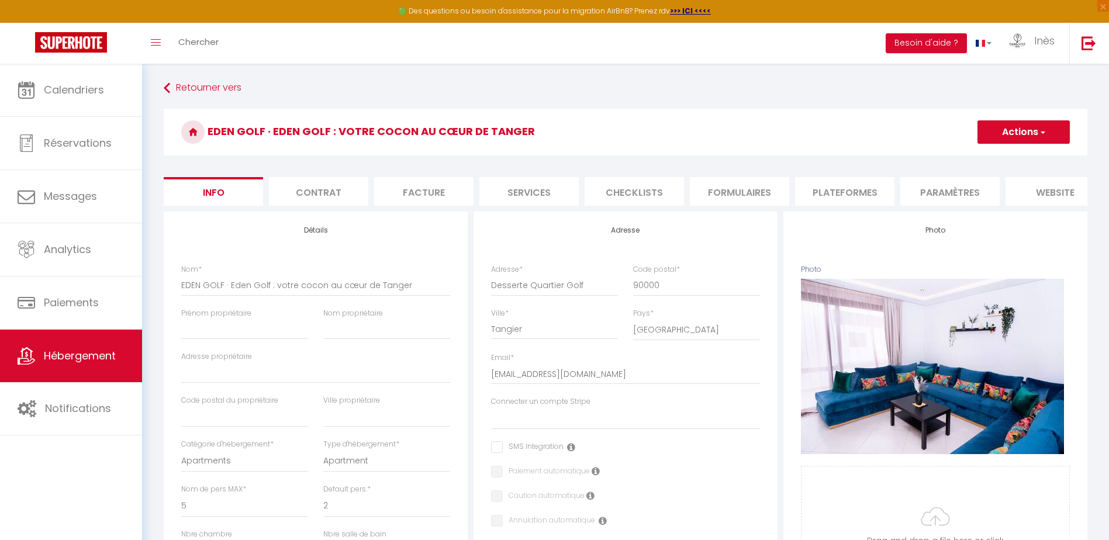
click at [846, 191] on li "Plateformes" at bounding box center [844, 191] width 99 height 29
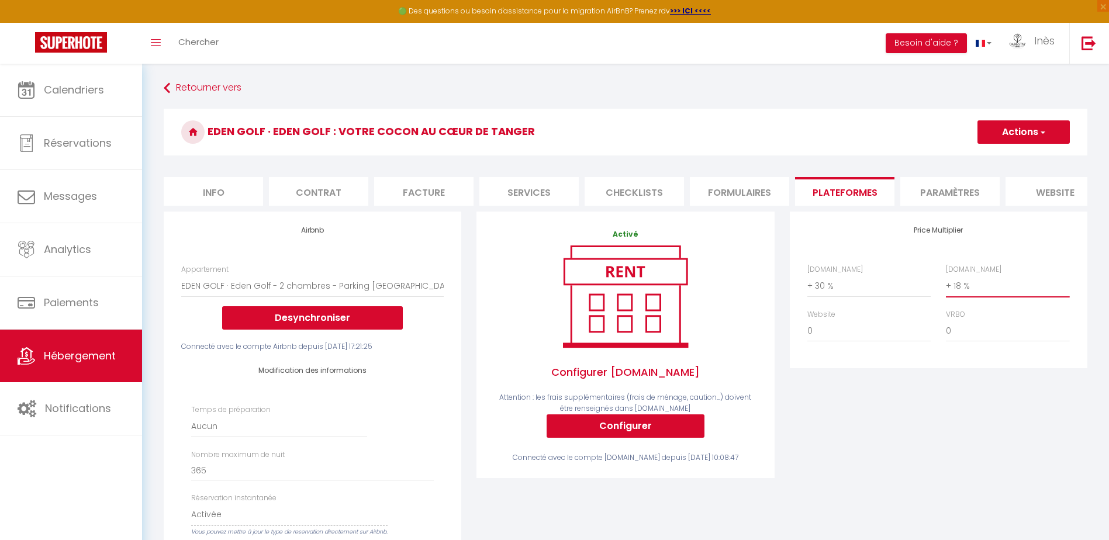
click at [991, 294] on select "0 + 1 % + 2 % + 3 % + 4 % + 5 % + 6 % + 7 % + 8 % + 9 %" at bounding box center [1007, 286] width 123 height 22
click at [946, 284] on select "0 + 1 % + 2 % + 3 % + 4 % + 5 % + 6 % + 7 % + 8 % + 9 %" at bounding box center [1007, 286] width 123 height 22
click at [1024, 137] on button "Actions" at bounding box center [1024, 131] width 92 height 23
click at [1024, 156] on link "Enregistrer" at bounding box center [1023, 157] width 92 height 15
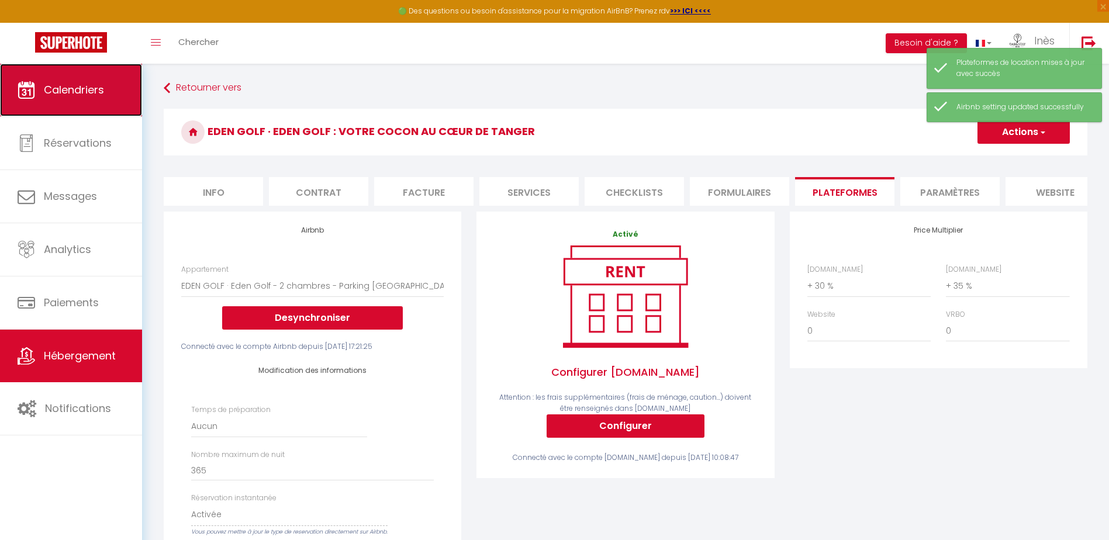
click at [64, 88] on span "Calendriers" at bounding box center [74, 89] width 60 height 15
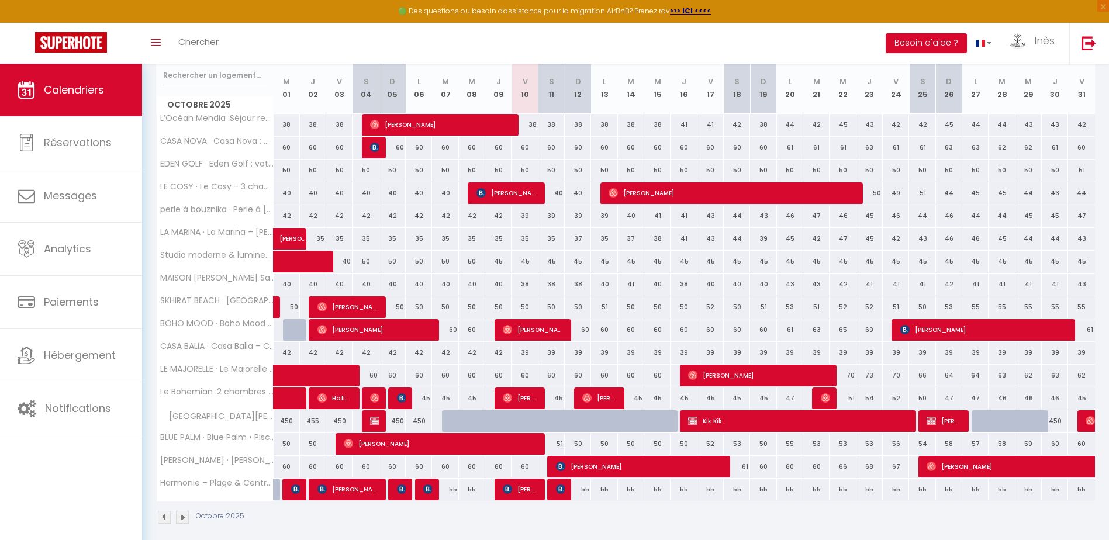
scroll to position [163, 0]
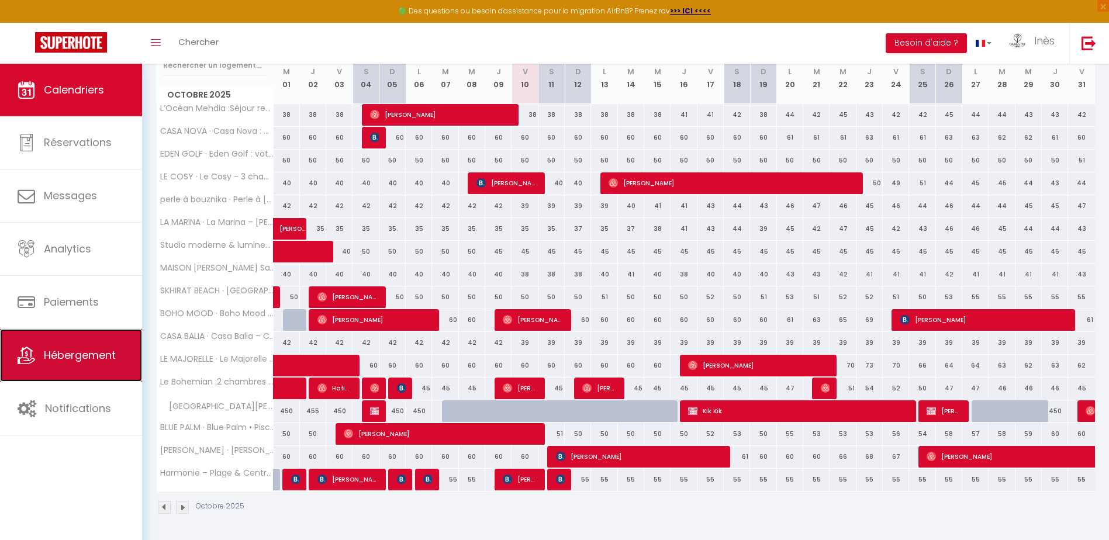
click at [62, 359] on span "Hébergement" at bounding box center [80, 355] width 72 height 15
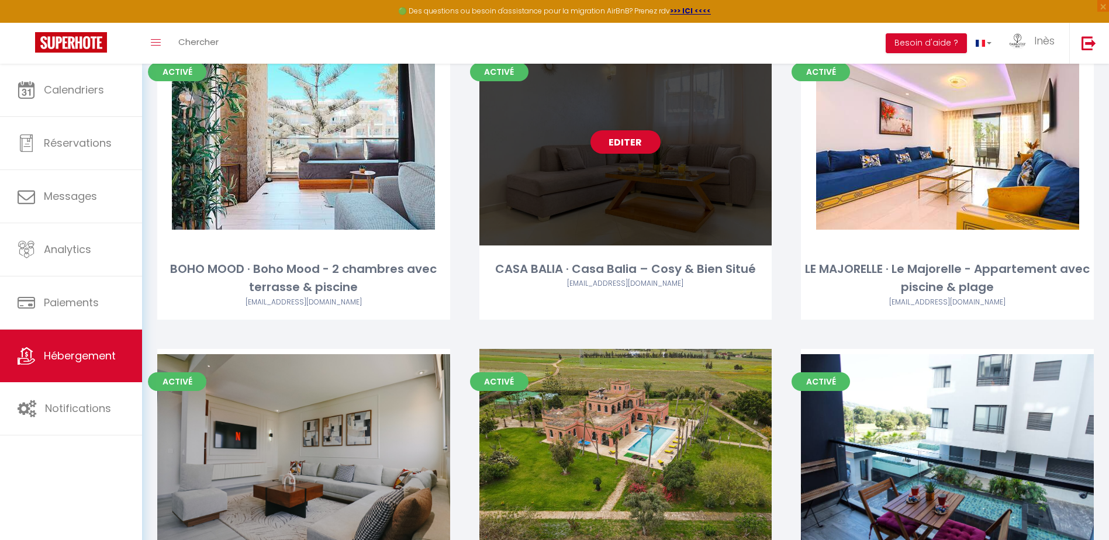
scroll to position [1053, 0]
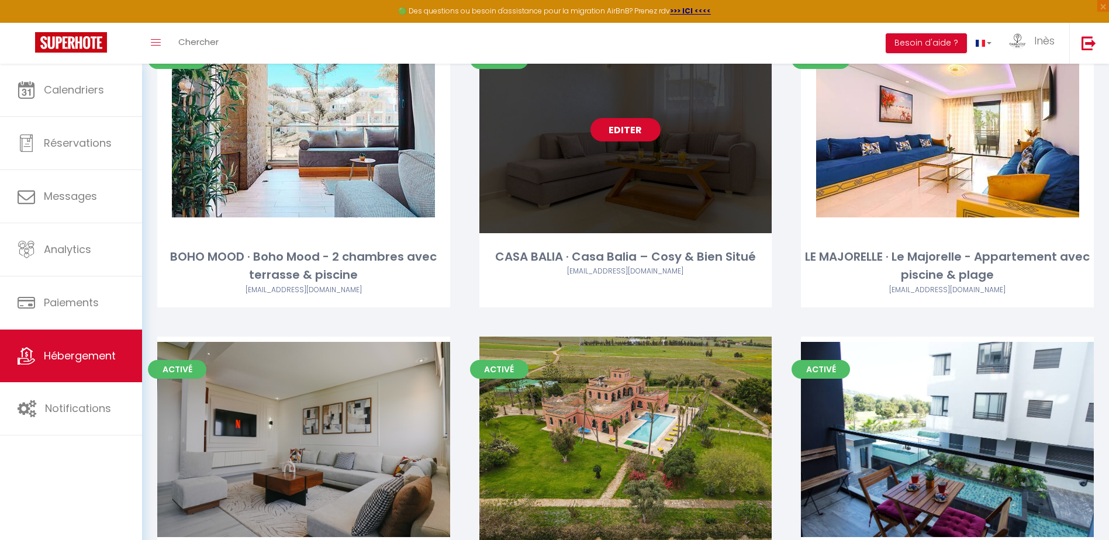
click at [638, 135] on link "Editer" at bounding box center [626, 129] width 70 height 23
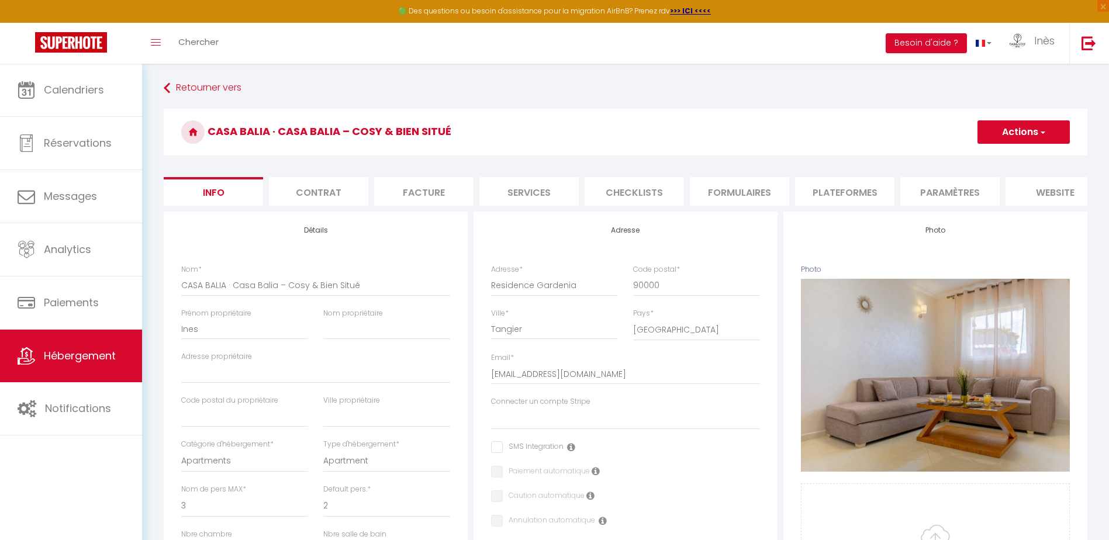
click at [847, 191] on li "Plateformes" at bounding box center [844, 191] width 99 height 29
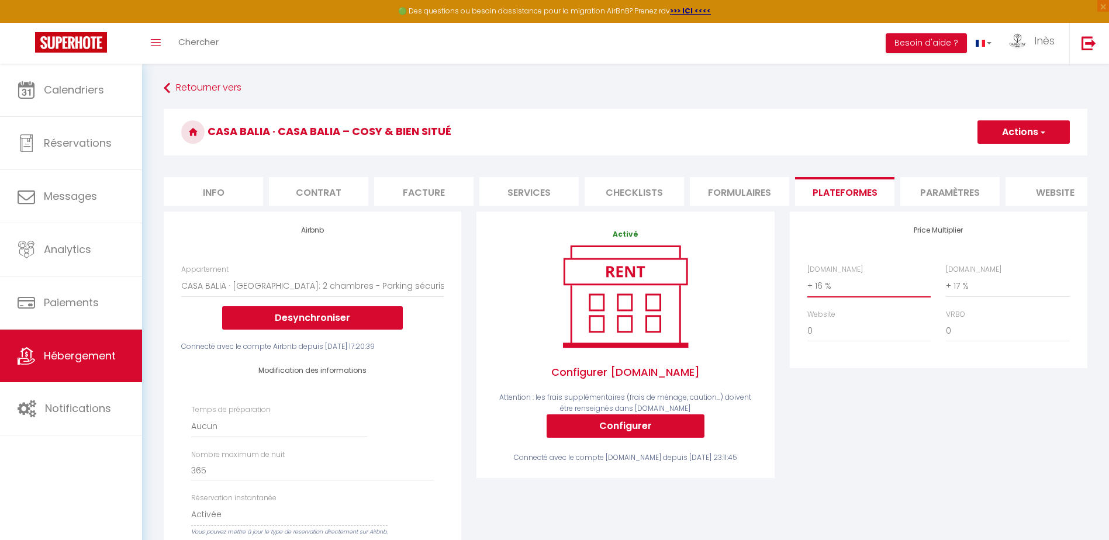
click at [860, 297] on select "0 + 1 % + 2 % + 3 % + 4 % + 5 % + 6 % + 7 % + 8 % + 9 %" at bounding box center [869, 286] width 123 height 22
click at [808, 284] on select "0 + 1 % + 2 % + 3 % + 4 % + 5 % + 6 % + 7 % + 8 % + 9 %" at bounding box center [869, 286] width 123 height 22
click at [976, 296] on select "0 + 1 % + 2 % + 3 % + 4 % + 5 % + 6 % + 7 % + 8 % + 9 %" at bounding box center [1007, 286] width 123 height 22
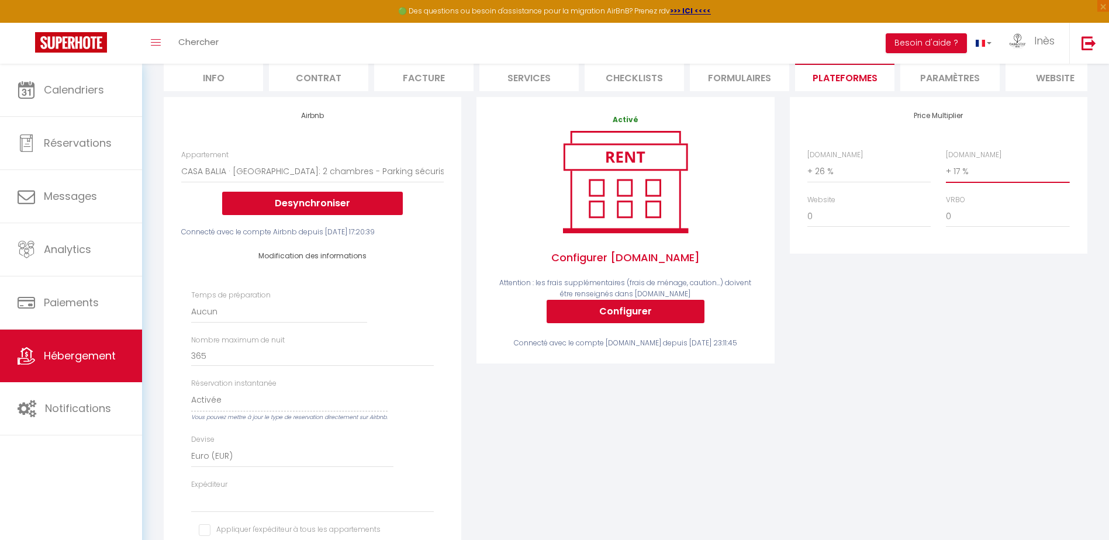
scroll to position [117, 0]
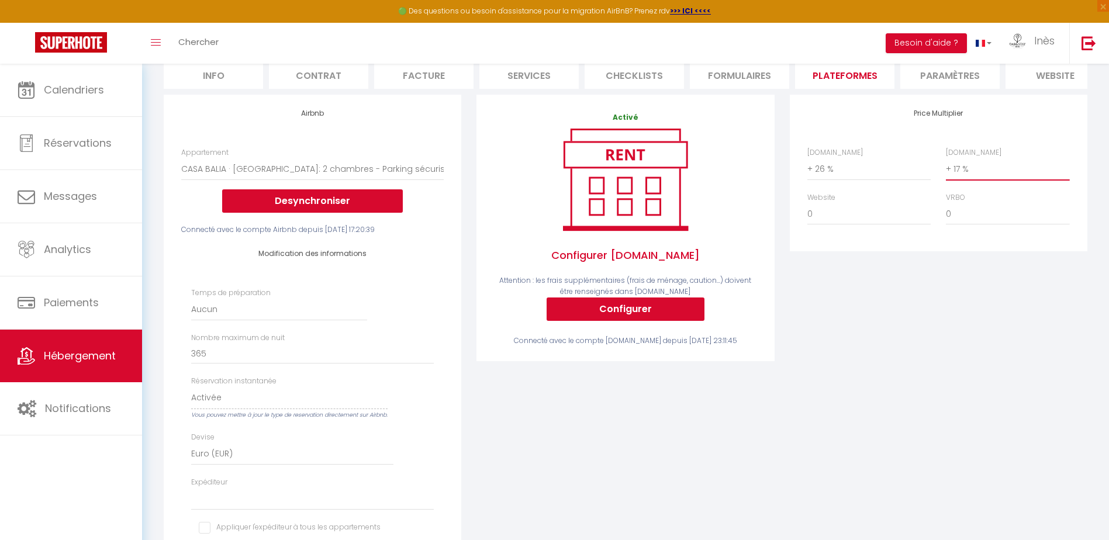
click at [978, 177] on select "0 + 1 % + 2 % + 3 % + 4 % + 5 % + 6 % + 7 % + 8 % + 9 %" at bounding box center [1007, 169] width 123 height 22
click at [946, 167] on select "0 + 1 % + 2 % + 3 % + 4 % + 5 % + 6 % + 7 % + 8 % + 9 %" at bounding box center [1007, 169] width 123 height 22
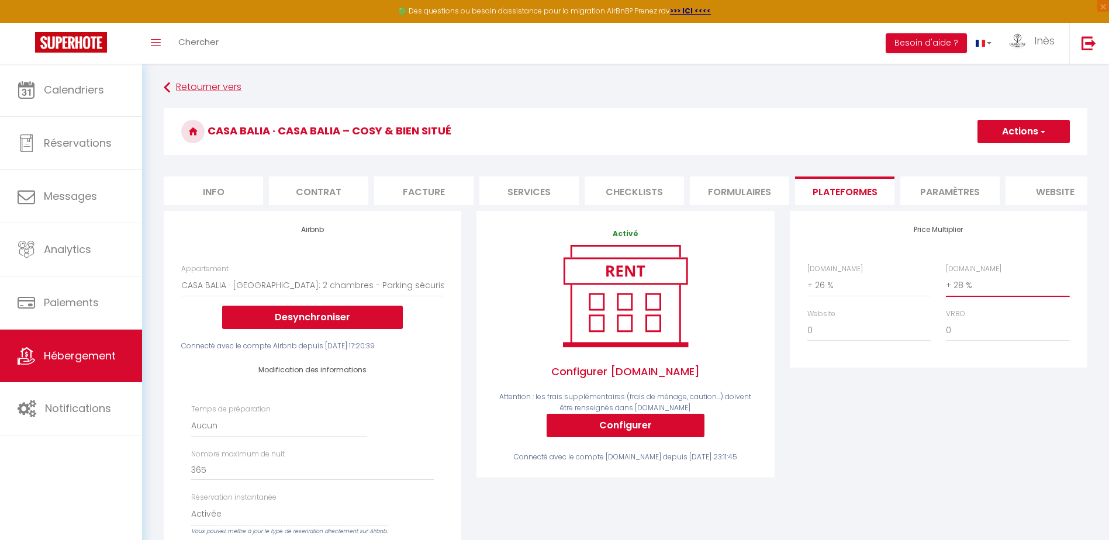
scroll to position [0, 0]
click at [1000, 130] on button "Actions" at bounding box center [1024, 131] width 92 height 23
click at [1001, 154] on link "Enregistrer" at bounding box center [1023, 157] width 92 height 15
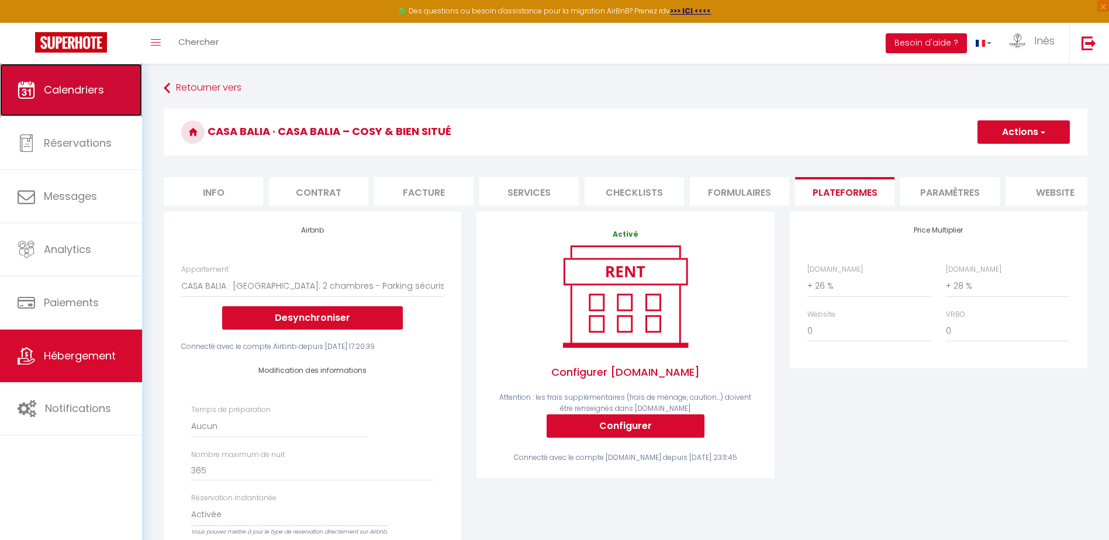
click at [39, 93] on link "Calendriers" at bounding box center [71, 90] width 142 height 53
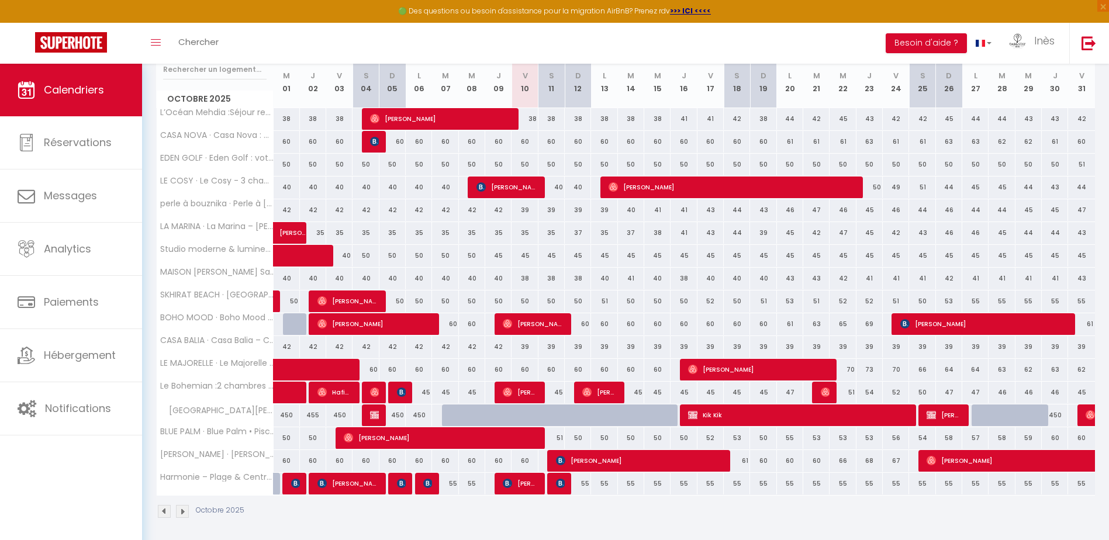
scroll to position [163, 0]
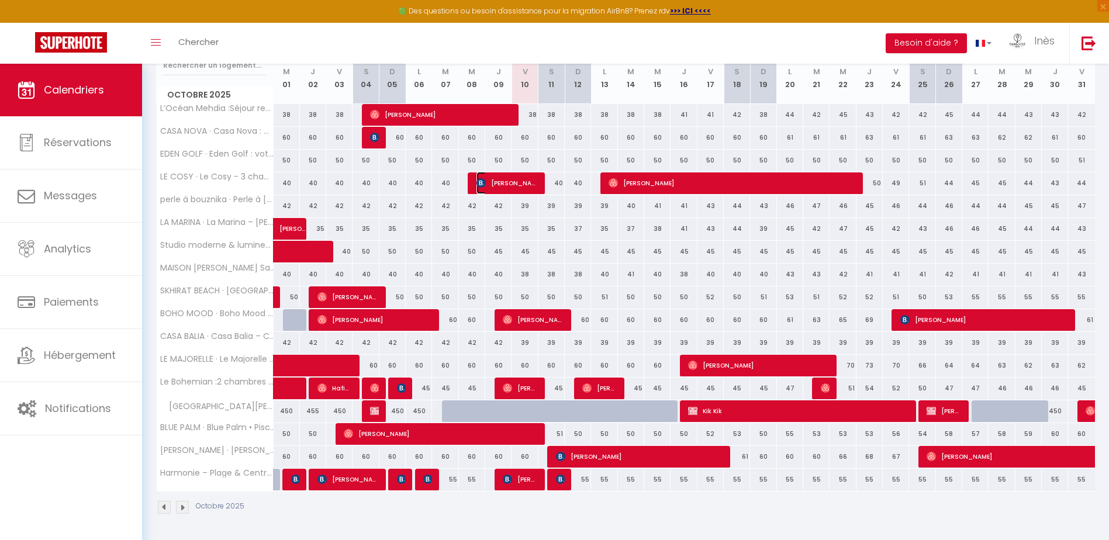
click at [510, 182] on span "[PERSON_NAME]" at bounding box center [507, 183] width 61 height 22
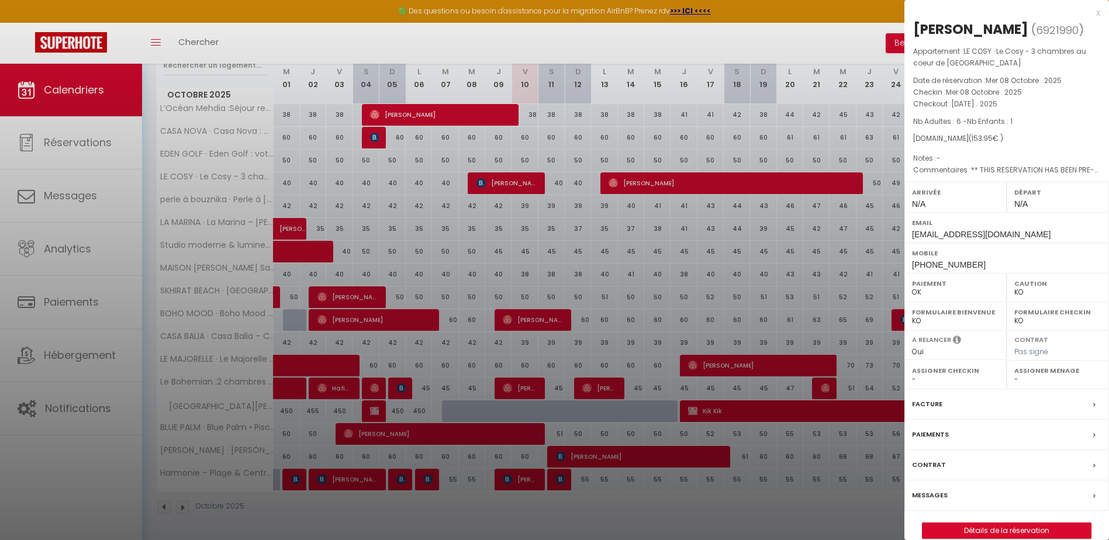
click at [116, 486] on div at bounding box center [554, 270] width 1109 height 540
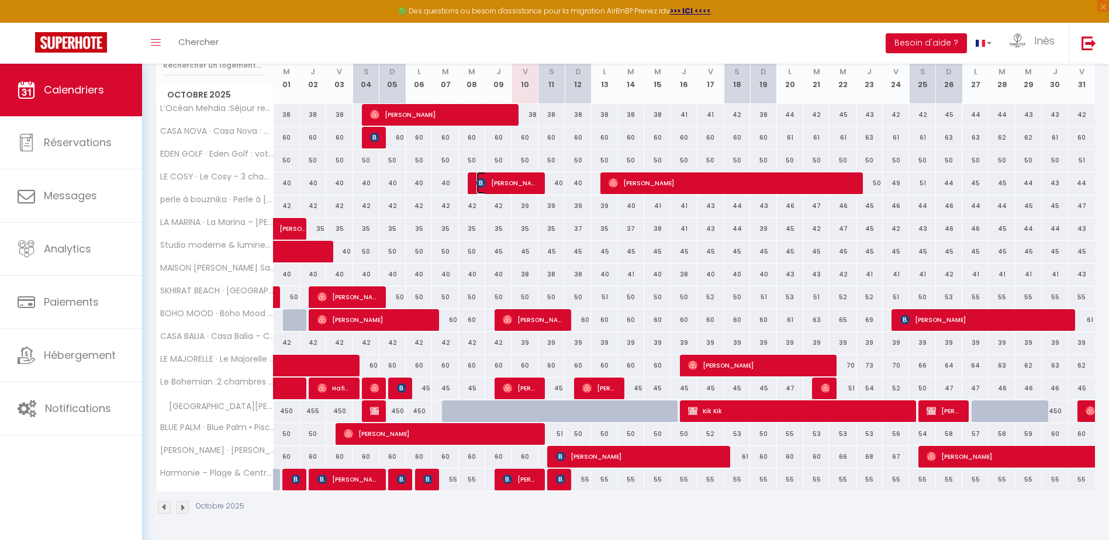
click at [500, 181] on span "[PERSON_NAME]" at bounding box center [507, 183] width 61 height 22
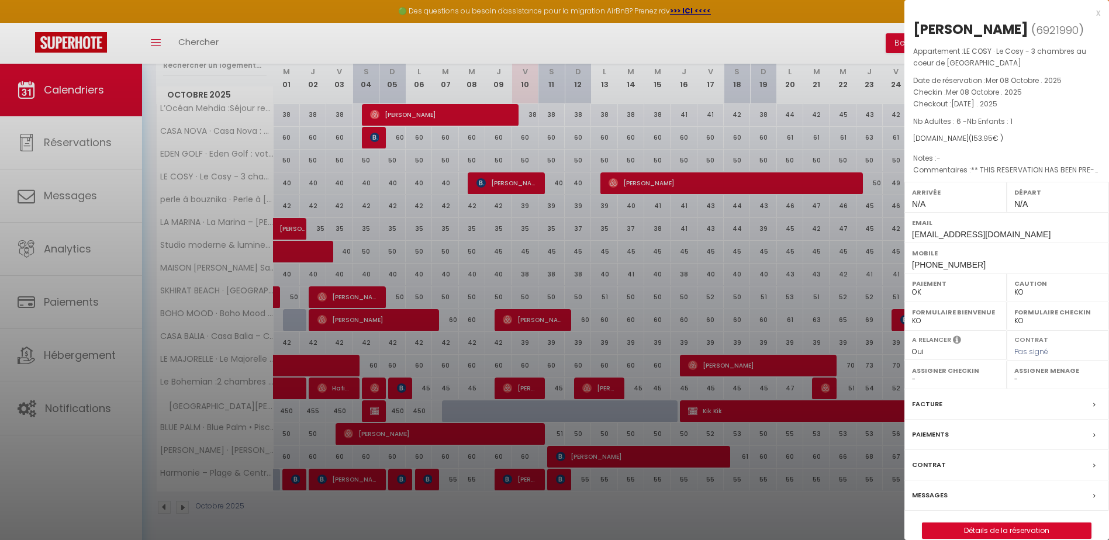
drag, startPoint x: 912, startPoint y: 24, endPoint x: 1035, endPoint y: 142, distance: 170.8
click at [1035, 142] on div "[PERSON_NAME] ( 6921990 ) Appartement : LE COSY · Le Cosy - 3 chambres au coeur…" at bounding box center [1007, 279] width 205 height 519
click at [520, 180] on div at bounding box center [554, 270] width 1109 height 540
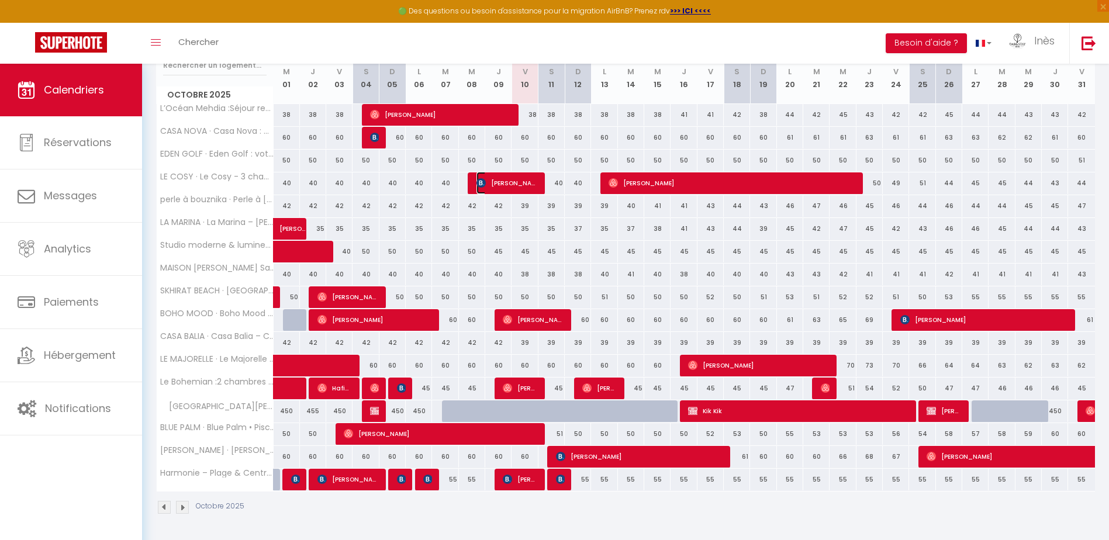
click at [521, 180] on span "[PERSON_NAME]" at bounding box center [507, 183] width 61 height 22
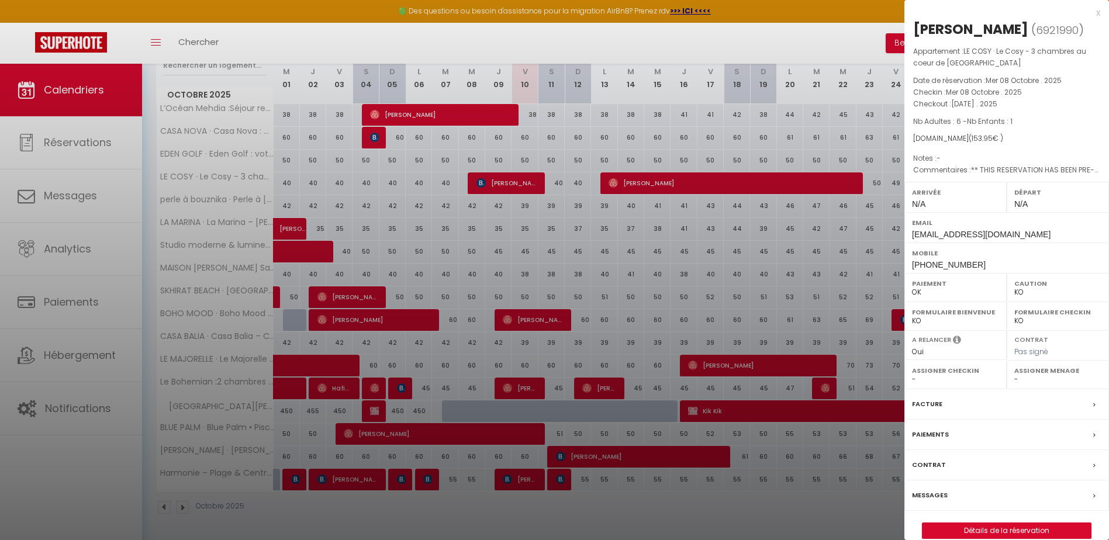
drag, startPoint x: 1100, startPoint y: 28, endPoint x: 910, endPoint y: 31, distance: 190.1
click at [910, 31] on div "[PERSON_NAME] ( 6921990 ) Appartement : LE COSY · Le Cosy - 3 chambres au coeur…" at bounding box center [1007, 279] width 205 height 519
drag, startPoint x: 910, startPoint y: 31, endPoint x: 912, endPoint y: 25, distance: 6.3
click at [912, 25] on div "[PERSON_NAME] ( 6921990 ) Appartement : LE COSY · Le Cosy - 3 chambres au coeur…" at bounding box center [1007, 279] width 205 height 519
drag, startPoint x: 915, startPoint y: 25, endPoint x: 1053, endPoint y: 125, distance: 170.1
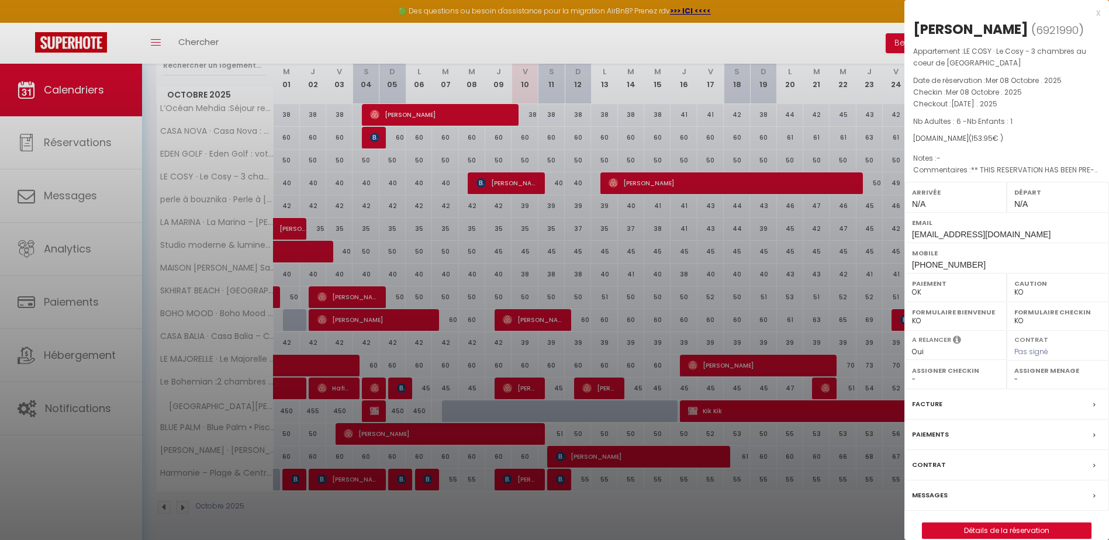
click at [1053, 125] on div "[PERSON_NAME] ( 6921990 ) Appartement : LE COSY · Le Cosy - 3 chambres au coeur…" at bounding box center [1007, 279] width 205 height 519
click at [648, 42] on div at bounding box center [554, 270] width 1109 height 540
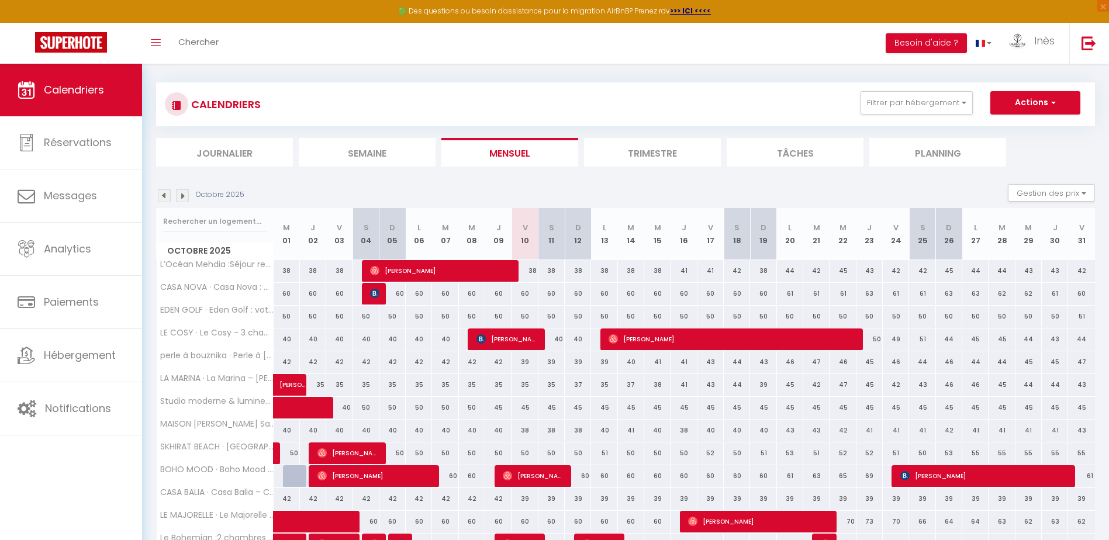
scroll to position [0, 0]
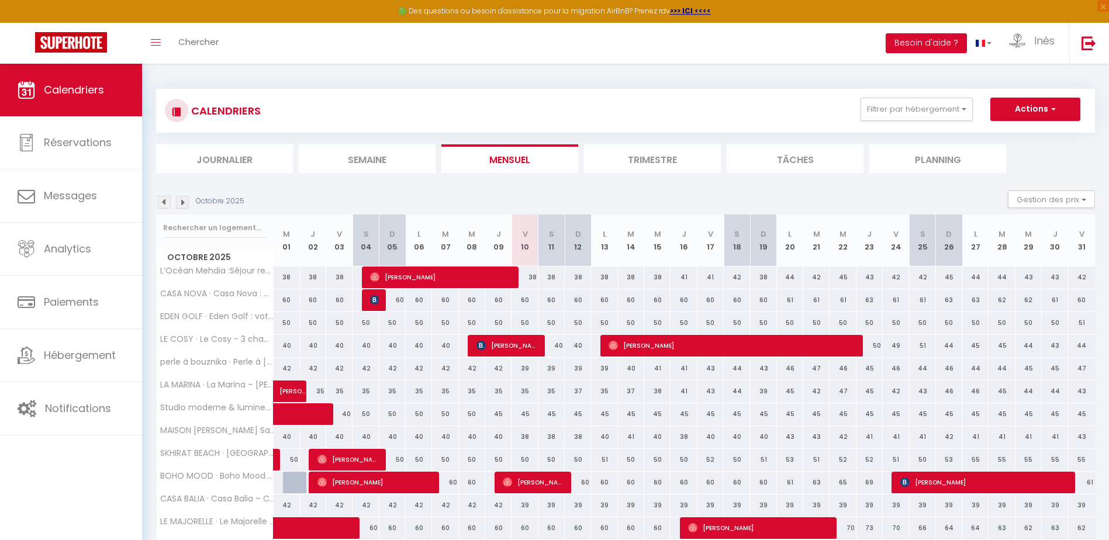
click at [210, 166] on li "Journalier" at bounding box center [224, 158] width 137 height 29
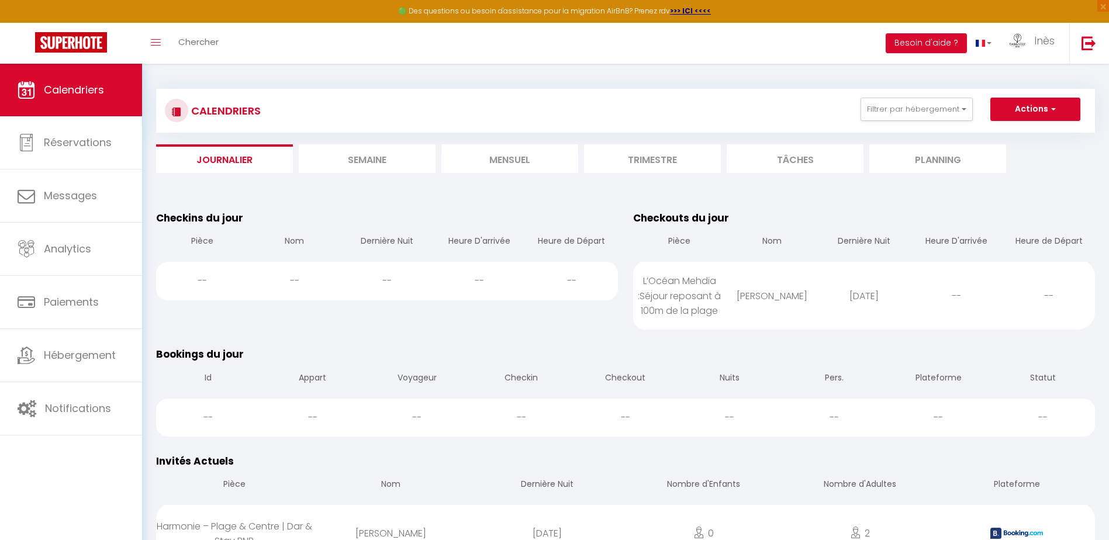
click at [807, 149] on li "Tâches" at bounding box center [795, 158] width 137 height 29
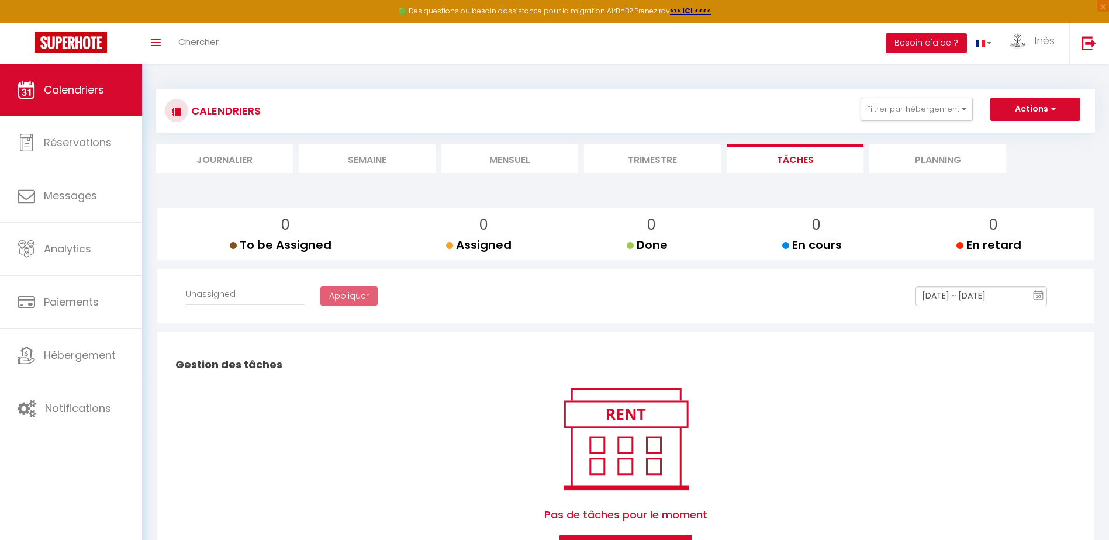
click at [936, 168] on li "Planning" at bounding box center [938, 158] width 137 height 29
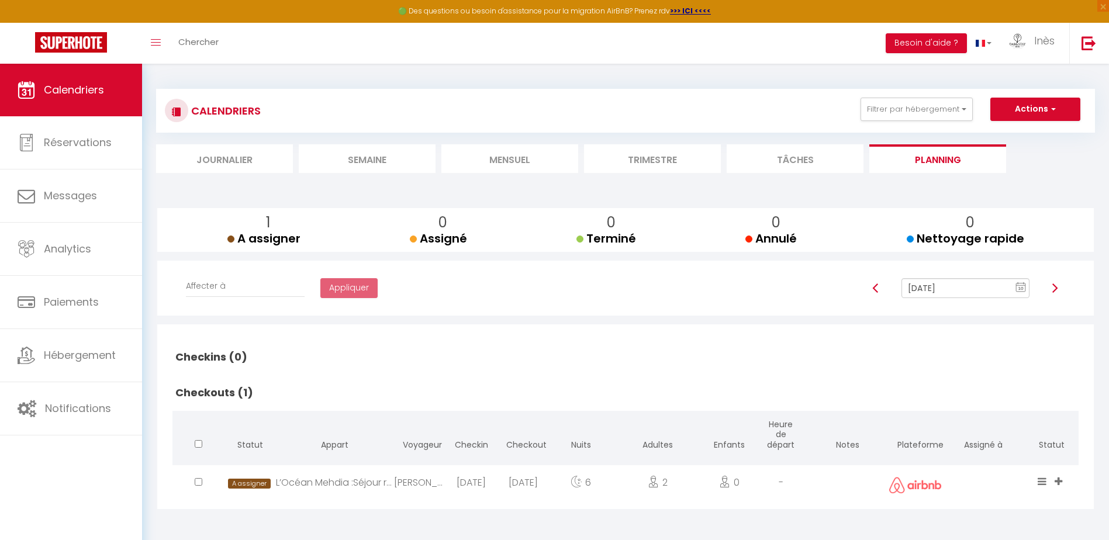
click at [785, 151] on li "Tâches" at bounding box center [795, 158] width 137 height 29
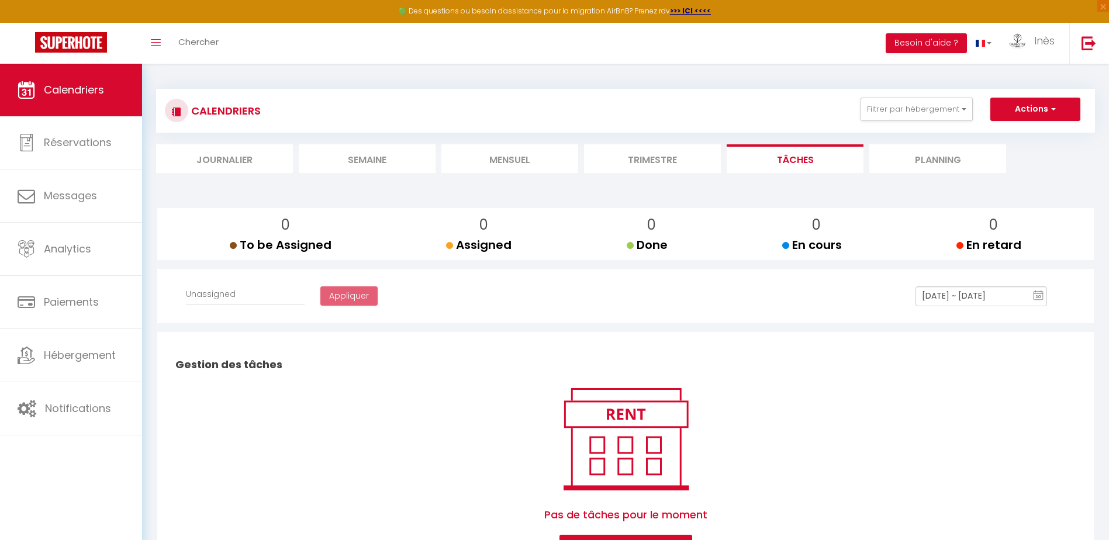
click at [646, 156] on li "Trimestre" at bounding box center [652, 158] width 137 height 29
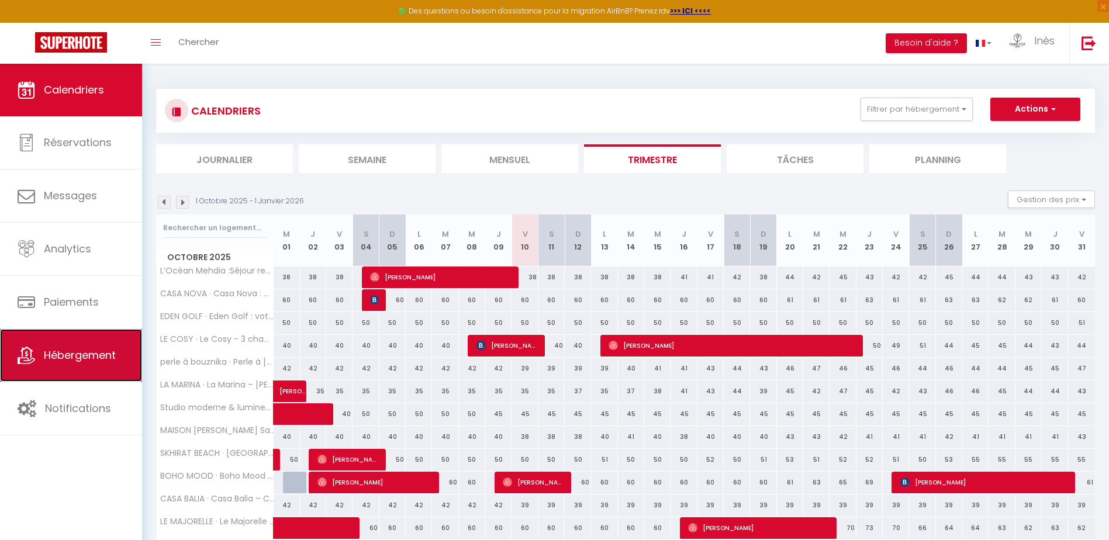
click at [96, 356] on span "Hébergement" at bounding box center [80, 355] width 72 height 15
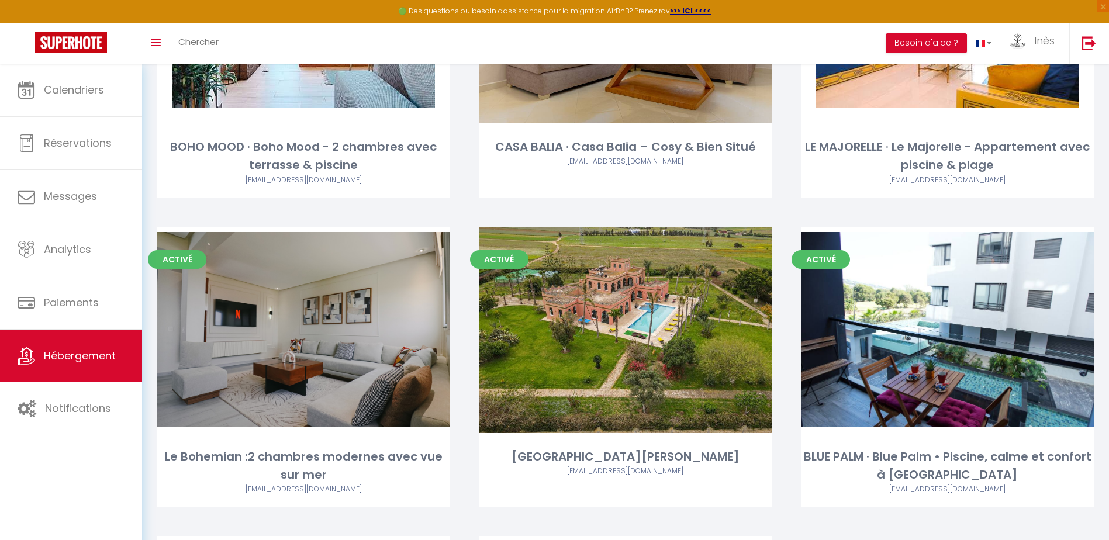
scroll to position [1170, 0]
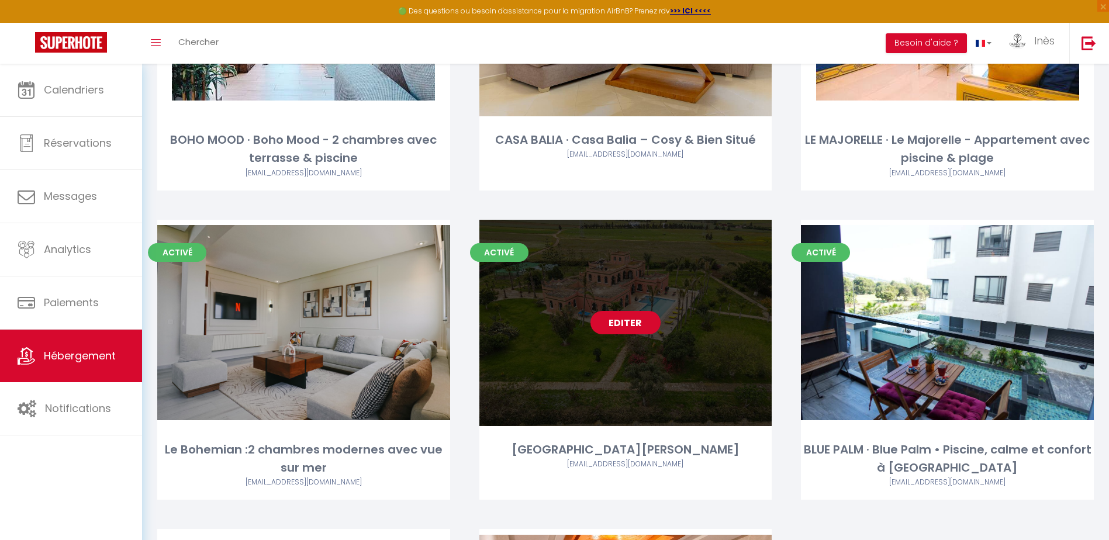
click at [641, 315] on link "Editer" at bounding box center [626, 322] width 70 height 23
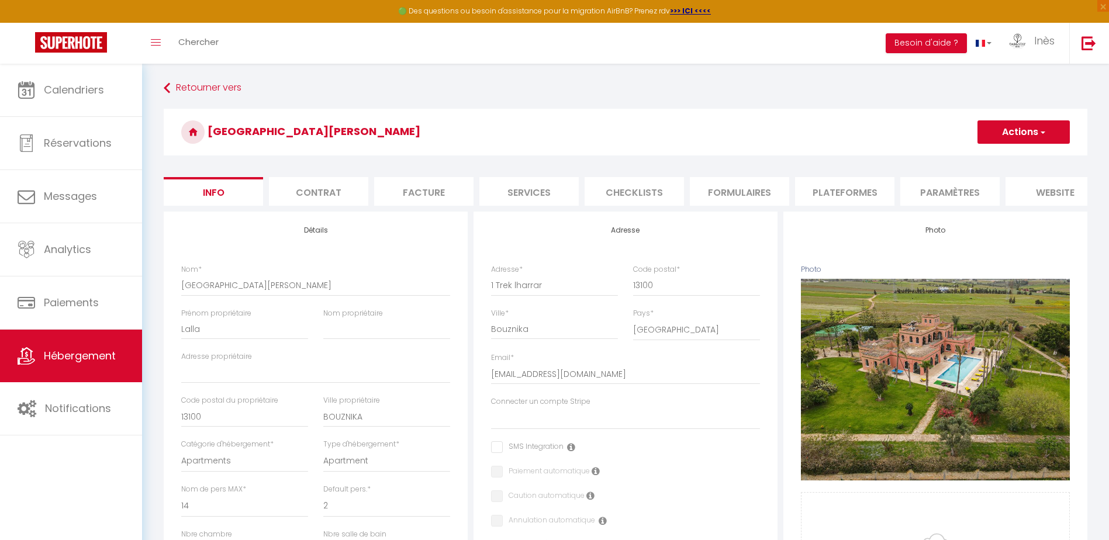
click at [891, 195] on li "Plateformes" at bounding box center [844, 191] width 99 height 29
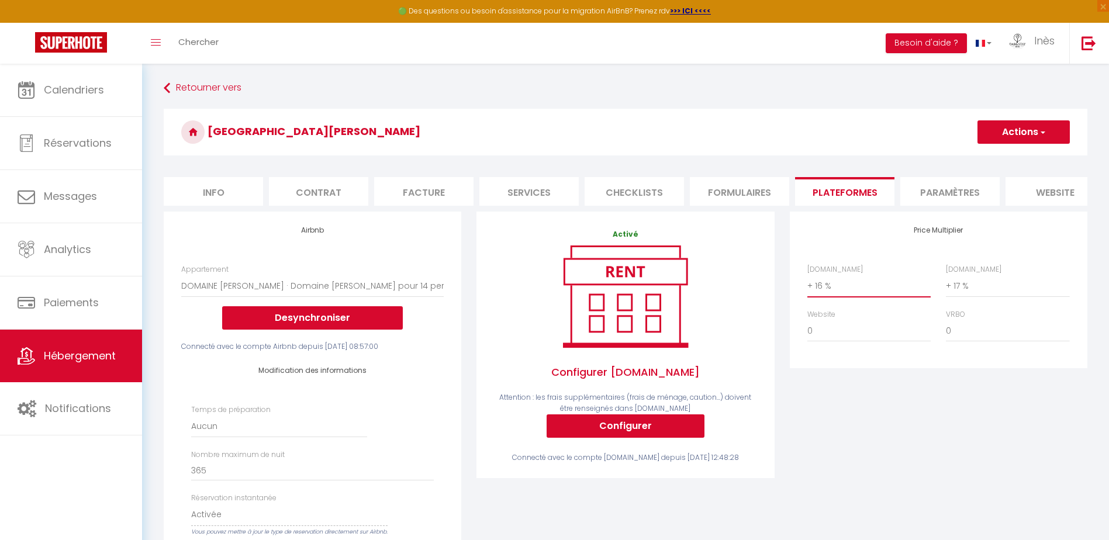
click at [865, 297] on select "0 + 1 % + 2 % + 3 % + 4 % + 5 % + 6 % + 7 % + 8 % + 9 %" at bounding box center [869, 286] width 123 height 22
click at [808, 284] on select "0 + 1 % + 2 % + 3 % + 4 % + 5 % + 6 % + 7 % + 8 % + 9 %" at bounding box center [869, 286] width 123 height 22
click at [984, 296] on select "0 + 1 % + 2 % + 3 % + 4 % + 5 % + 6 % + 7 % + 8 % + 9 %" at bounding box center [1007, 286] width 123 height 22
click at [805, 233] on div "Price Multiplier [DOMAIN_NAME] 0 + 1 % + 2 % + 3 % + 4 % + 5 % + 6 % + 7 %" at bounding box center [939, 290] width 298 height 157
click at [993, 131] on button "Actions" at bounding box center [1024, 131] width 92 height 23
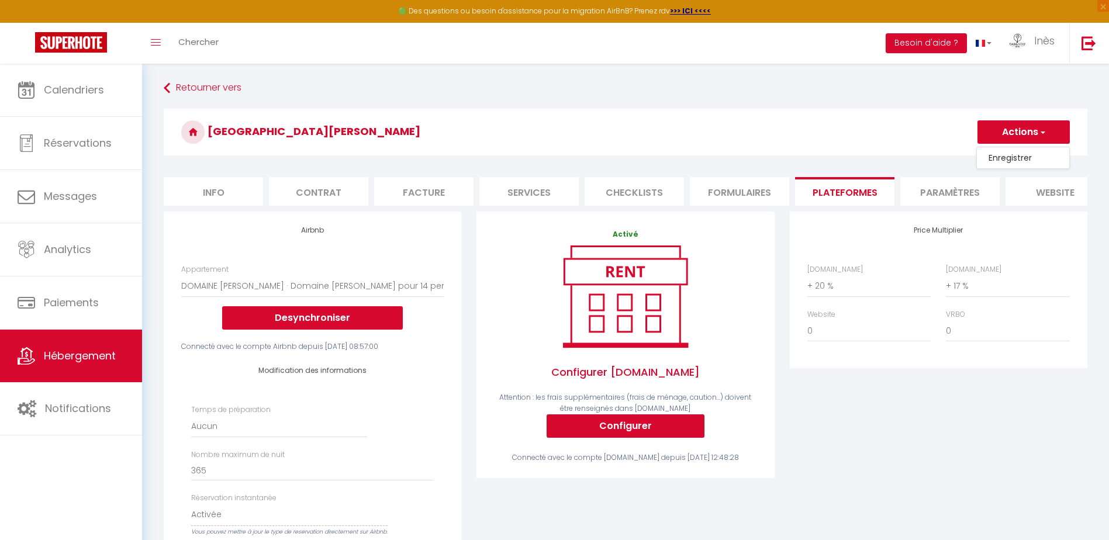
click at [994, 156] on link "Enregistrer" at bounding box center [1023, 157] width 92 height 15
click at [918, 192] on li "Paramètres" at bounding box center [950, 191] width 99 height 29
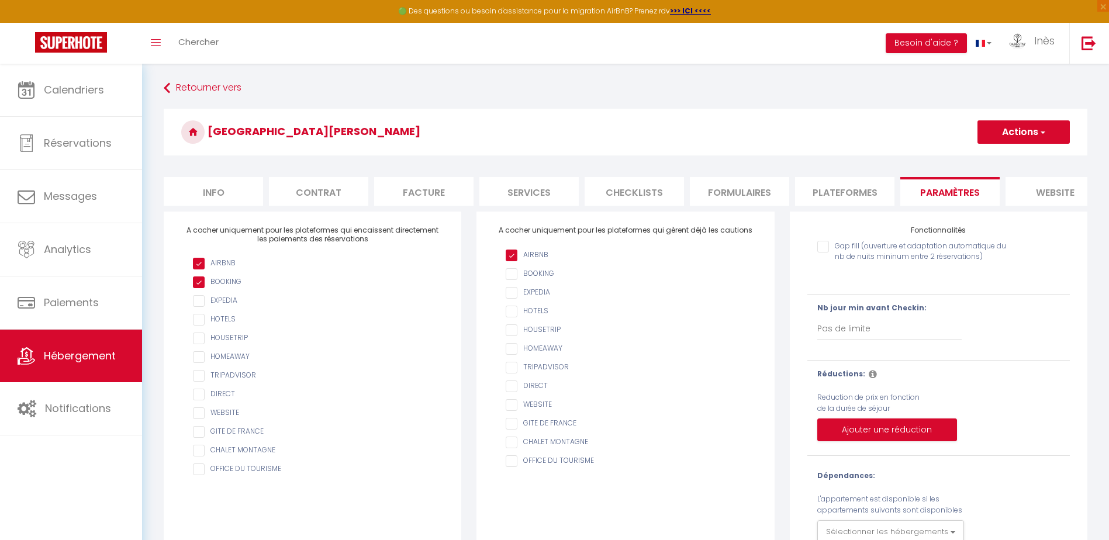
click at [740, 189] on li "Formulaires" at bounding box center [739, 191] width 99 height 29
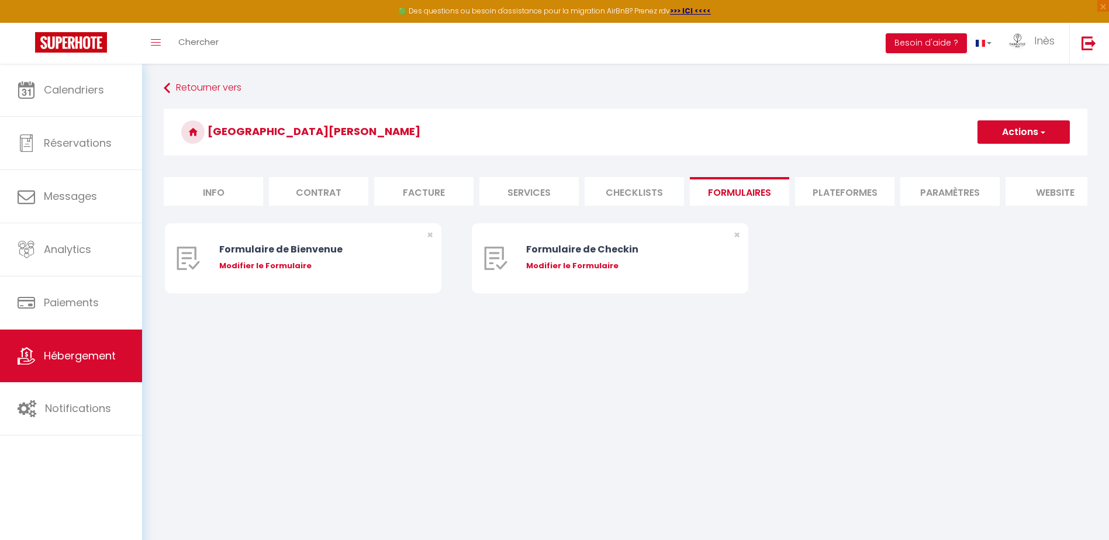
click at [829, 184] on li "Plateformes" at bounding box center [844, 191] width 99 height 29
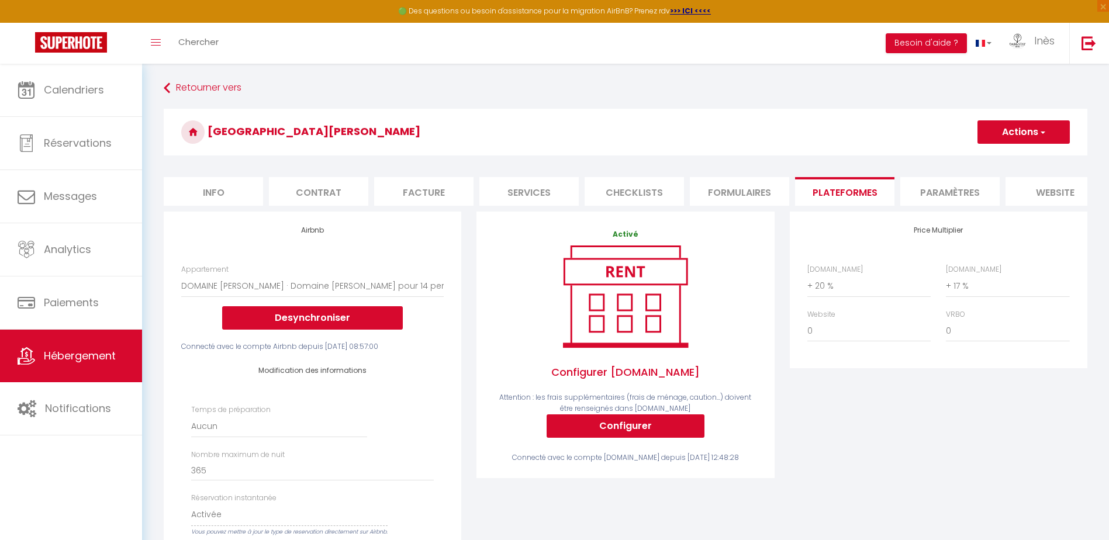
click at [645, 188] on li "Checklists" at bounding box center [634, 191] width 99 height 29
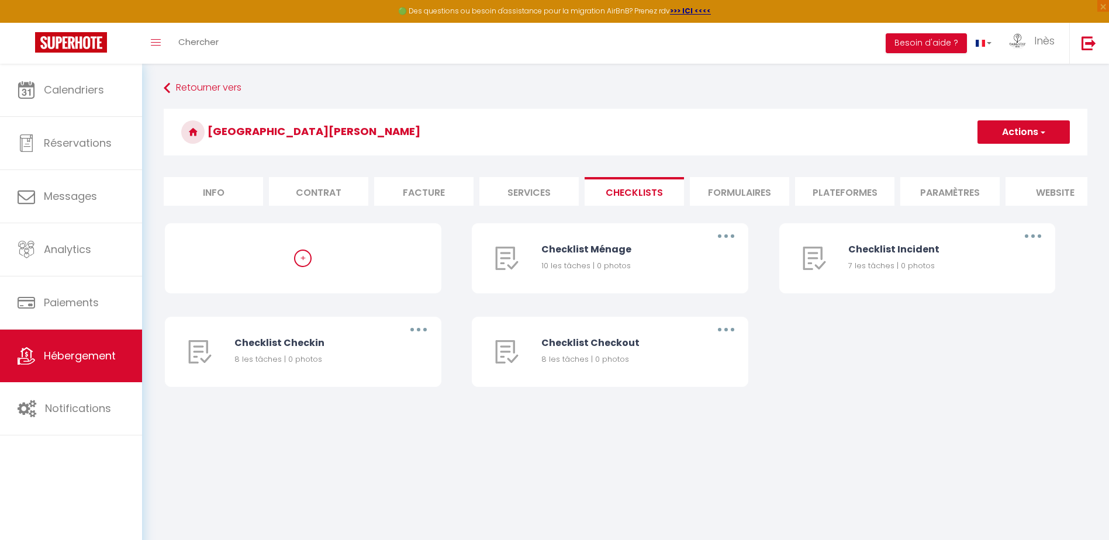
click at [529, 188] on li "Services" at bounding box center [529, 191] width 99 height 29
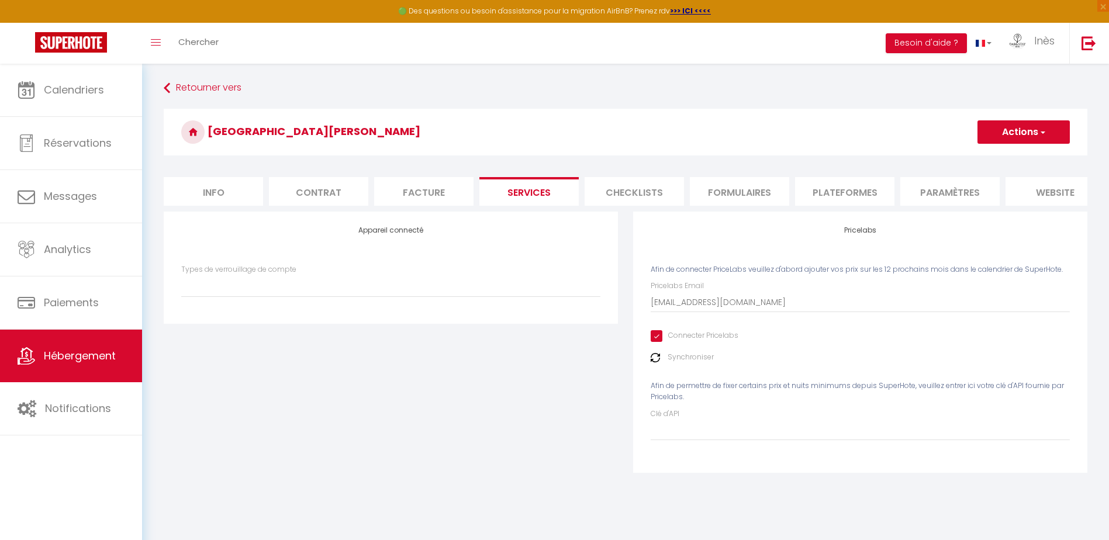
click at [438, 183] on li "Facture" at bounding box center [423, 191] width 99 height 29
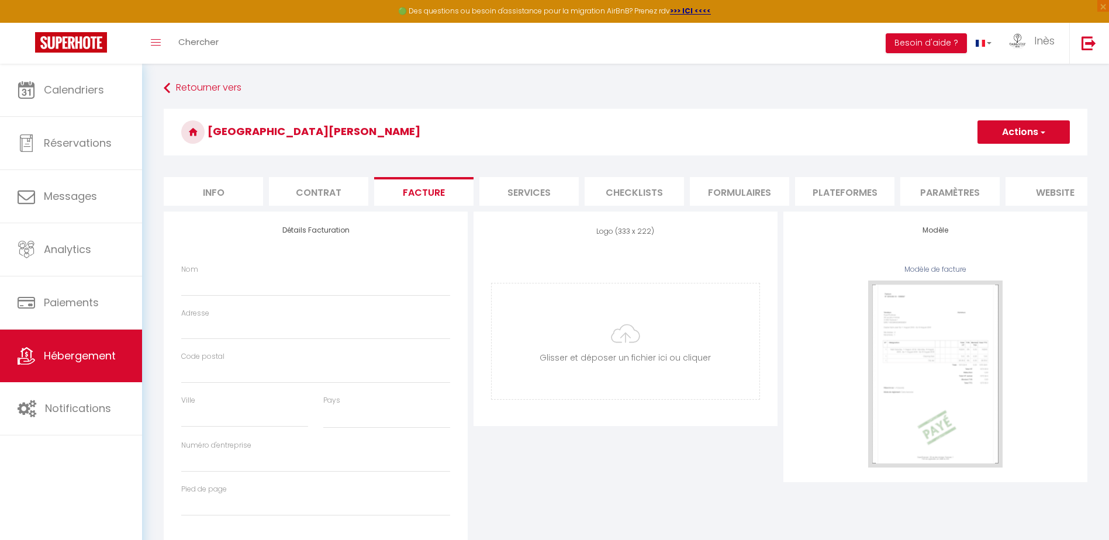
click at [307, 189] on li "Contrat" at bounding box center [318, 191] width 99 height 29
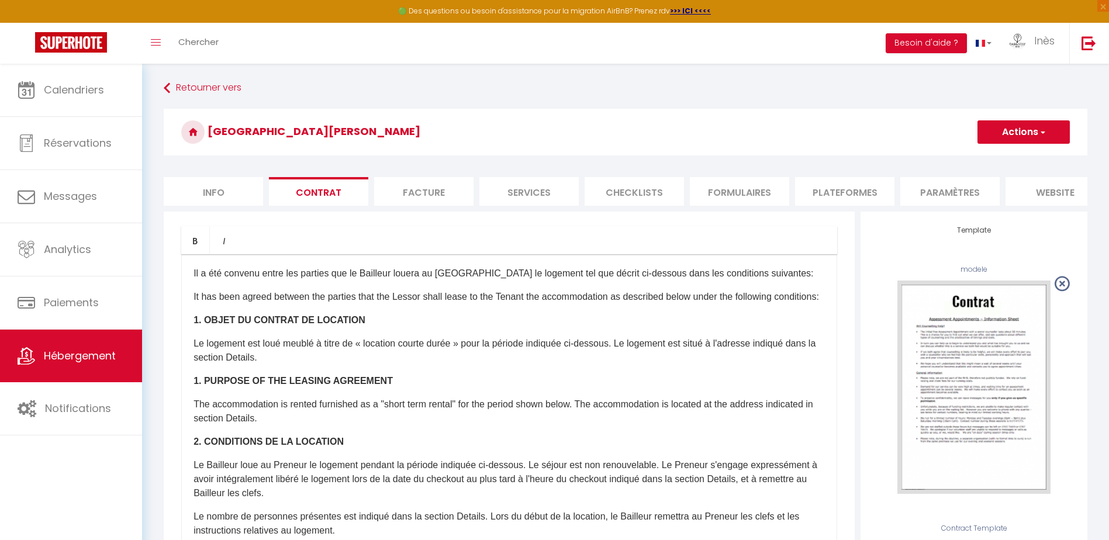
click at [218, 189] on li "Info" at bounding box center [213, 191] width 99 height 29
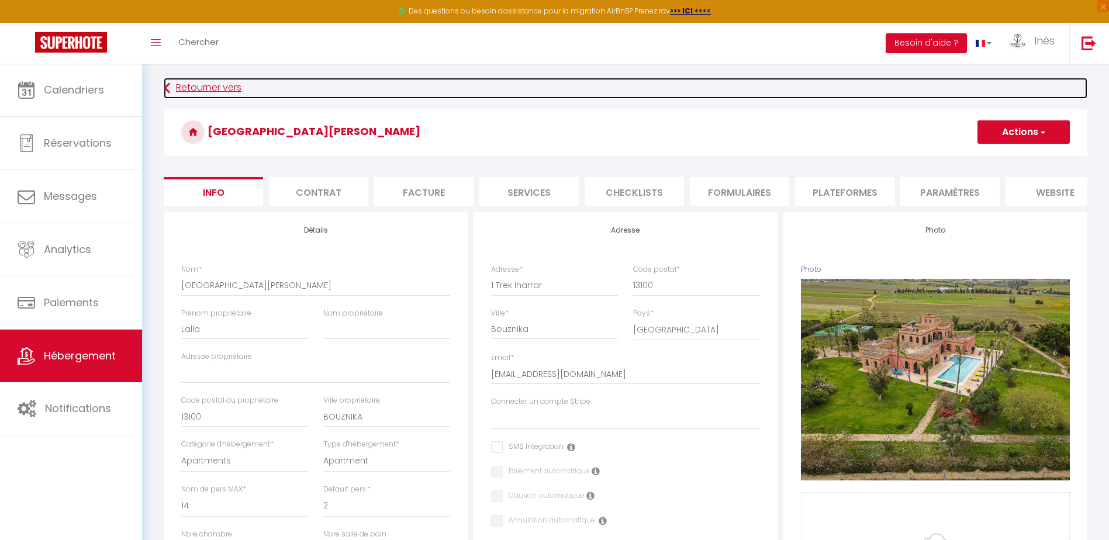
click at [170, 87] on icon at bounding box center [167, 88] width 6 height 21
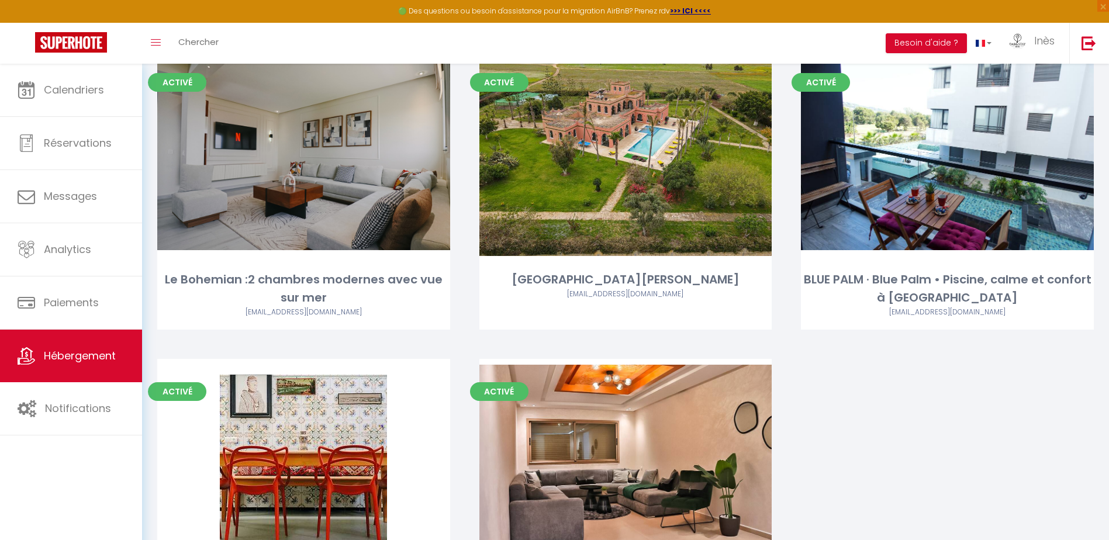
scroll to position [1345, 0]
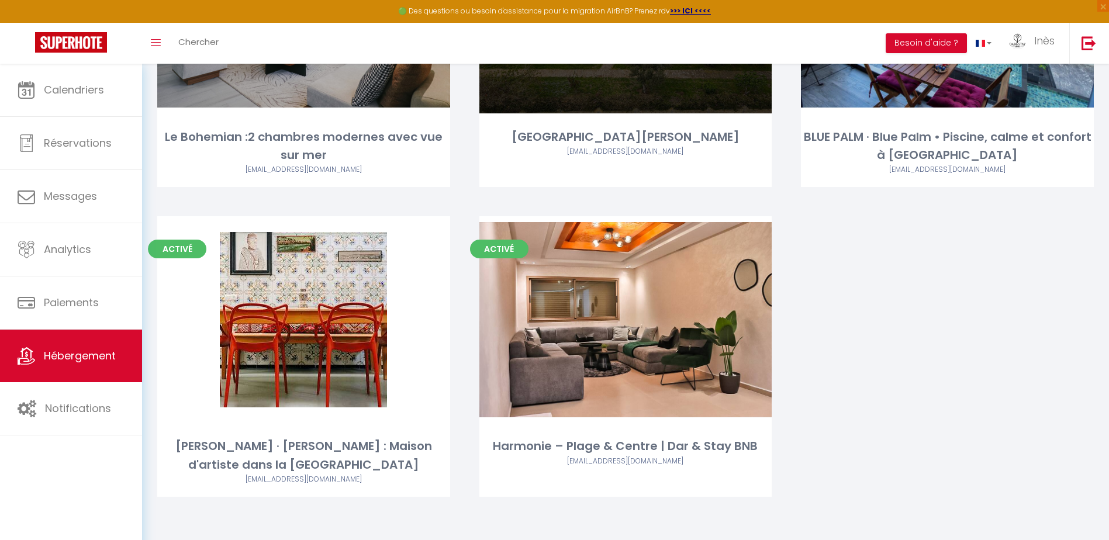
scroll to position [1249, 0]
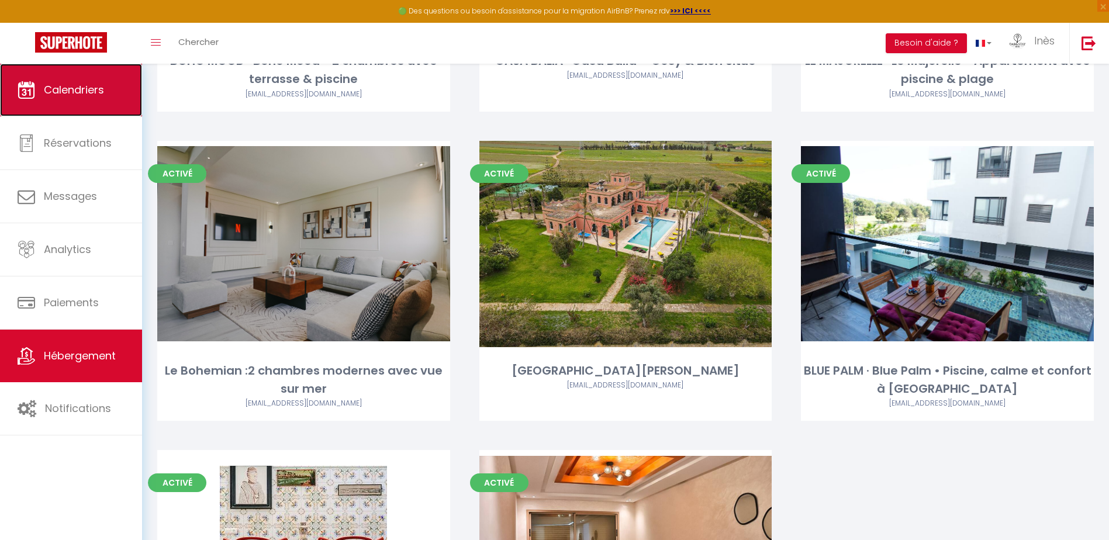
click at [72, 107] on link "Calendriers" at bounding box center [71, 90] width 142 height 53
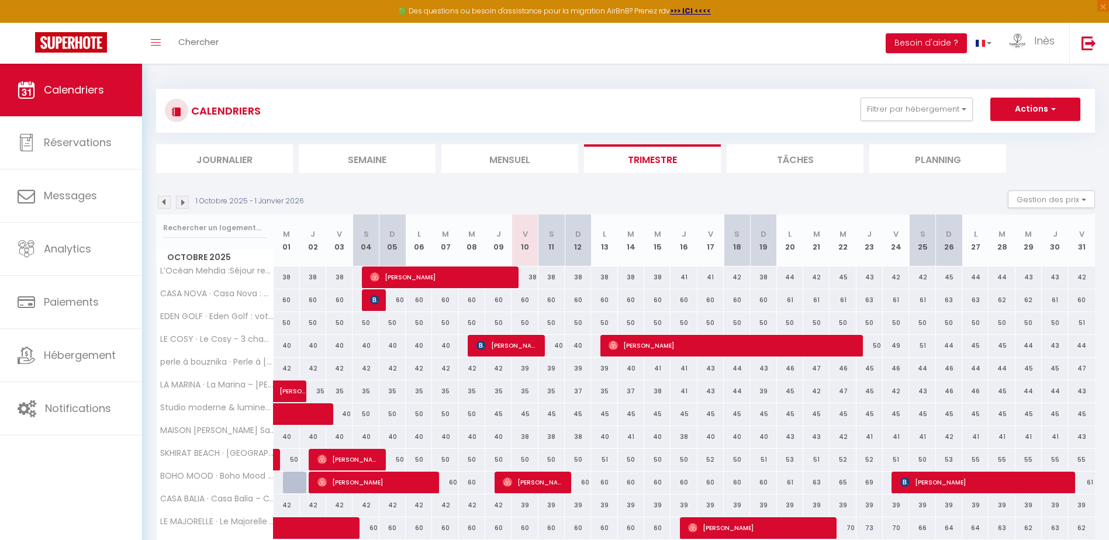
click at [182, 206] on img at bounding box center [182, 202] width 13 height 13
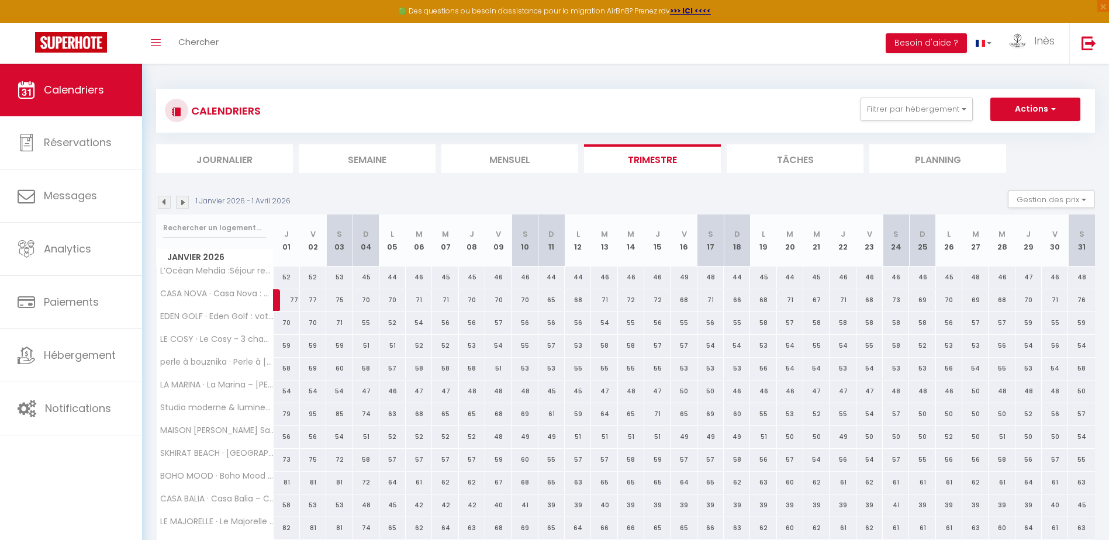
click at [181, 206] on img at bounding box center [182, 202] width 13 height 13
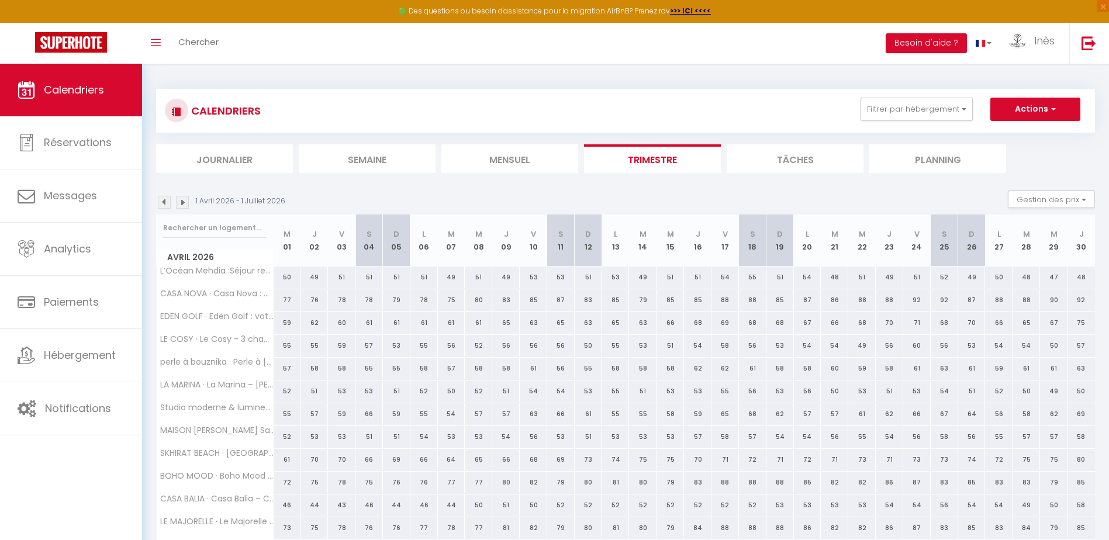
click at [166, 201] on img at bounding box center [164, 202] width 13 height 13
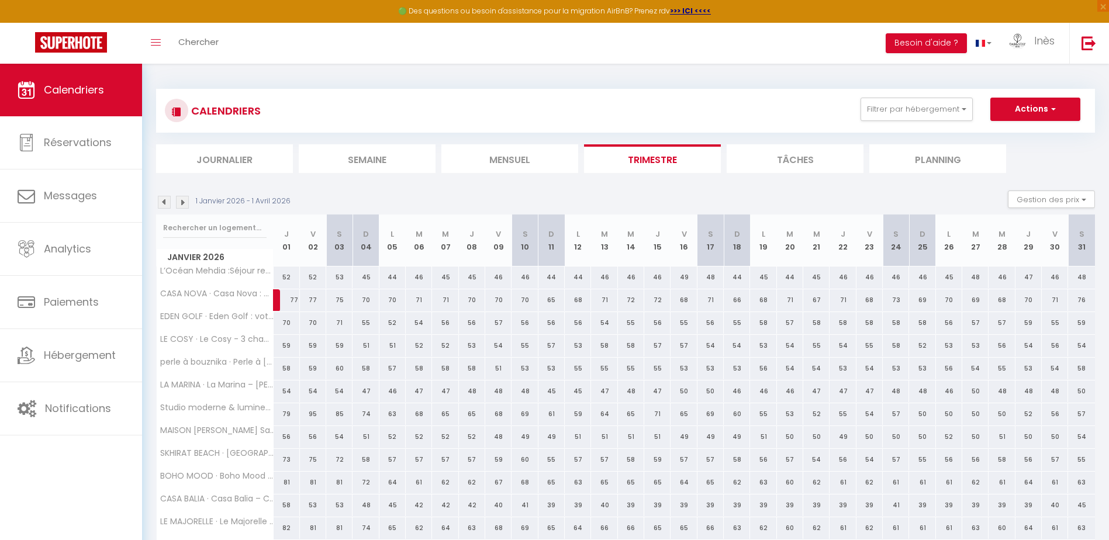
click at [464, 160] on li "Mensuel" at bounding box center [510, 158] width 137 height 29
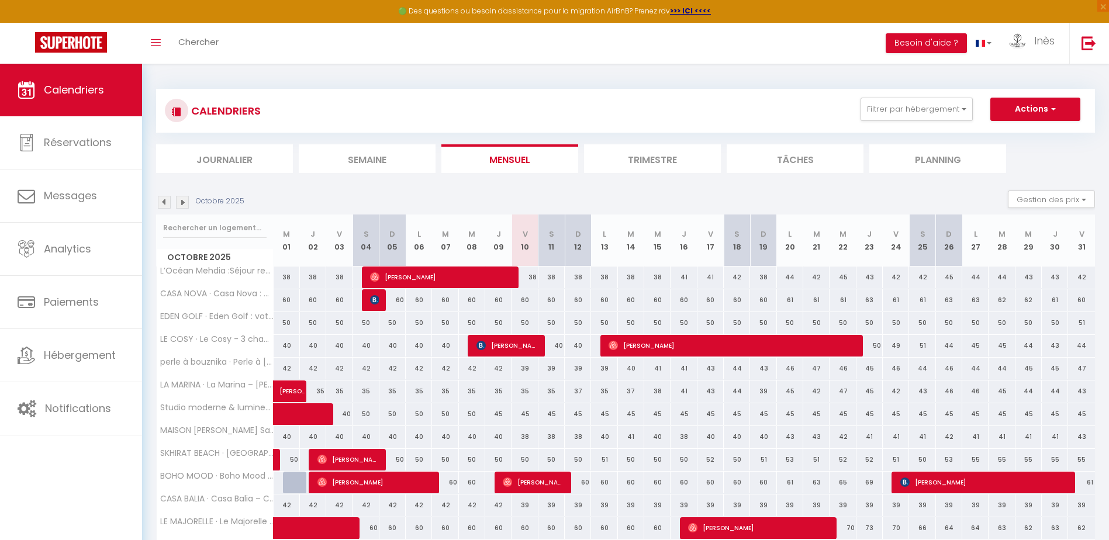
click at [181, 204] on img at bounding box center [182, 202] width 13 height 13
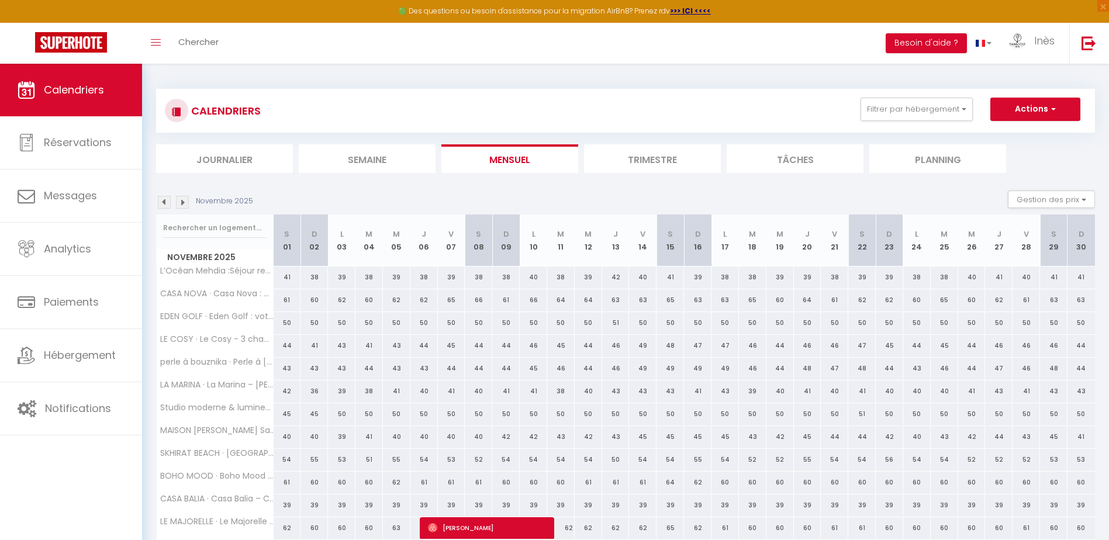
click at [181, 204] on img at bounding box center [182, 202] width 13 height 13
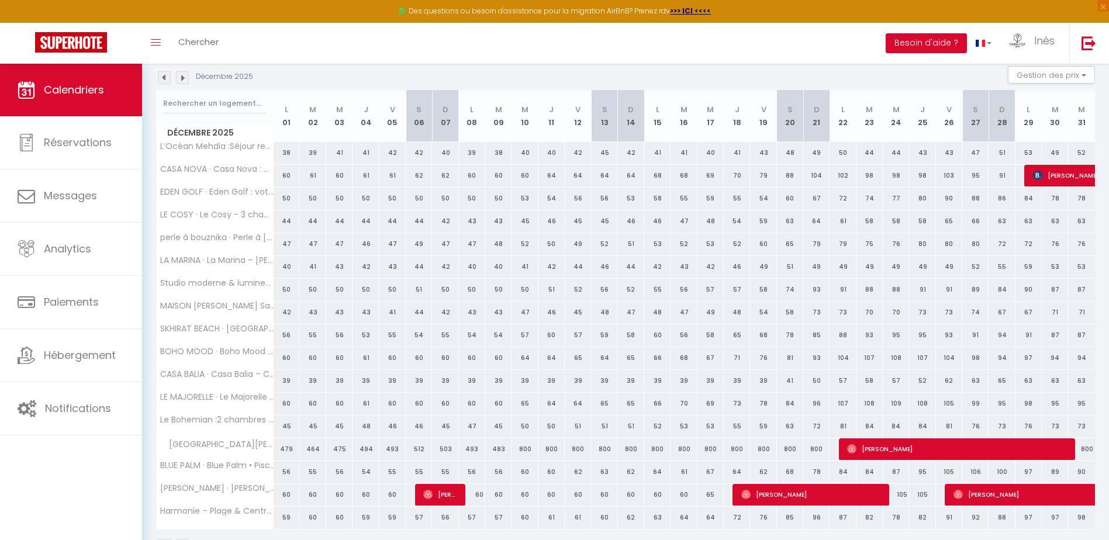
scroll to position [104, 0]
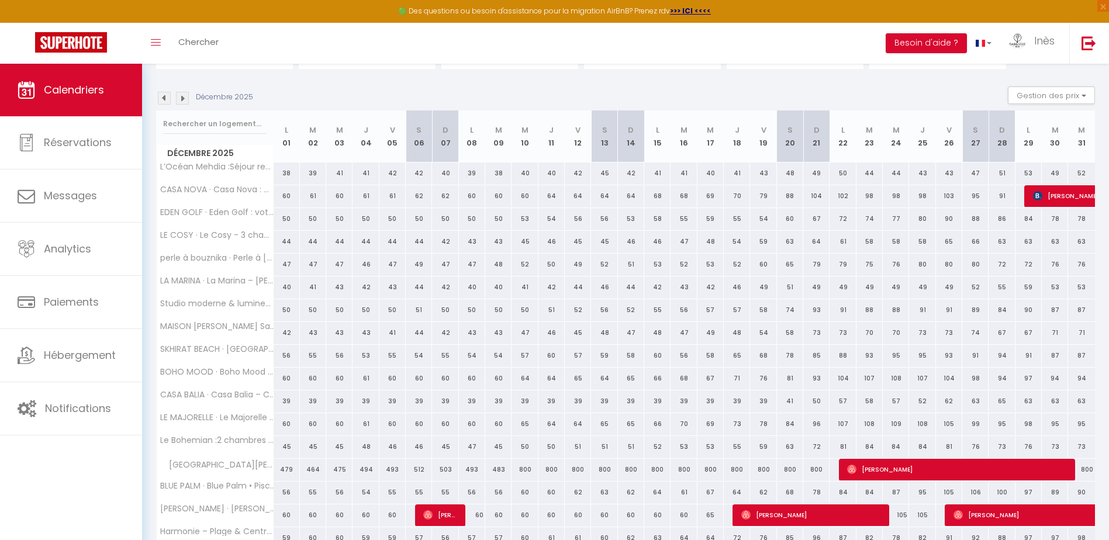
click at [167, 97] on img at bounding box center [164, 98] width 13 height 13
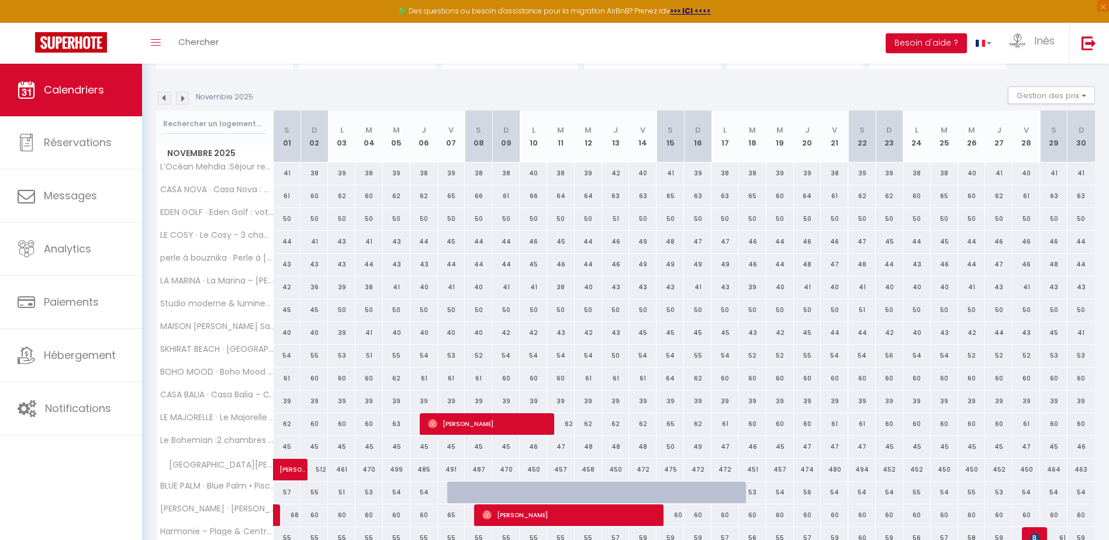
click at [166, 102] on img at bounding box center [164, 98] width 13 height 13
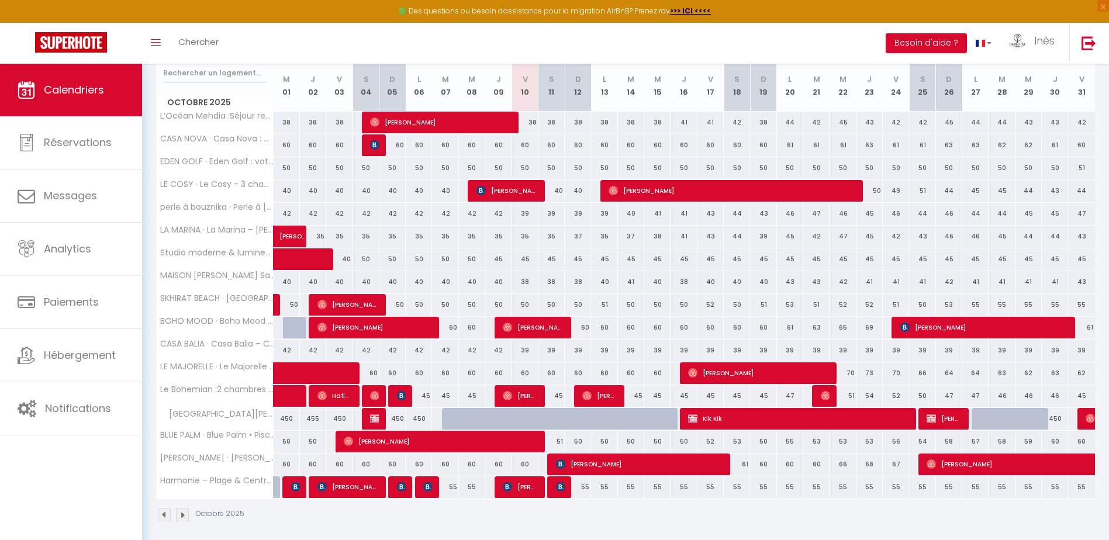
scroll to position [163, 0]
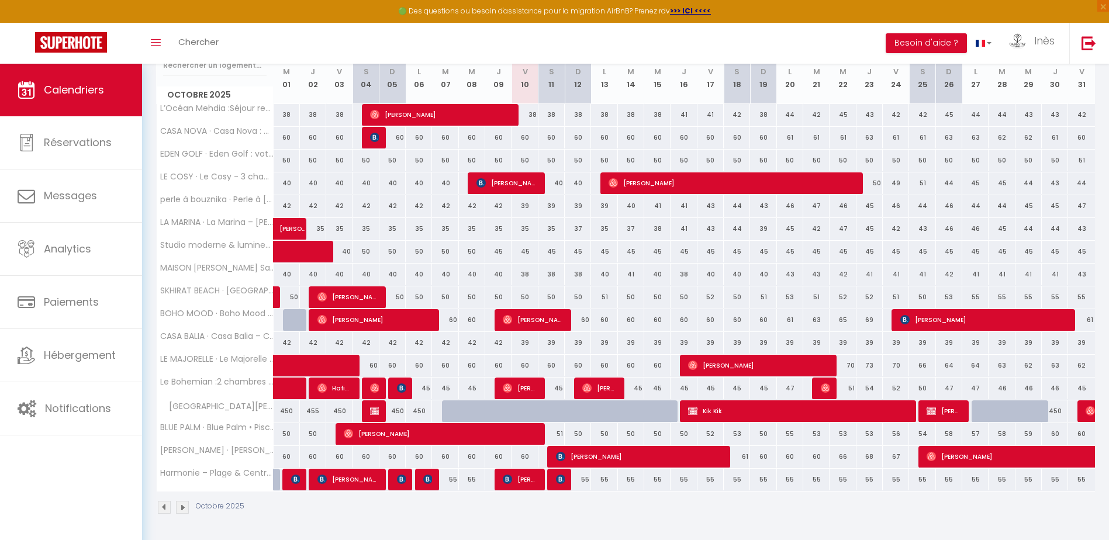
drag, startPoint x: 574, startPoint y: 343, endPoint x: 587, endPoint y: 343, distance: 12.9
click at [587, 343] on div "39" at bounding box center [578, 343] width 26 height 22
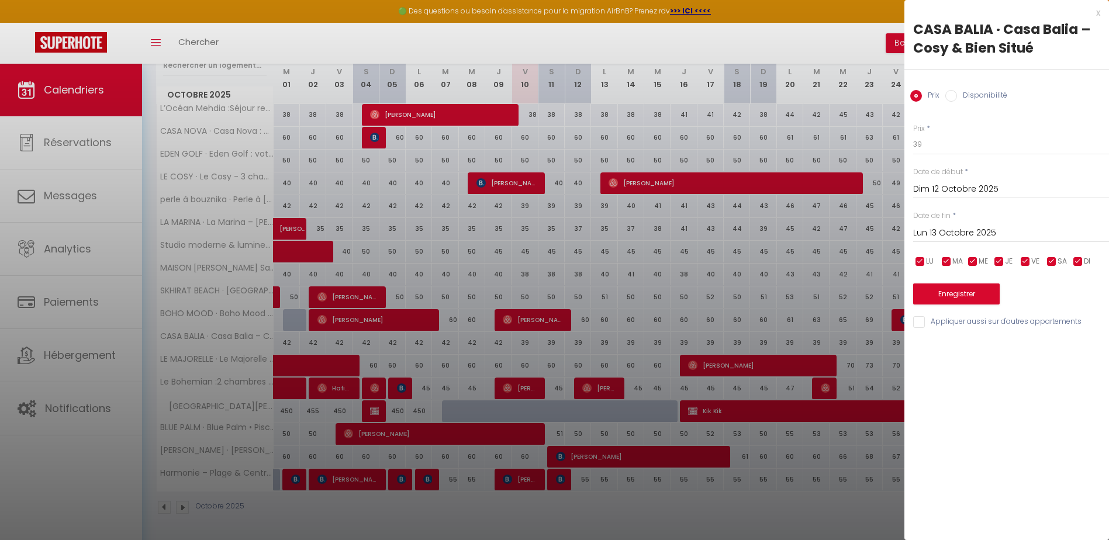
click at [585, 347] on div at bounding box center [554, 270] width 1109 height 540
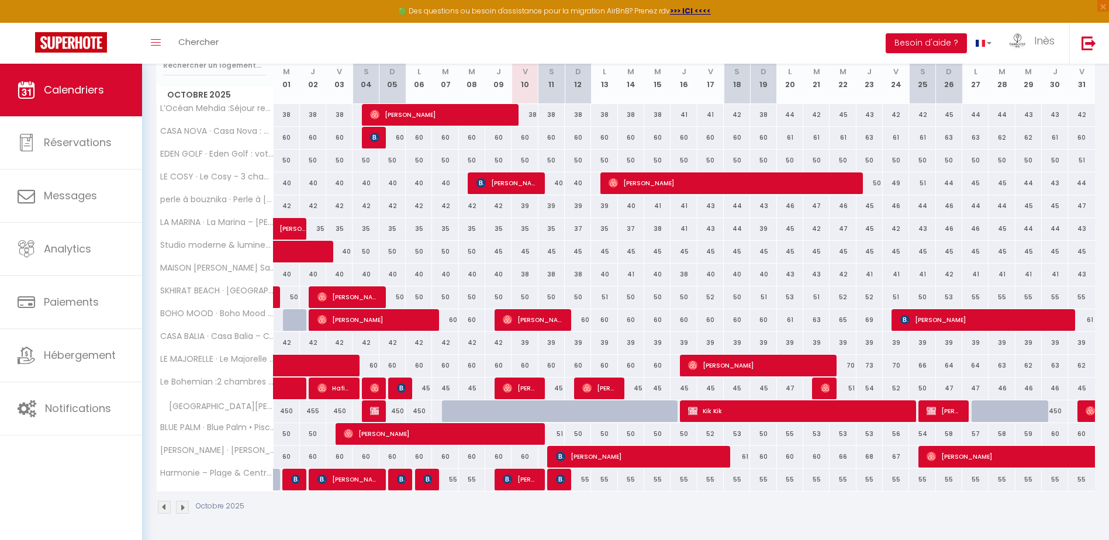
drag, startPoint x: 578, startPoint y: 321, endPoint x: 881, endPoint y: 319, distance: 302.4
click at [881, 319] on tr "BOHO MOOD · Boho Mood - 2 chambres avec terrasse & piscine 60 60 [PERSON_NAME] …" at bounding box center [626, 320] width 939 height 23
click at [876, 321] on div "69" at bounding box center [870, 320] width 26 height 22
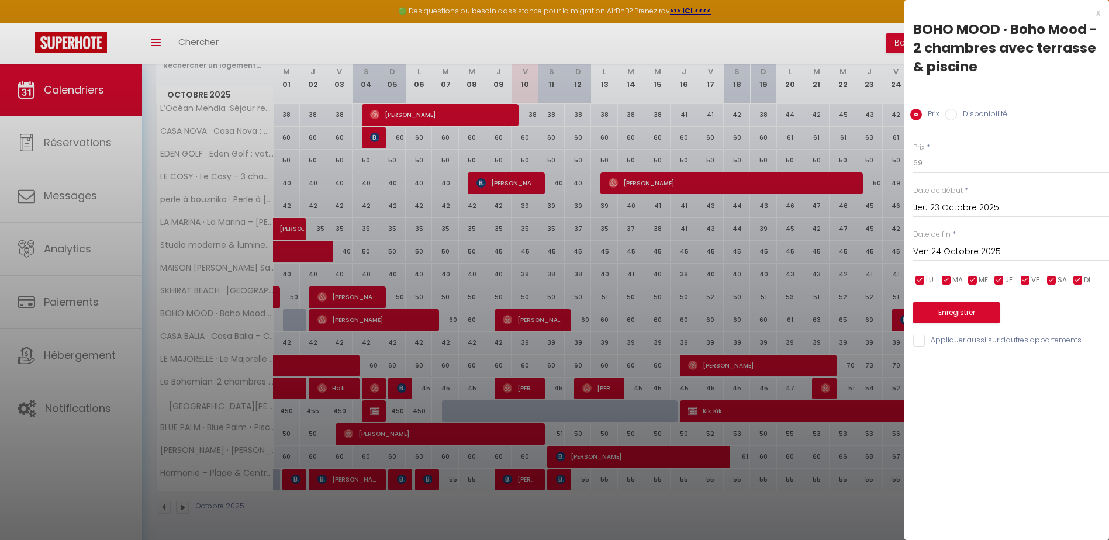
click at [444, 509] on div at bounding box center [554, 270] width 1109 height 540
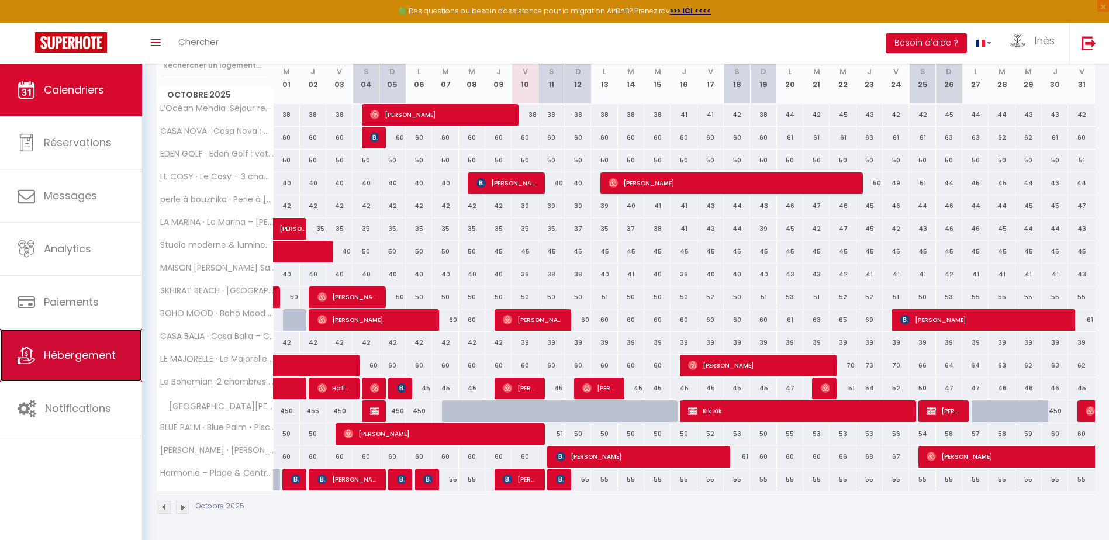
click at [81, 351] on span "Hébergement" at bounding box center [80, 355] width 72 height 15
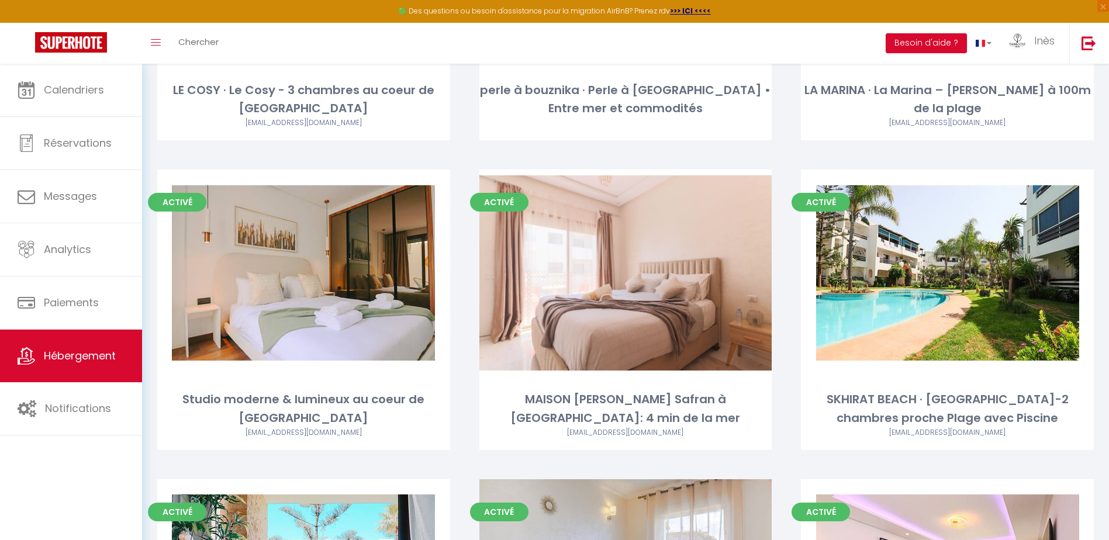
scroll to position [585, 0]
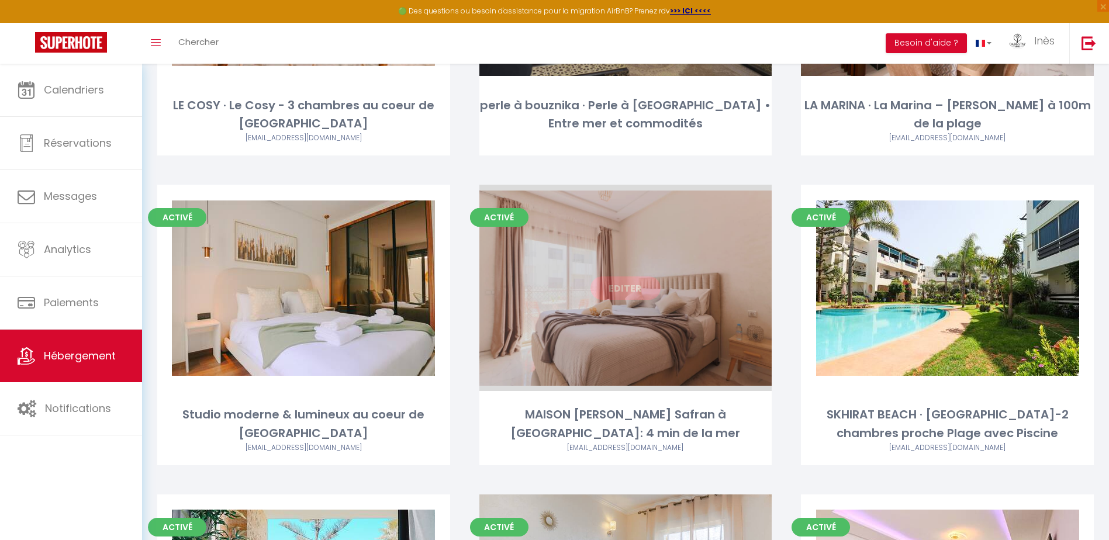
click at [614, 291] on link "Editer" at bounding box center [626, 288] width 70 height 23
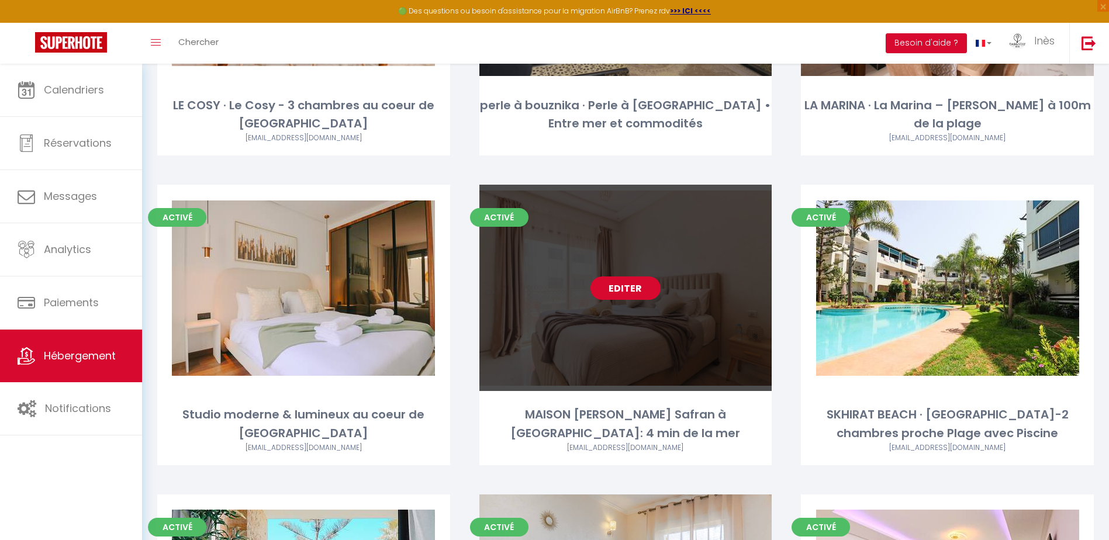
click at [628, 291] on link "Editer" at bounding box center [626, 288] width 70 height 23
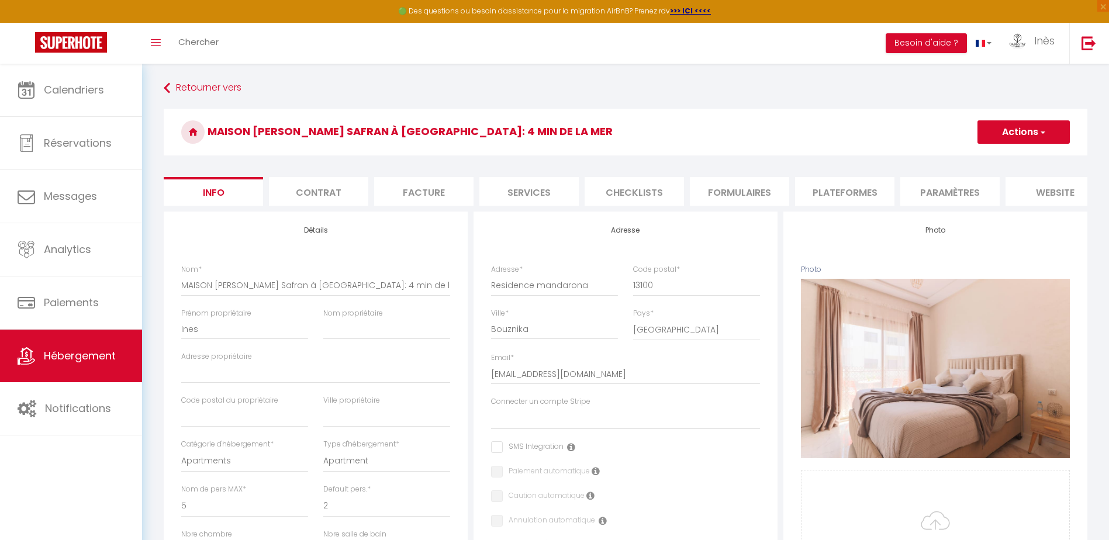
click at [822, 189] on li "Plateformes" at bounding box center [844, 191] width 99 height 29
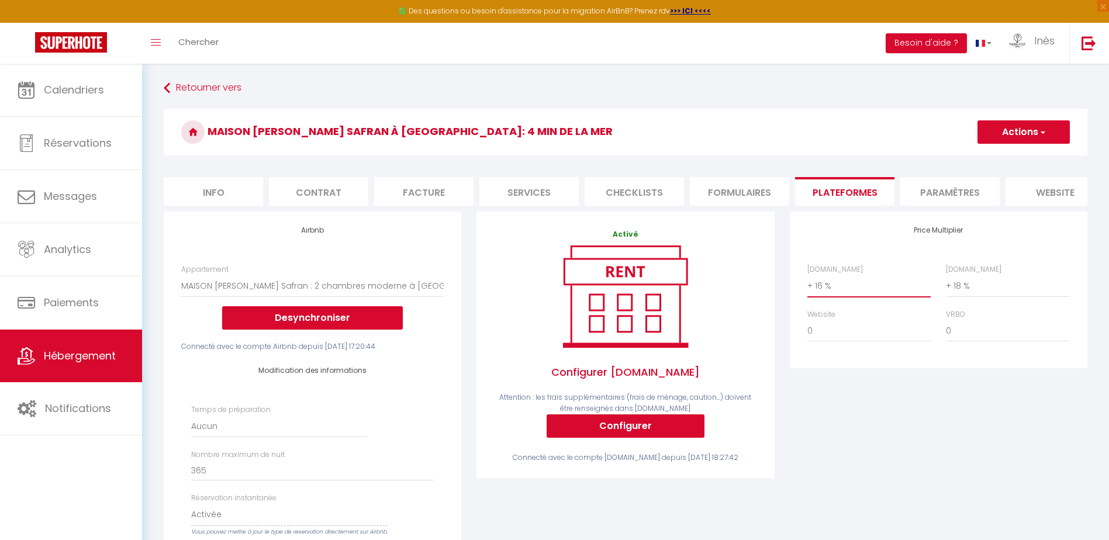
click at [850, 297] on select "0 + 1 % + 2 % + 3 % + 4 % + 5 % + 6 % + 7 % + 8 % + 9 %" at bounding box center [869, 286] width 123 height 22
click at [808, 284] on select "0 + 1 % + 2 % + 3 % + 4 % + 5 % + 6 % + 7 % + 8 % + 9 %" at bounding box center [869, 286] width 123 height 22
click at [969, 294] on select "0 + 1 % + 2 % + 3 % + 4 % + 5 % + 6 % + 7 % + 8 % + 9 %" at bounding box center [1007, 286] width 123 height 22
click at [946, 284] on select "0 + 1 % + 2 % + 3 % + 4 % + 5 % + 6 % + 7 % + 8 % + 9 %" at bounding box center [1007, 286] width 123 height 22
click at [983, 297] on select "0 + 1 % + 2 % + 3 % + 4 % + 5 % + 6 % + 7 % + 8 % + 9 %" at bounding box center [1007, 286] width 123 height 22
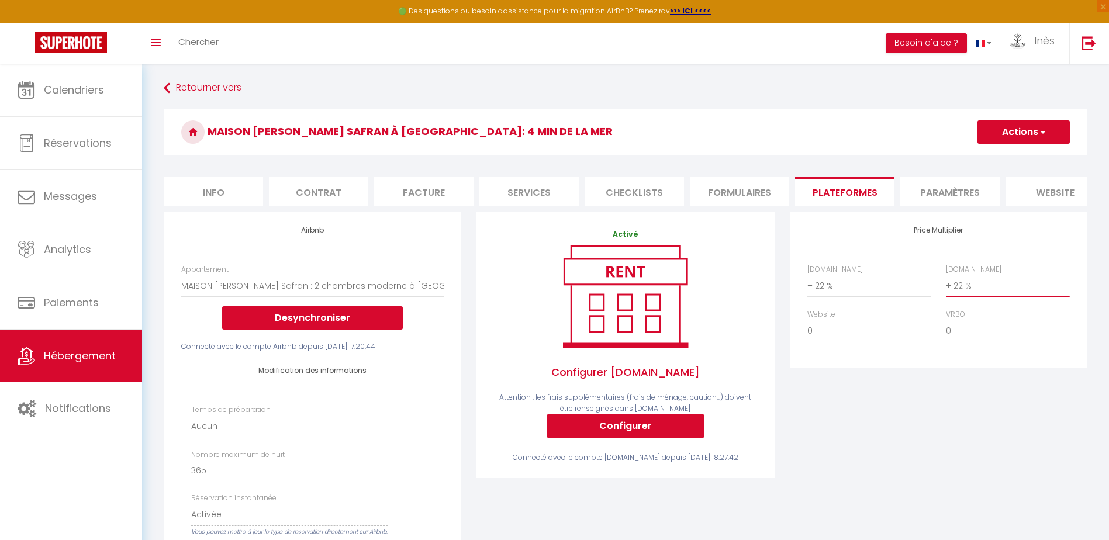
click at [946, 284] on select "0 + 1 % + 2 % + 3 % + 4 % + 5 % + 6 % + 7 % + 8 % + 9 %" at bounding box center [1007, 286] width 123 height 22
click at [991, 136] on button "Actions" at bounding box center [1024, 131] width 92 height 23
click at [991, 155] on link "Enregistrer" at bounding box center [1023, 157] width 92 height 15
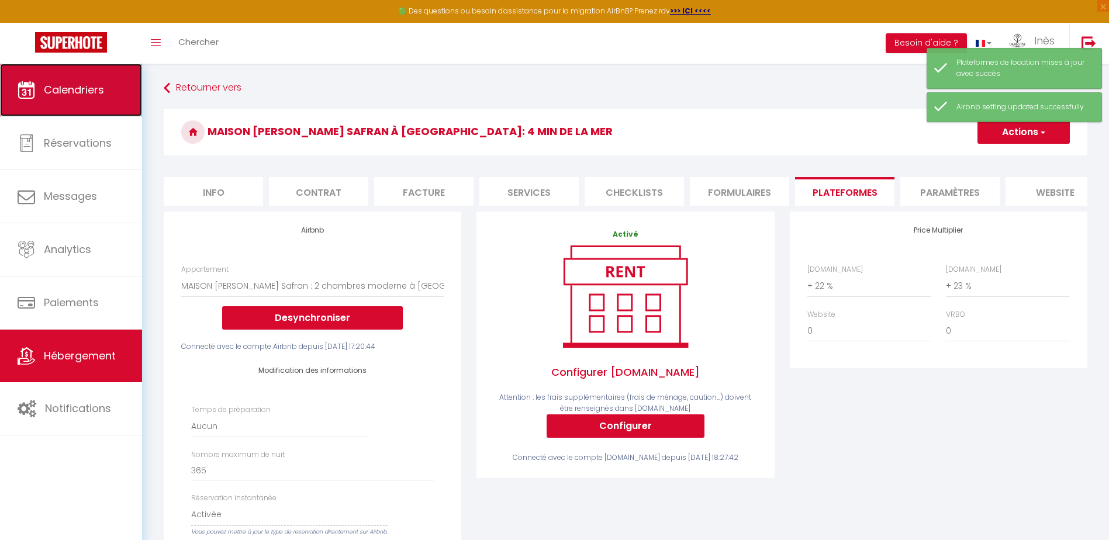
click at [89, 86] on span "Calendriers" at bounding box center [74, 89] width 60 height 15
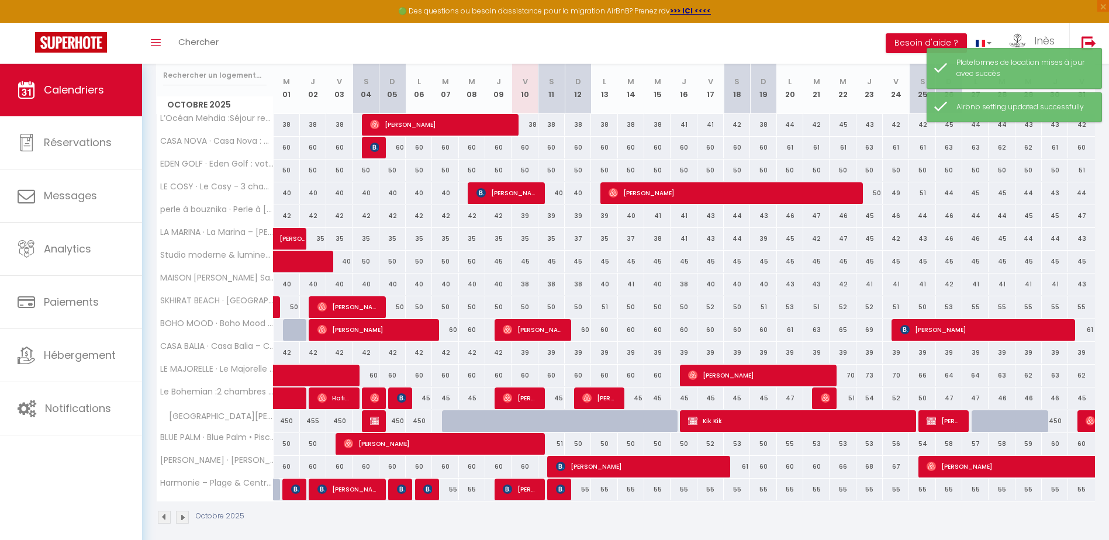
scroll to position [163, 0]
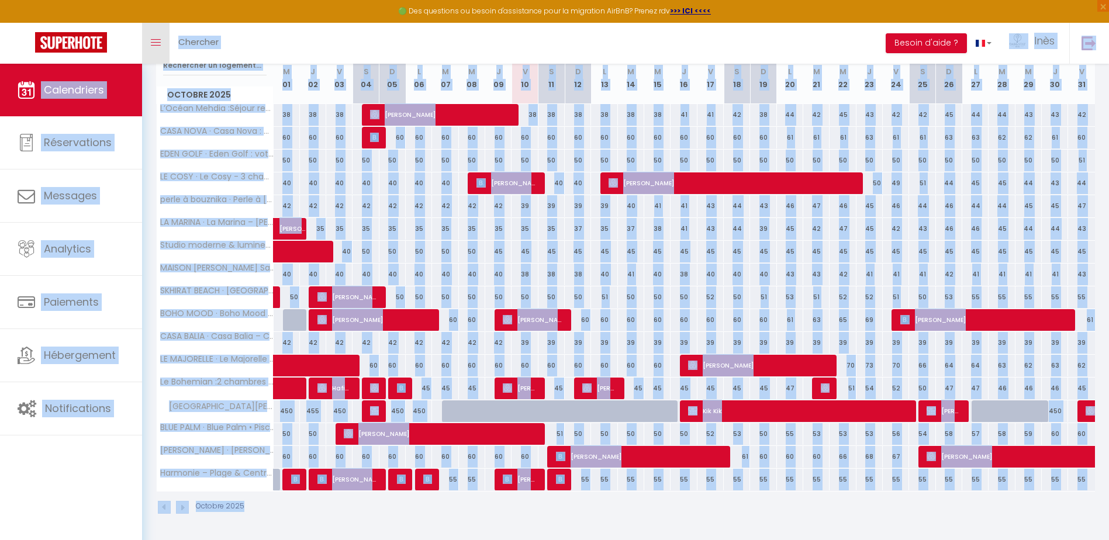
drag, startPoint x: 513, startPoint y: 502, endPoint x: 158, endPoint y: 29, distance: 591.5
click at [158, 29] on div "🟢 Des questions ou besoin d'assistance pour la migration AirBnB? Prenez rdv >>>…" at bounding box center [554, 220] width 1109 height 639
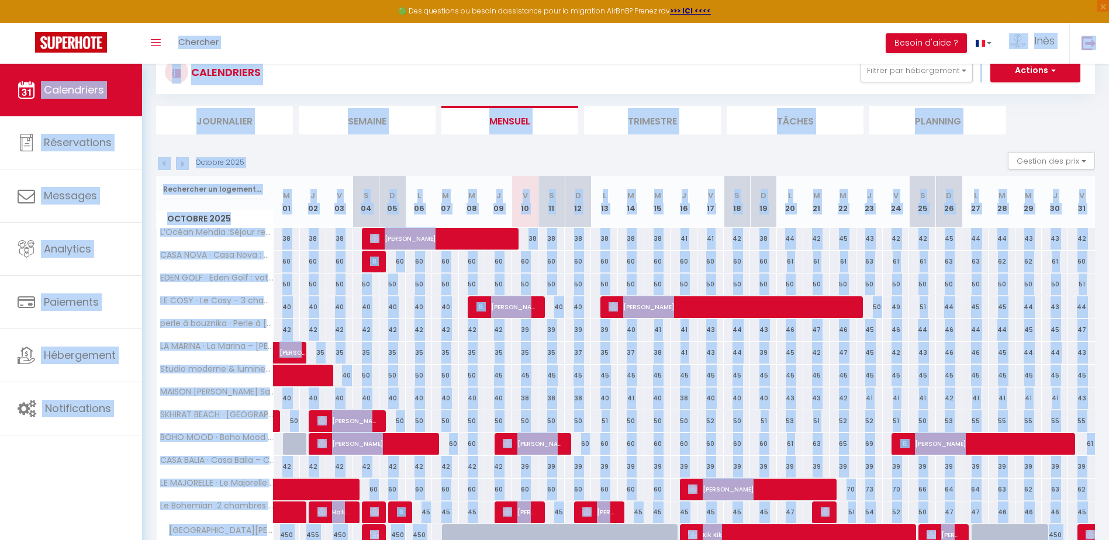
scroll to position [0, 0]
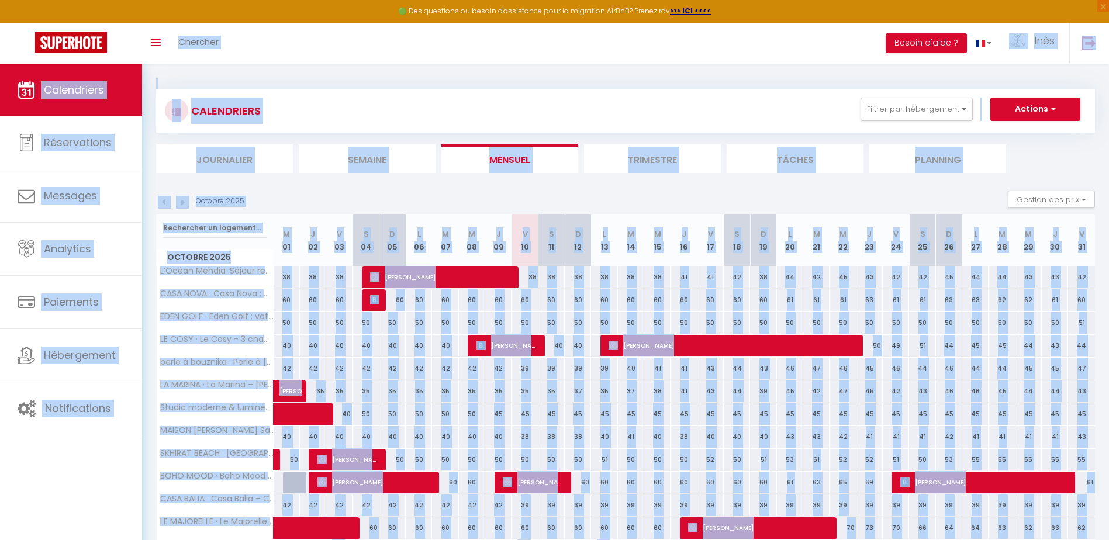
click at [1040, 152] on ul "Journalier [GEOGRAPHIC_DATA] Mensuel Trimestre Tâches Planning" at bounding box center [625, 158] width 939 height 29
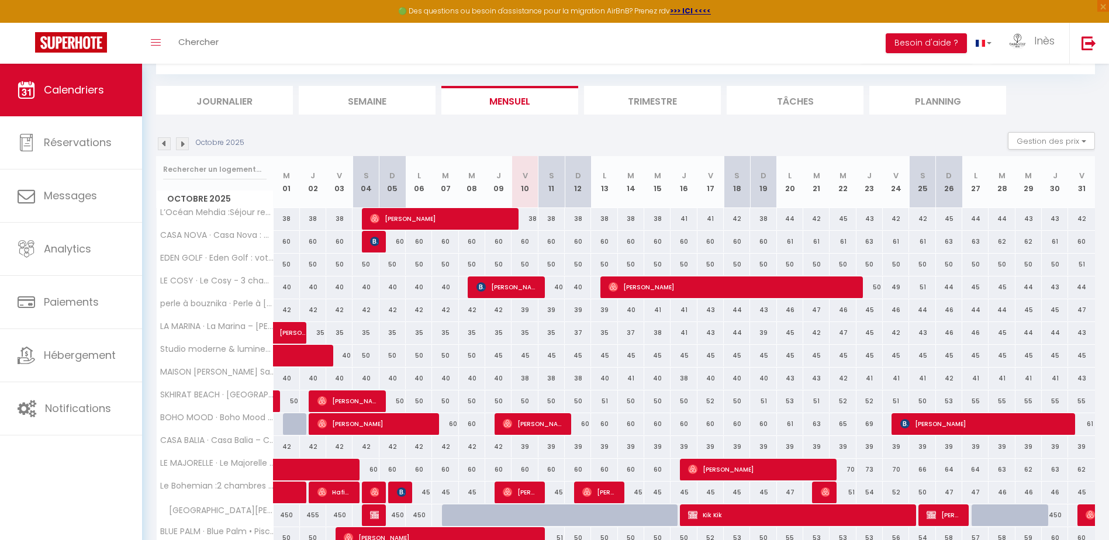
scroll to position [163, 0]
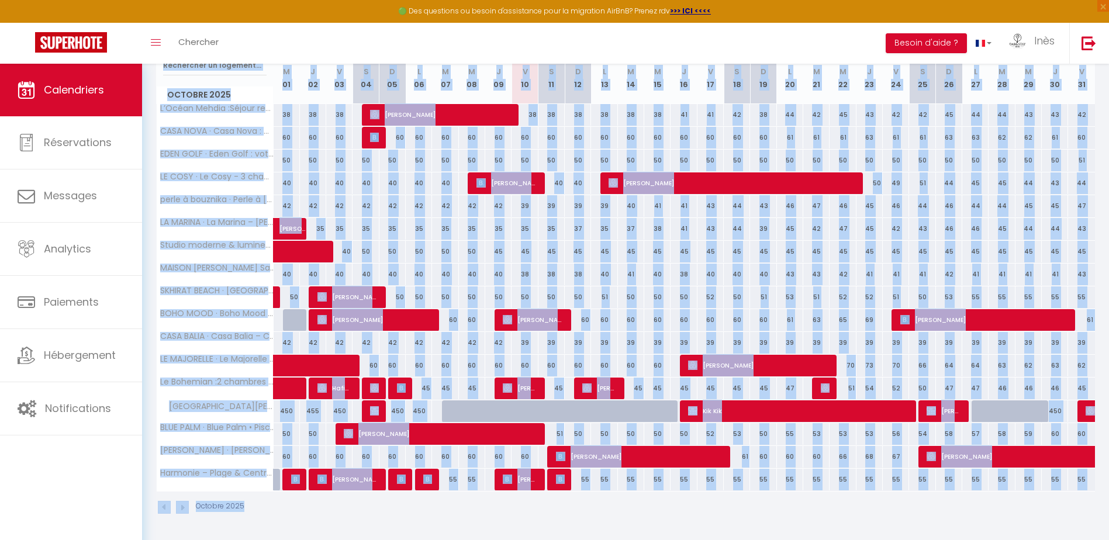
drag, startPoint x: 154, startPoint y: 178, endPoint x: 1102, endPoint y: 509, distance: 1004.6
click at [1102, 509] on div "CALENDRIERS Filtrer par hébergement Tous L’Océan Mehdia :Séjour reposant à 100m…" at bounding box center [625, 220] width 967 height 639
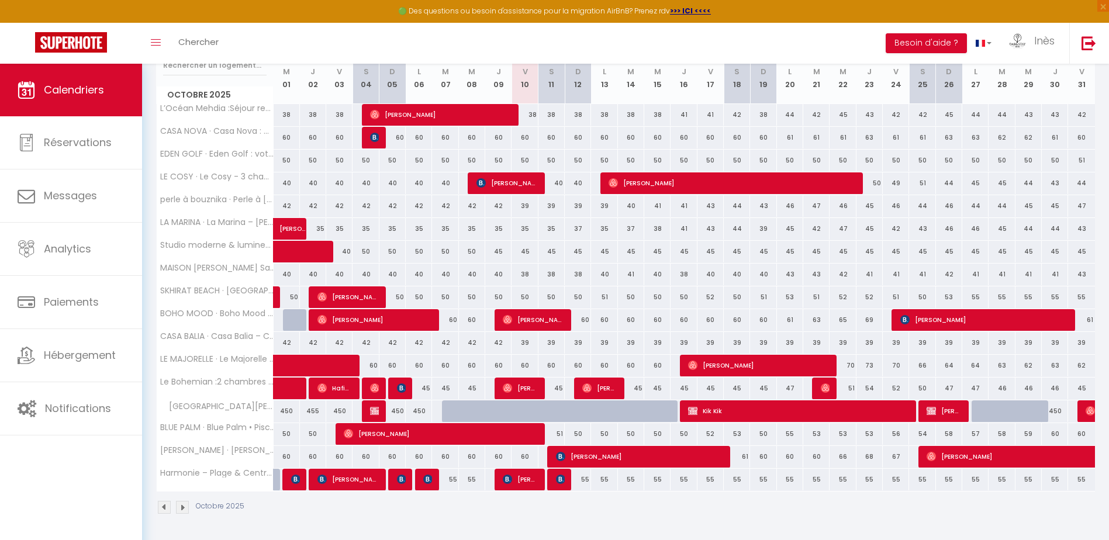
drag, startPoint x: 1102, startPoint y: 509, endPoint x: 1079, endPoint y: 514, distance: 23.9
click at [1079, 514] on div "Octobre 2025" at bounding box center [625, 509] width 939 height 35
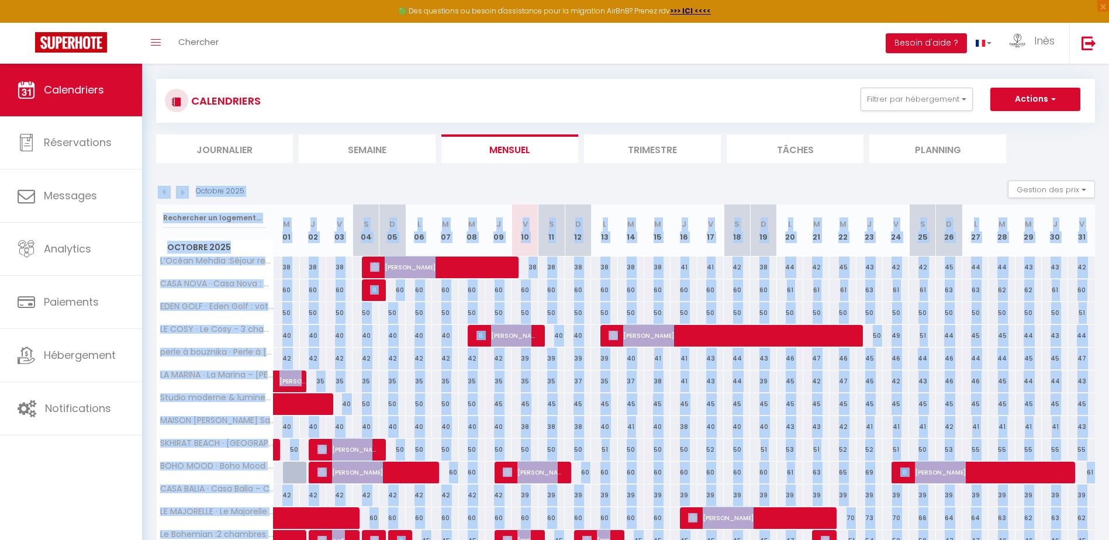
scroll to position [0, 0]
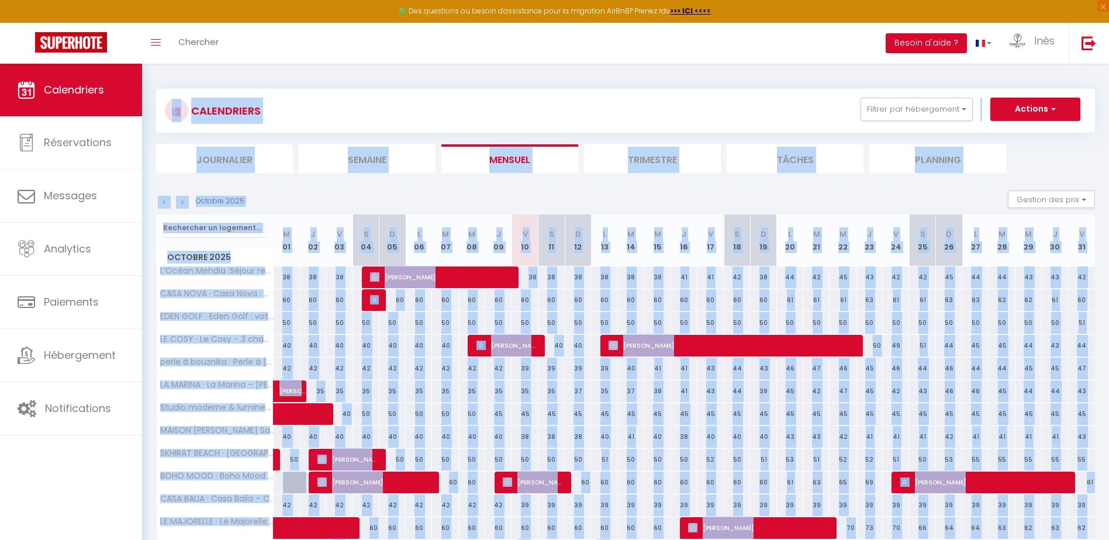
drag, startPoint x: 244, startPoint y: 519, endPoint x: 160, endPoint y: 87, distance: 440.2
click at [160, 87] on div "CALENDRIERS Filtrer par hébergement Tous L’Océan Mehdia :Séjour reposant à 100m…" at bounding box center [625, 383] width 939 height 611
drag, startPoint x: 160, startPoint y: 87, endPoint x: 153, endPoint y: 72, distance: 16.5
click at [153, 72] on div "CALENDRIERS Filtrer par hébergement Tous L’Océan Mehdia :Séjour reposant à 100m…" at bounding box center [625, 383] width 967 height 639
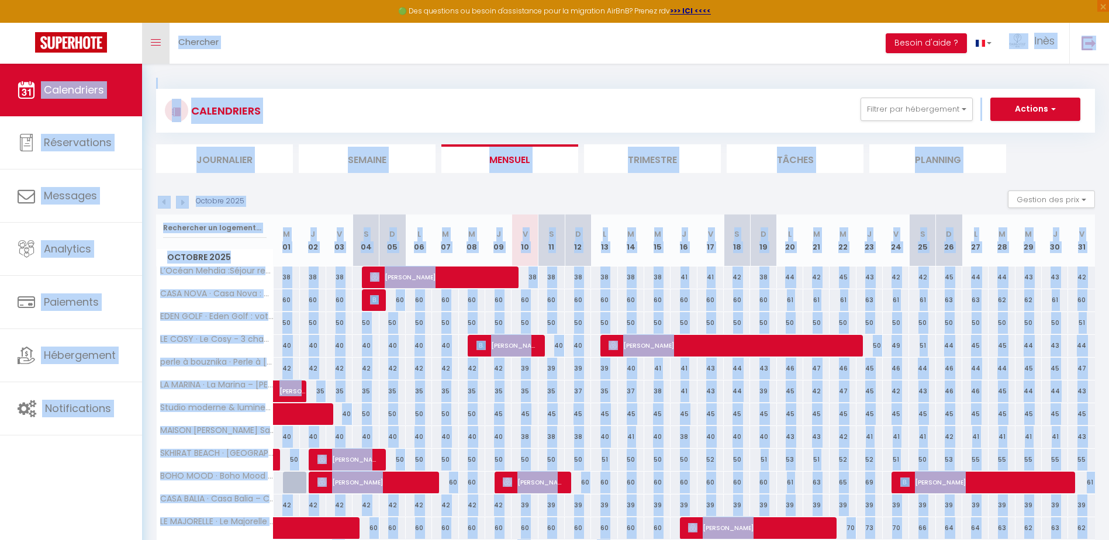
drag, startPoint x: 262, startPoint y: 516, endPoint x: 147, endPoint y: 43, distance: 486.4
click at [147, 64] on div "🟢 Des questions ou besoin d'assistance pour la migration AirBnB? Prenez rdv >>>…" at bounding box center [554, 383] width 1109 height 639
click at [497, 78] on div "CALENDRIERS Filtrer par hébergement Tous L’Océan Mehdia :Séjour reposant à 100m…" at bounding box center [625, 383] width 939 height 611
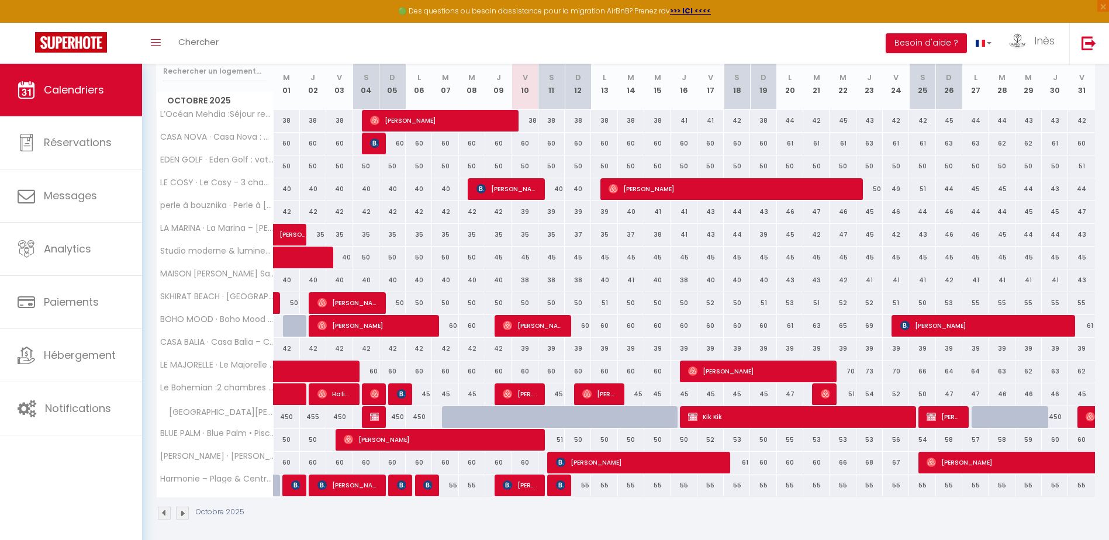
scroll to position [163, 0]
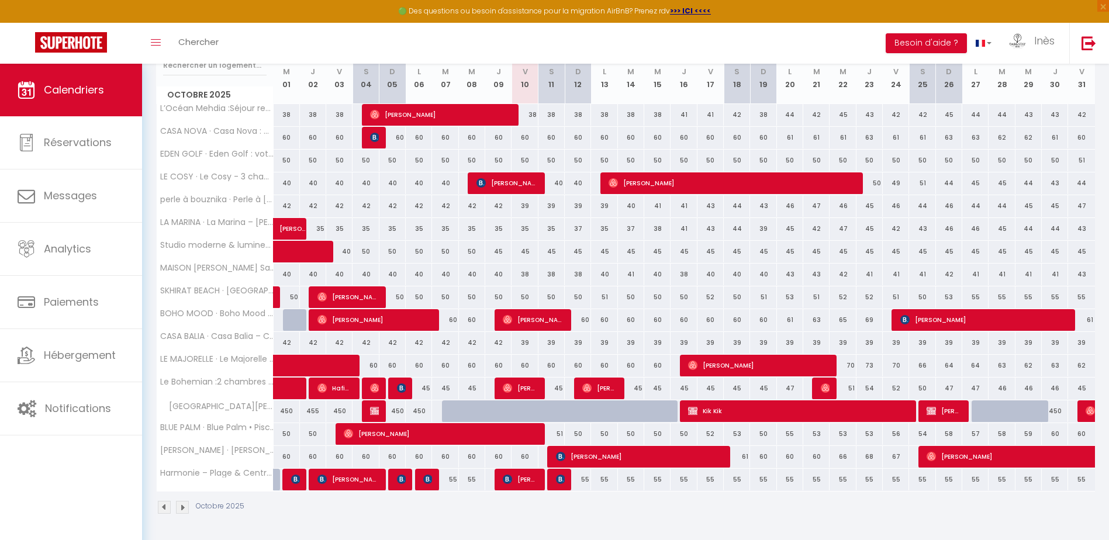
click at [666, 514] on div "Octobre 2025" at bounding box center [625, 509] width 939 height 35
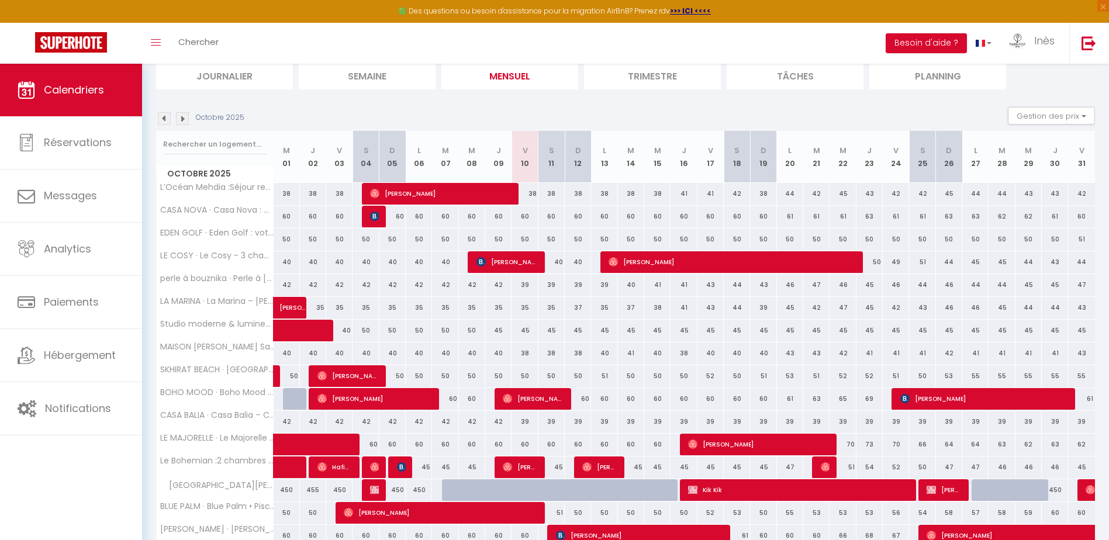
scroll to position [0, 0]
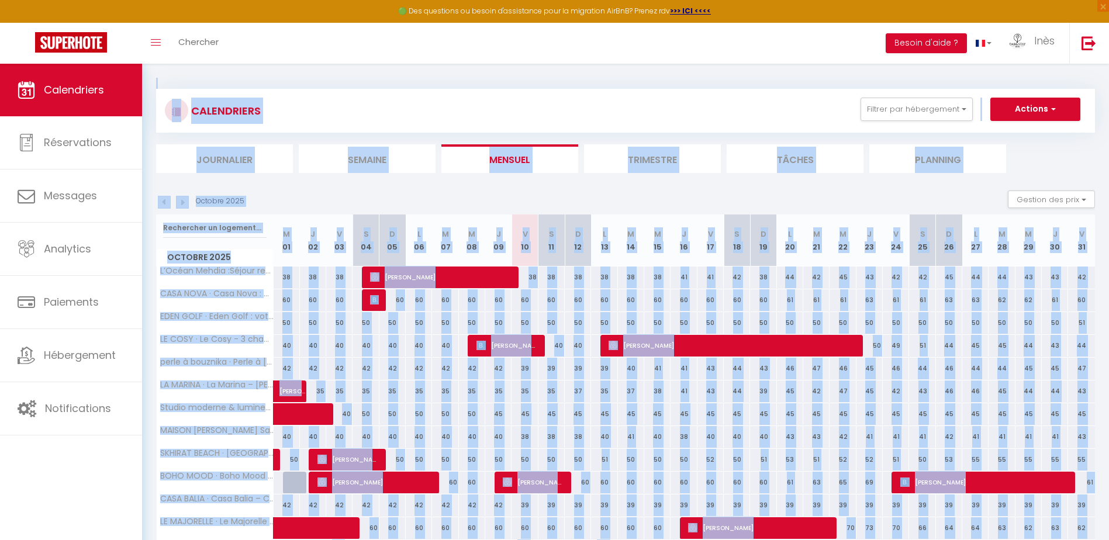
drag, startPoint x: 1084, startPoint y: 510, endPoint x: 154, endPoint y: 74, distance: 1027.0
click at [154, 74] on div "CALENDRIERS Filtrer par hébergement Tous L’Océan Mehdia :Séjour reposant à 100m…" at bounding box center [625, 383] width 967 height 639
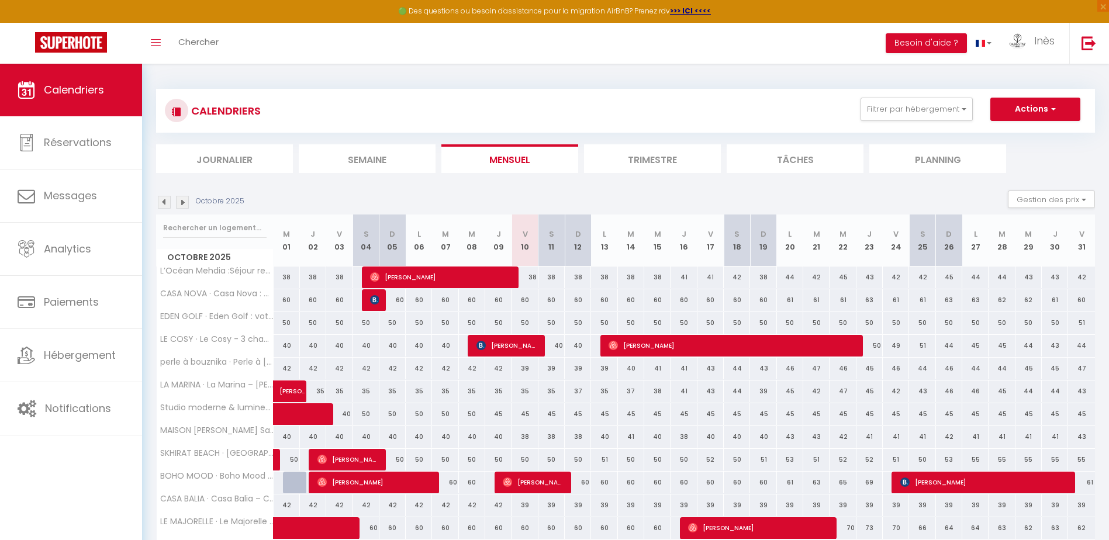
drag, startPoint x: 154, startPoint y: 74, endPoint x: 294, endPoint y: 51, distance: 141.1
click at [294, 51] on div "Toggle menubar Chercher BUTTON Besoin d'aide ? Inès Paramètres Équipe" at bounding box center [593, 43] width 1016 height 41
